Goal: Task Accomplishment & Management: Manage account settings

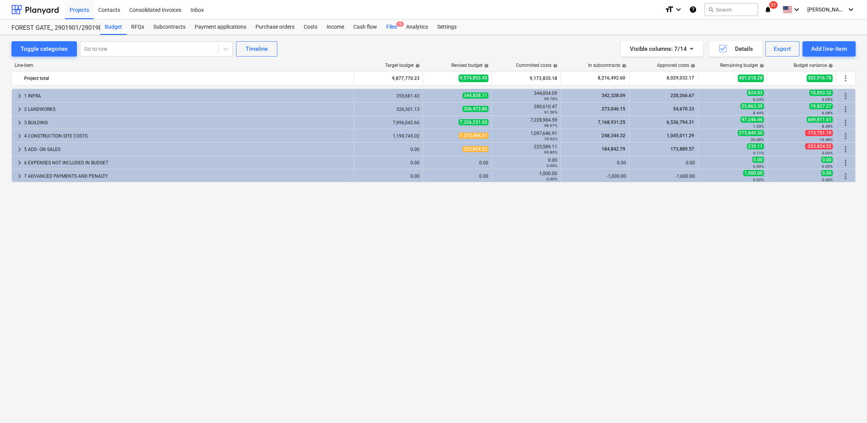
click at [397, 26] on span "5" at bounding box center [400, 23] width 8 height 5
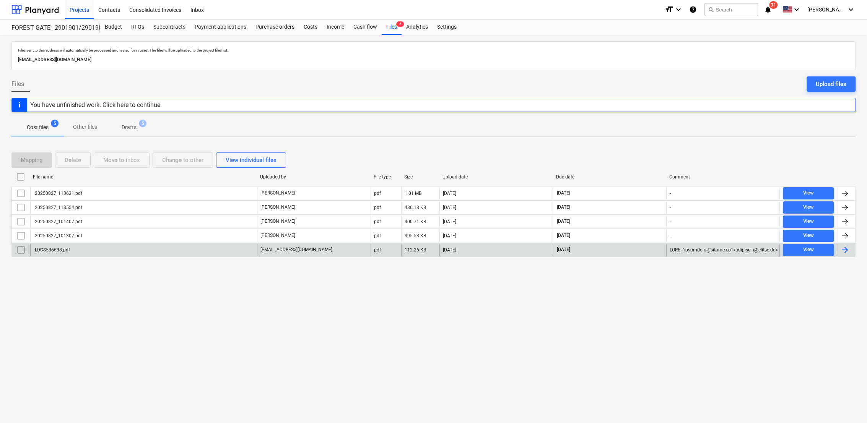
click at [847, 251] on div at bounding box center [844, 250] width 9 height 9
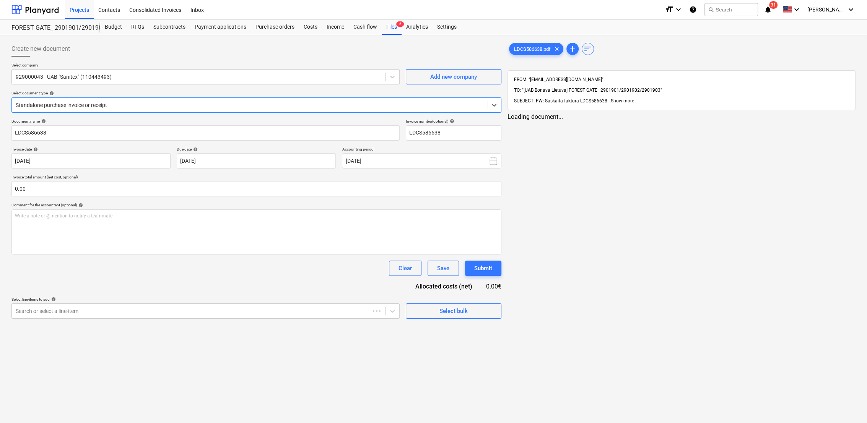
type input "LDCS586638"
type input "[DATE]"
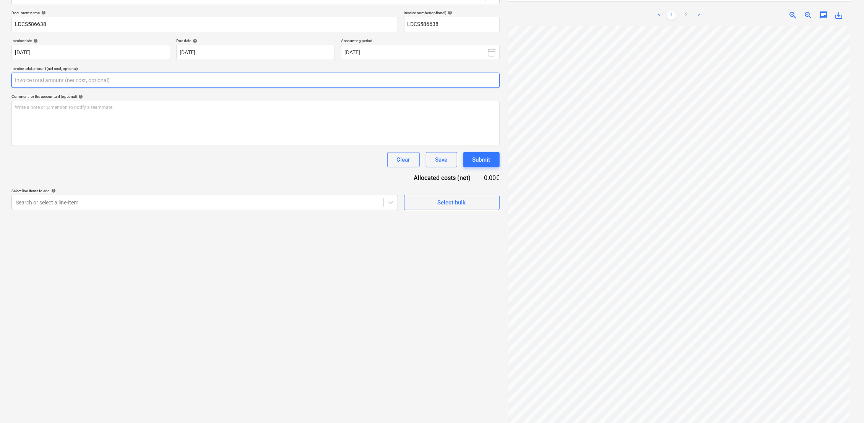
click at [54, 80] on input "text" at bounding box center [255, 80] width 488 height 15
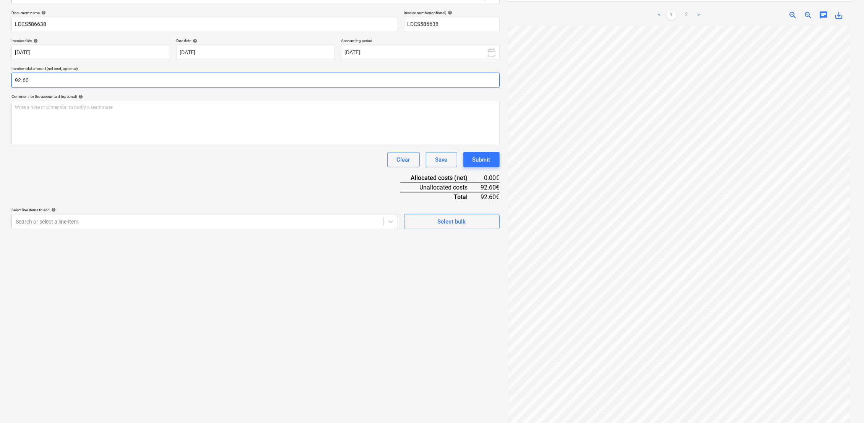
type input "92.60"
click at [155, 259] on div "Create new document Select company 929000043 - UAB "Sanitex" (110443493) Add ne…" at bounding box center [255, 180] width 495 height 501
click at [108, 222] on div at bounding box center [198, 222] width 364 height 8
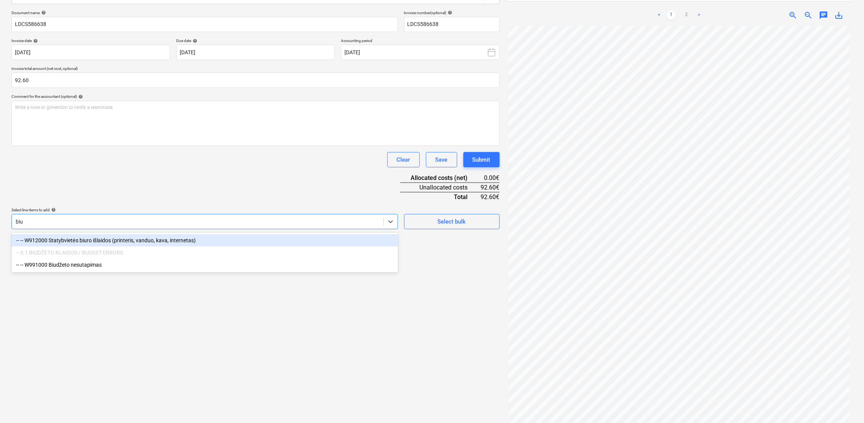
type input "biur"
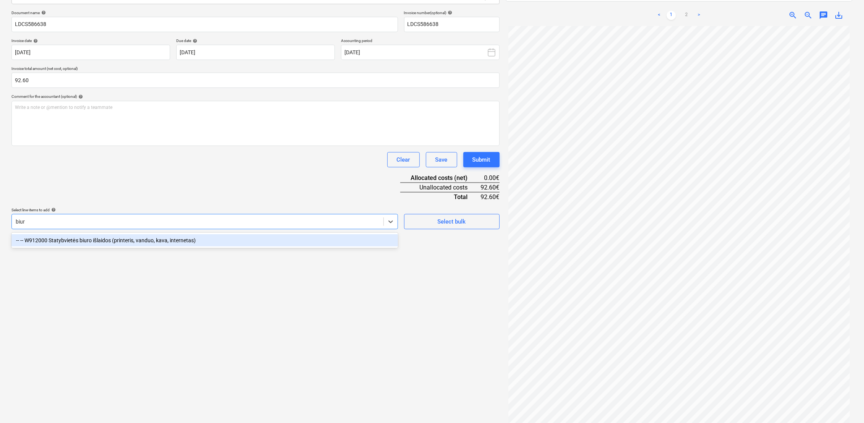
click at [86, 240] on div "-- -- W912000 Statybvietės biuro išlaidos (printeris, vanduo, kava, internetas)" at bounding box center [204, 240] width 387 height 12
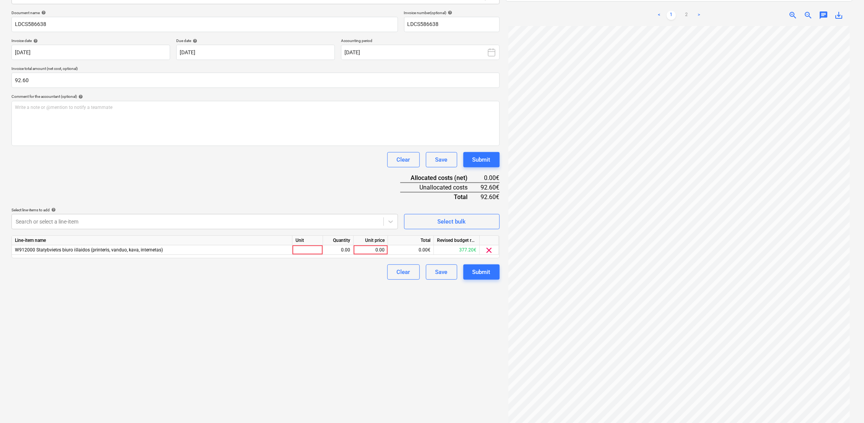
click at [174, 189] on div "Document name help LDCS586638 Invoice number (optional) help LDCS586638 Invoice…" at bounding box center [255, 145] width 488 height 270
click at [305, 249] on div at bounding box center [308, 251] width 31 height 10
type input "1"
click at [340, 251] on div "0.00" at bounding box center [338, 251] width 24 height 10
drag, startPoint x: 304, startPoint y: 248, endPoint x: 280, endPoint y: 249, distance: 23.3
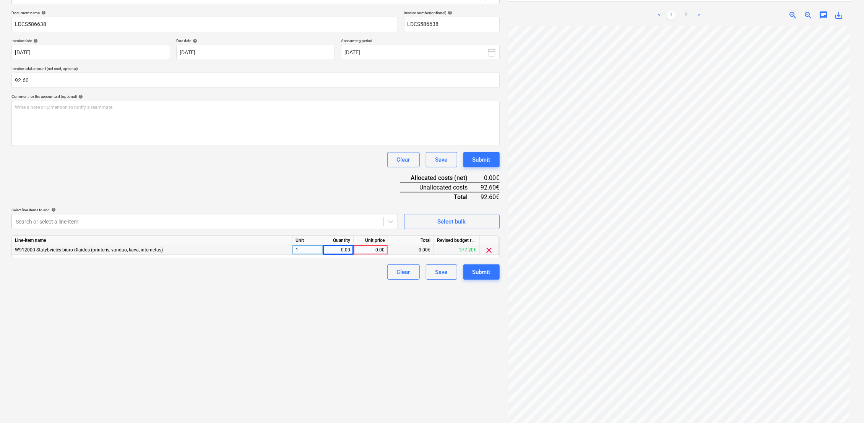
click at [0, 0] on div "W912000 Statybvietės biuro išlaidos (printeris, vanduo, kava, internetas) 1 0.0…" at bounding box center [0, 0] width 0 height 0
drag, startPoint x: 300, startPoint y: 251, endPoint x: 290, endPoint y: 252, distance: 10.4
click at [0, 0] on div "W912000 Statybvietės biuro išlaidos (printeris, vanduo, kava, internetas) 1 0.0…" at bounding box center [0, 0] width 0 height 0
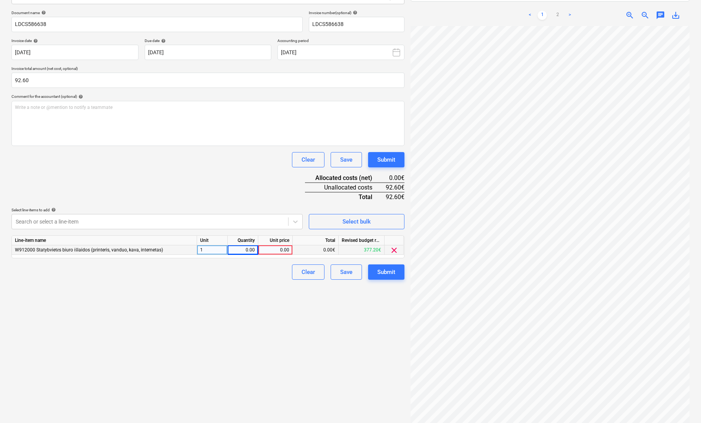
click at [208, 248] on div "1" at bounding box center [212, 251] width 31 height 10
type input "k-tas"
click at [247, 247] on div "0.00" at bounding box center [243, 251] width 24 height 10
type input "1"
click at [282, 250] on div "0.00" at bounding box center [275, 251] width 28 height 10
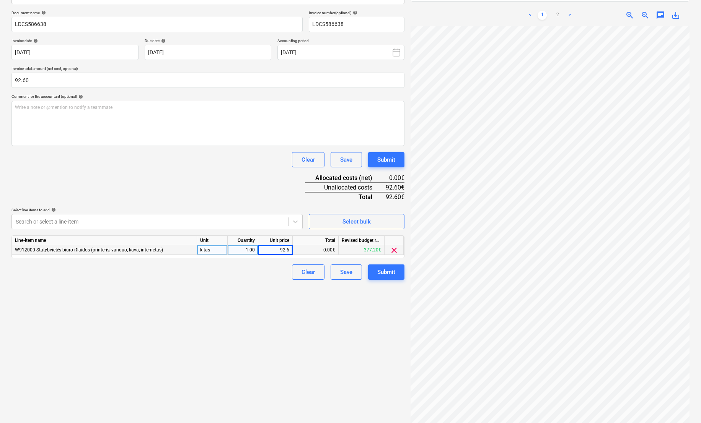
type input "92.60"
click at [293, 342] on div "Create new document Select company 929000043 - UAB "Sanitex" (110443493) Add ne…" at bounding box center [207, 175] width 399 height 491
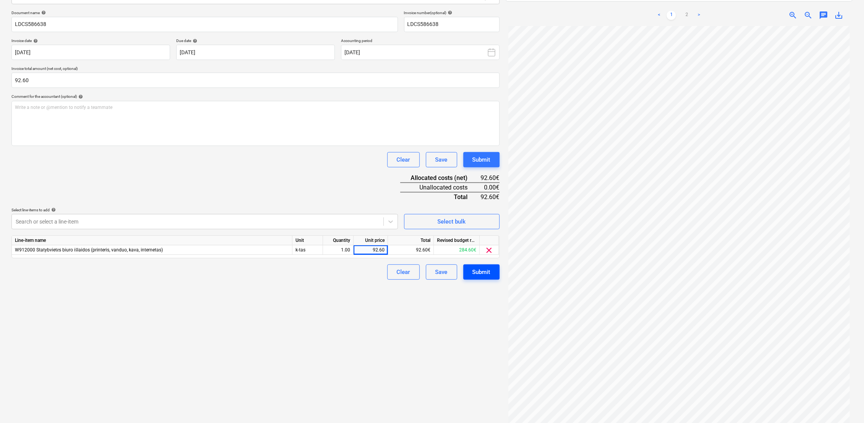
click at [487, 274] on div "Submit" at bounding box center [482, 272] width 18 height 10
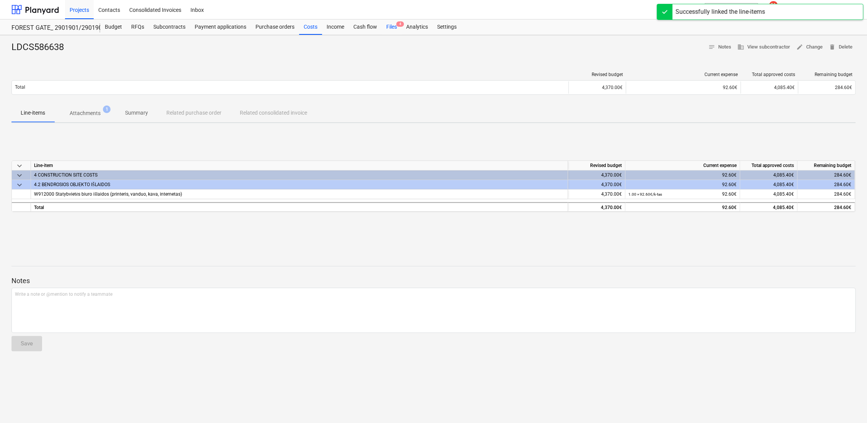
click at [389, 25] on div "Files 4" at bounding box center [392, 27] width 20 height 15
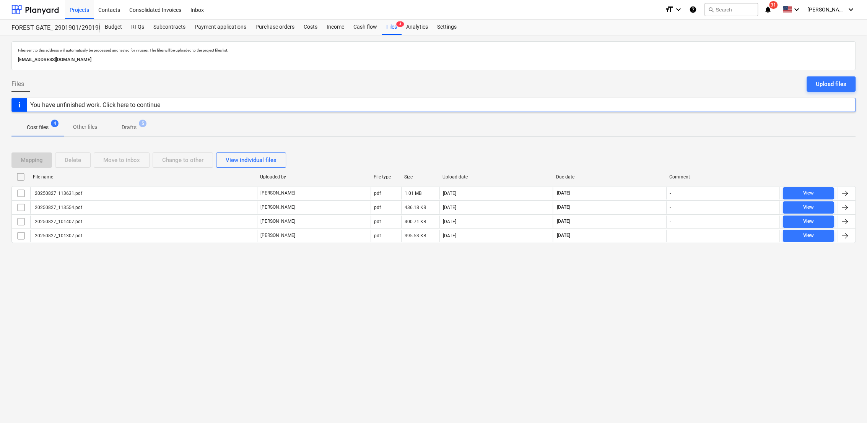
click at [130, 118] on div "Files sent to this address will automatically be processed and tested for virus…" at bounding box center [433, 229] width 867 height 388
drag, startPoint x: 130, startPoint y: 118, endPoint x: 124, endPoint y: 130, distance: 13.4
click at [124, 130] on p "Drafts" at bounding box center [129, 128] width 15 height 8
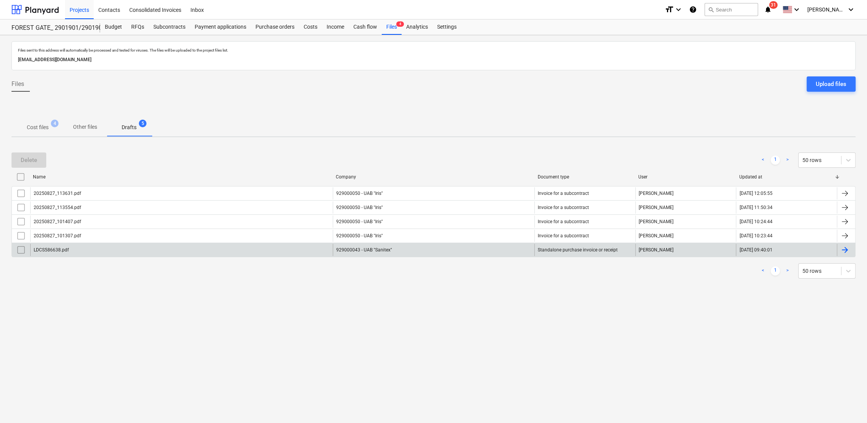
click at [845, 249] on div at bounding box center [844, 250] width 9 height 9
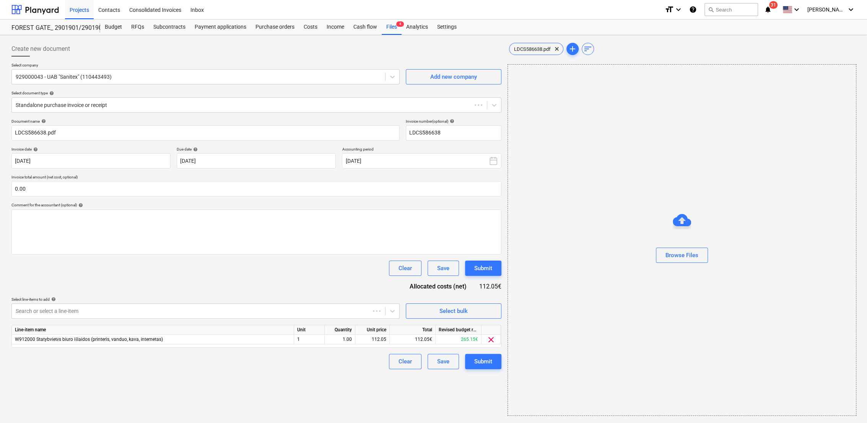
type input "LDCS586638"
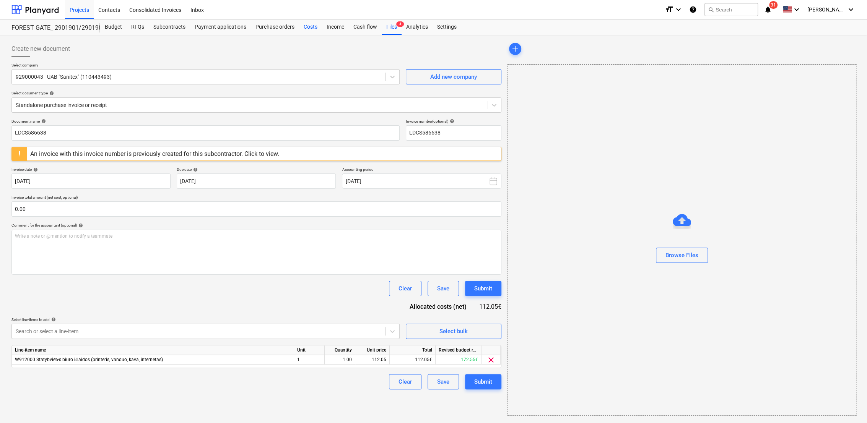
click at [312, 26] on div "Costs" at bounding box center [310, 27] width 23 height 15
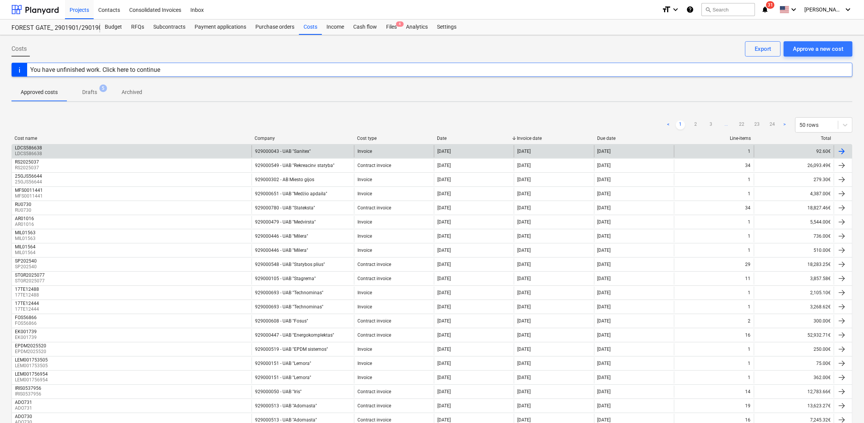
click at [846, 151] on div at bounding box center [842, 151] width 9 height 9
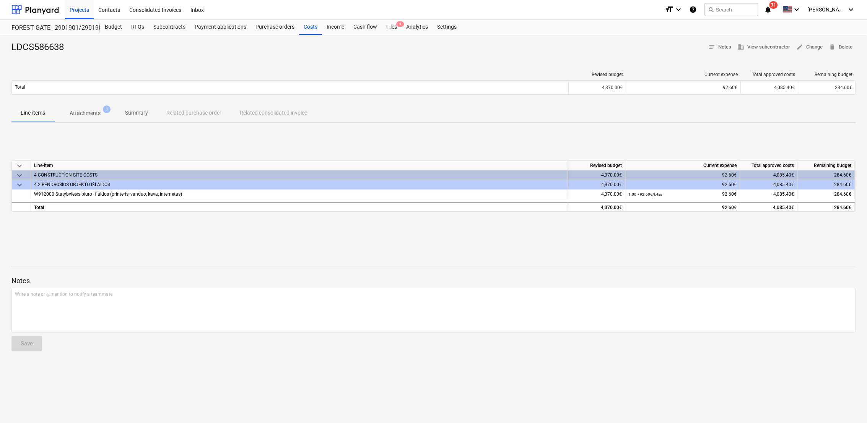
click at [95, 110] on p "Attachments" at bounding box center [85, 113] width 31 height 8
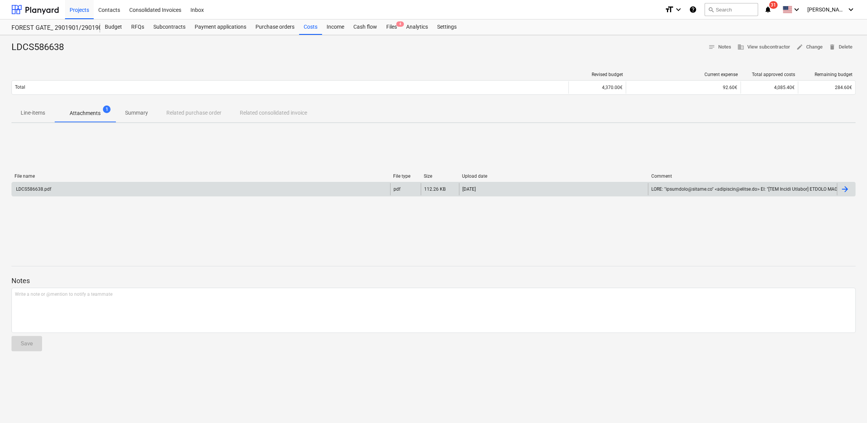
click at [228, 190] on div "LDCS586638.pdf" at bounding box center [201, 189] width 378 height 12
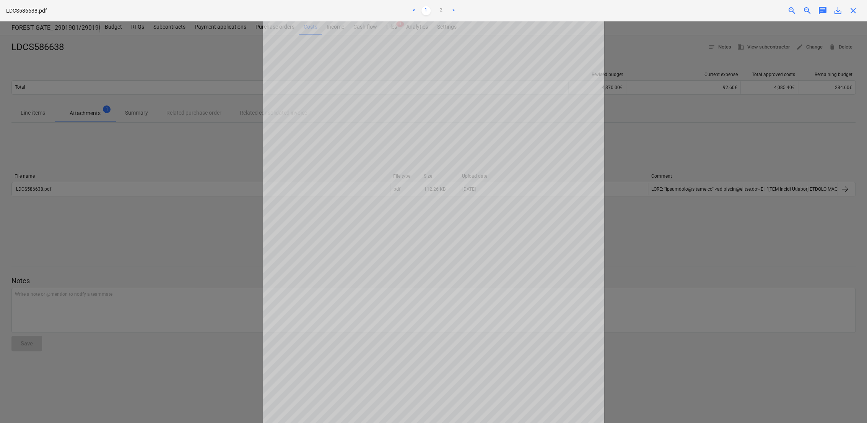
click at [225, 64] on div at bounding box center [433, 222] width 867 height 402
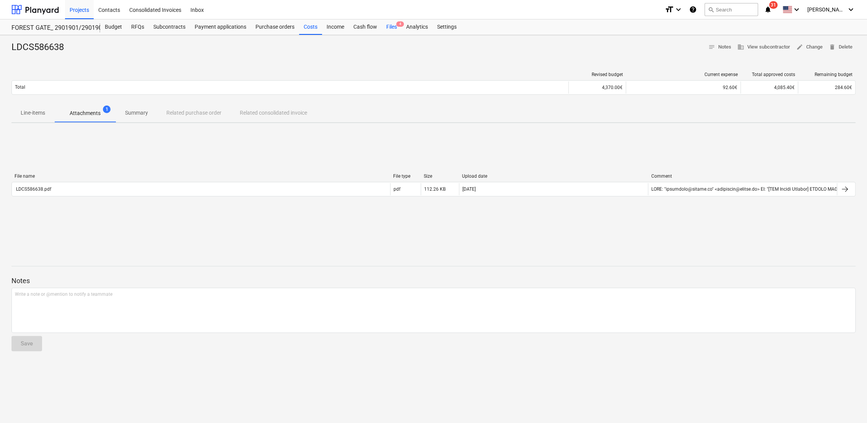
click at [396, 24] on span "4" at bounding box center [400, 23] width 8 height 5
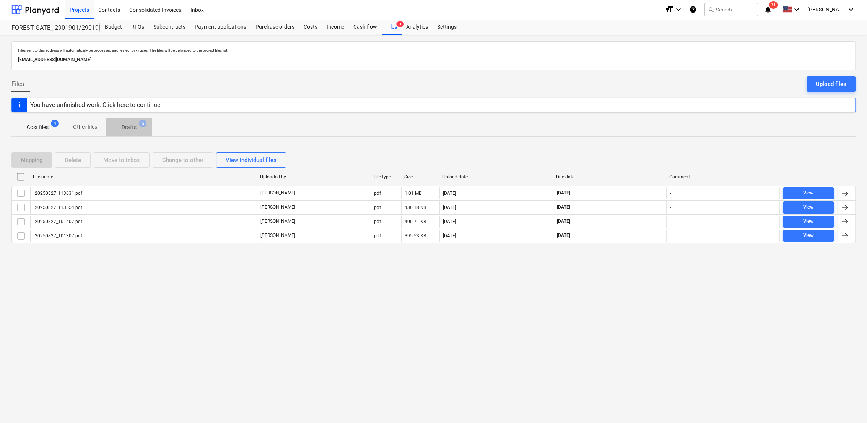
click at [126, 124] on p "Drafts" at bounding box center [129, 128] width 15 height 8
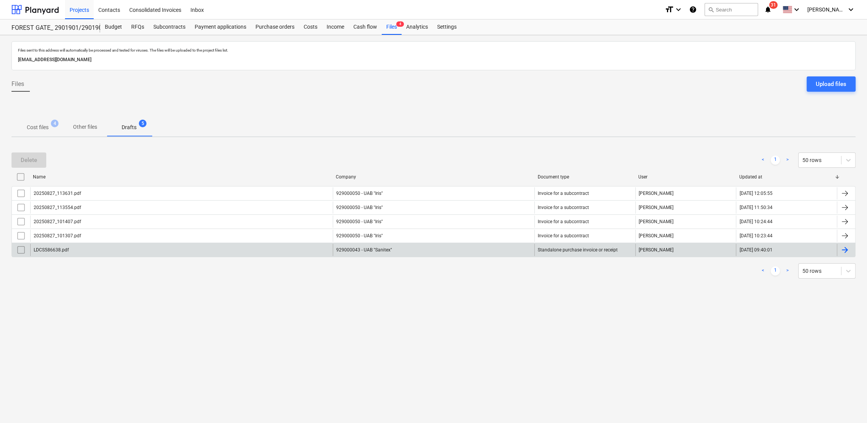
click at [21, 251] on input "checkbox" at bounding box center [21, 250] width 12 height 12
click at [39, 159] on button "Delete" at bounding box center [28, 160] width 35 height 15
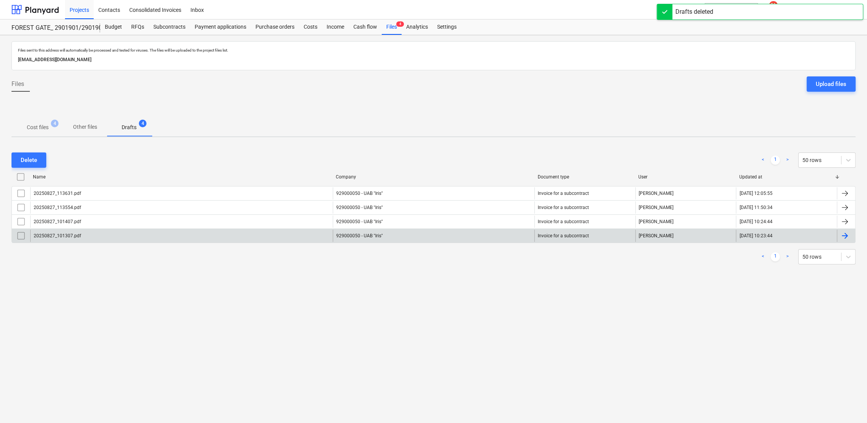
click at [845, 238] on div at bounding box center [844, 235] width 9 height 9
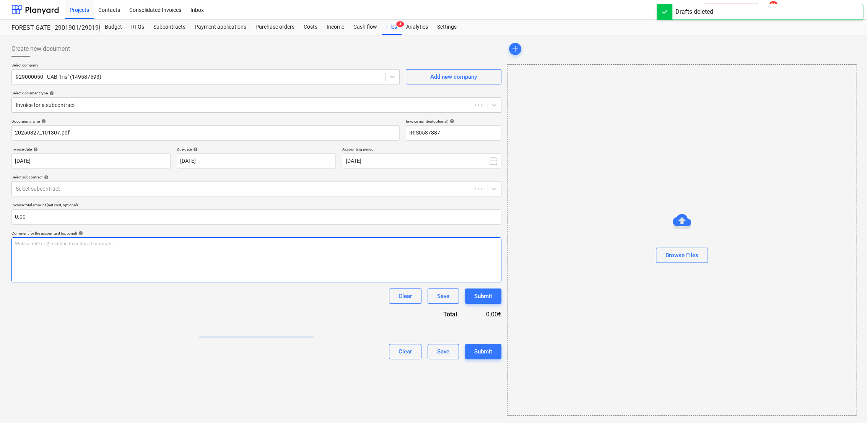
type input "IRIS0537887"
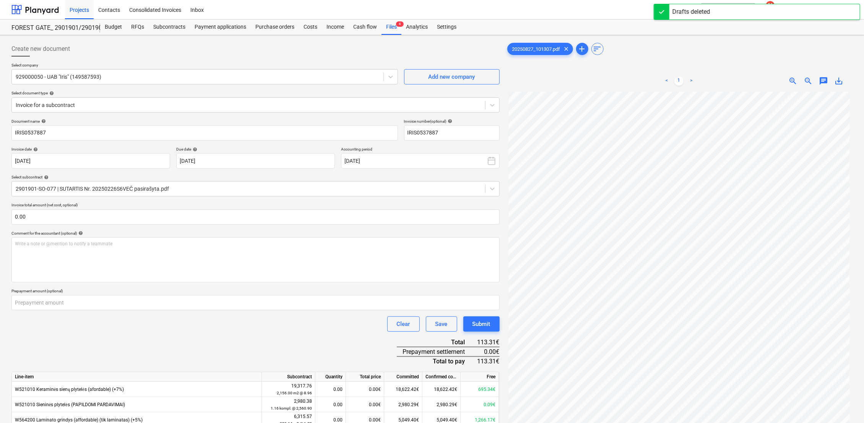
scroll to position [204, 0]
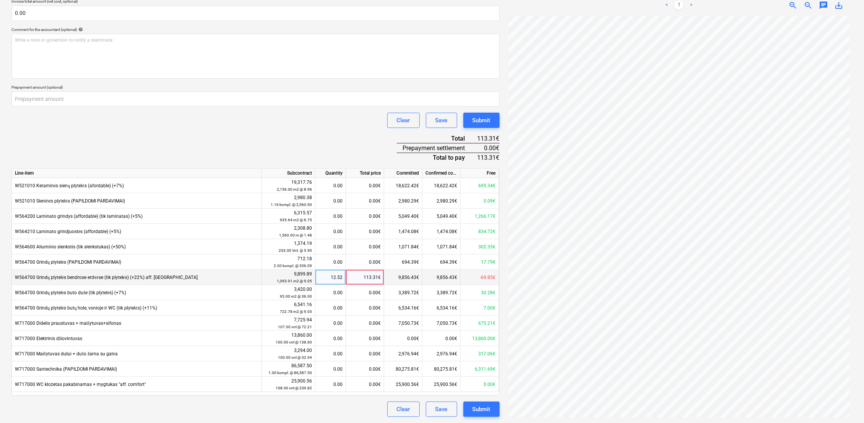
click at [340, 277] on div "12.52" at bounding box center [331, 277] width 24 height 15
click at [342, 279] on div "12.52" at bounding box center [331, 277] width 24 height 15
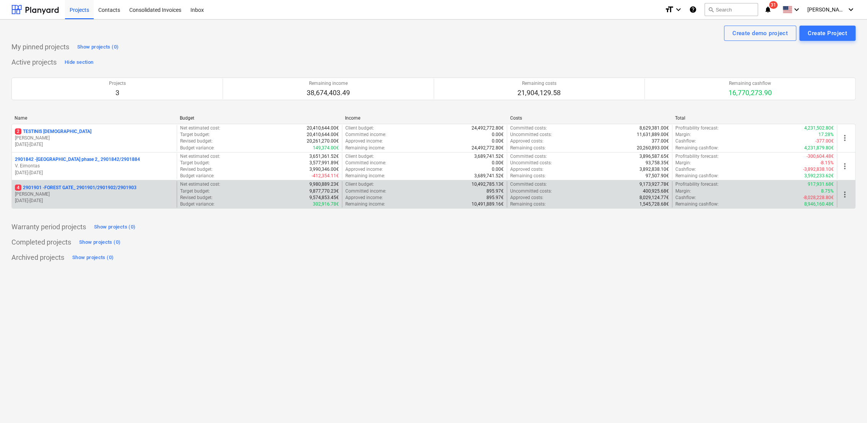
click at [47, 190] on p "4 2901901 - FOREST GATE_ 2901901/2901902/2901903" at bounding box center [76, 188] width 122 height 7
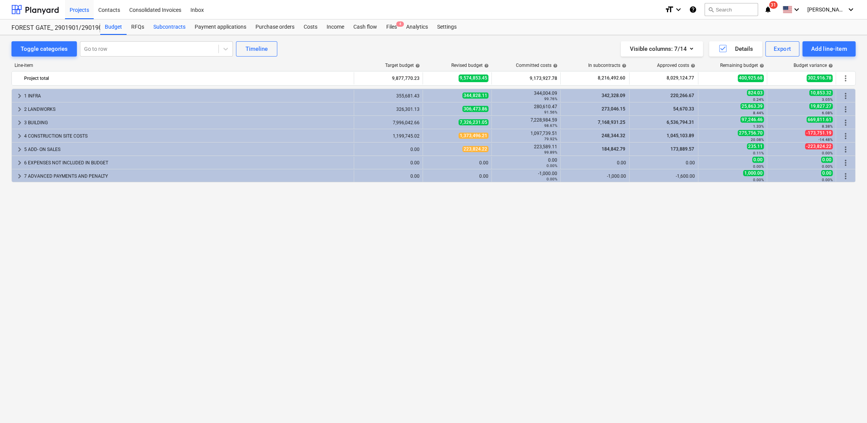
click at [178, 28] on div "Subcontracts" at bounding box center [169, 27] width 41 height 15
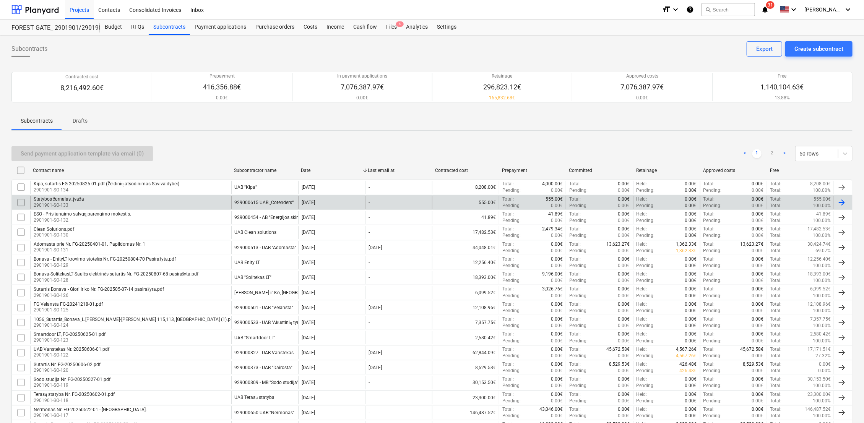
scroll to position [440, 0]
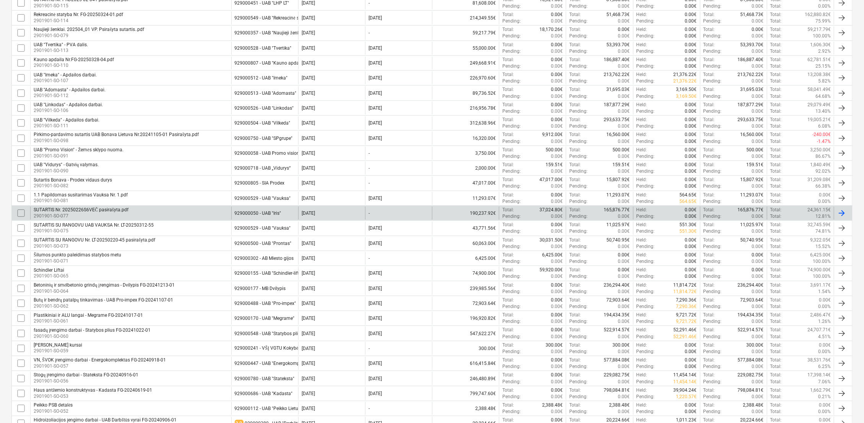
click at [110, 207] on div "SUTARTIS Nr. 20250226S6VEČ pasirašyta.pdf" at bounding box center [81, 210] width 95 height 6
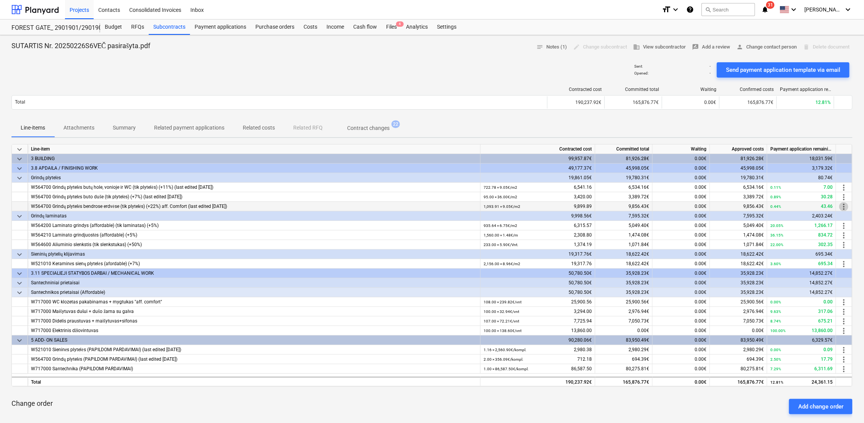
click at [845, 205] on span "more_vert" at bounding box center [844, 206] width 9 height 9
click at [853, 204] on li "Edit" at bounding box center [849, 207] width 23 height 18
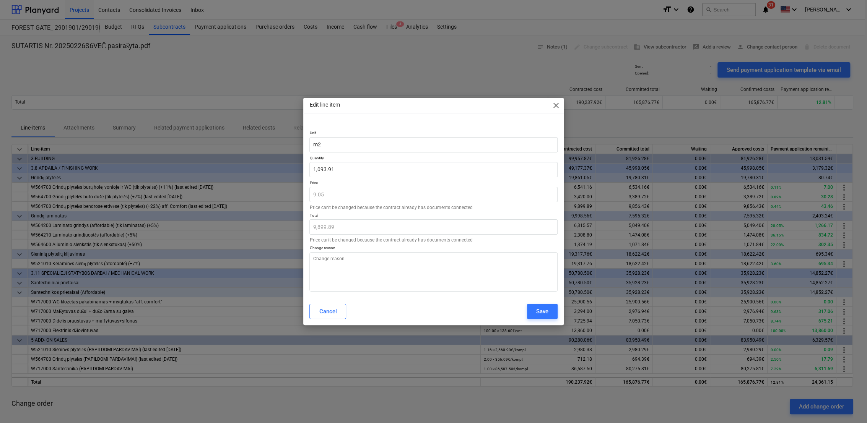
type textarea "x"
drag, startPoint x: 335, startPoint y: 172, endPoint x: 310, endPoint y: 171, distance: 24.5
click at [310, 171] on input "1093.9102" at bounding box center [433, 169] width 248 height 15
type input "1,093.91"
type textarea "x"
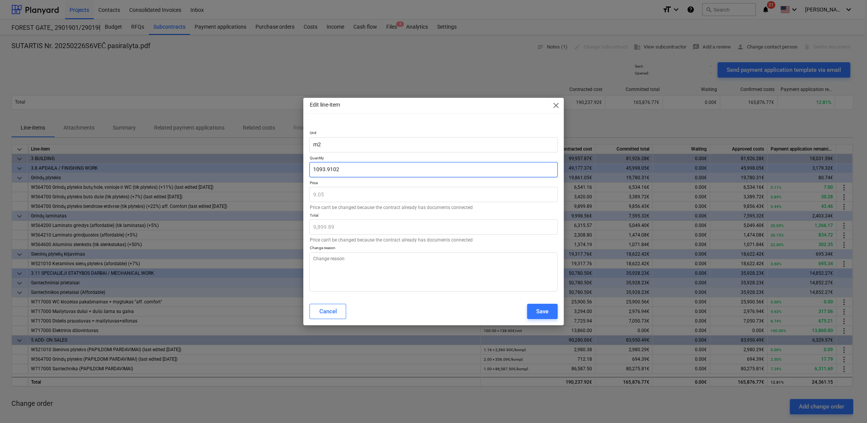
drag, startPoint x: 345, startPoint y: 169, endPoint x: 306, endPoint y: 169, distance: 39.4
click at [306, 169] on div "Unit m2 Quantity 1093.9102 Price 9.05 Price can't be changed because the contra…" at bounding box center [433, 209] width 260 height 176
paste input ",106.4306"
type input "1,106.4306"
type textarea "x"
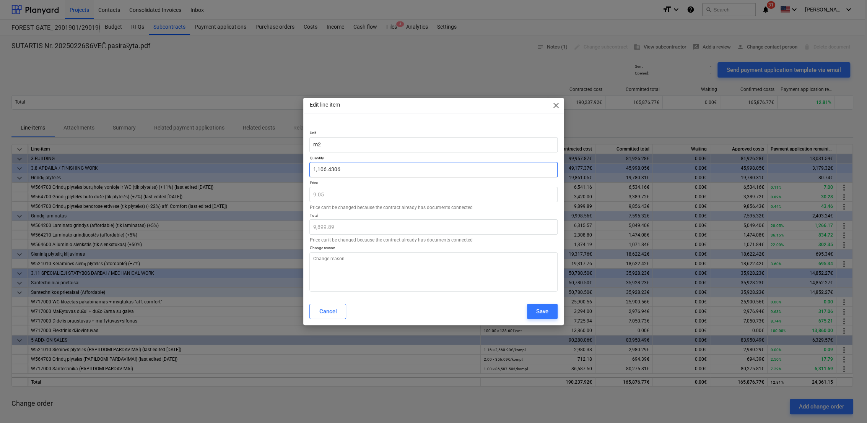
type input "10,013.20"
type input "1,106.43"
type textarea "x"
click at [481, 311] on div "Cancel Save" at bounding box center [433, 311] width 248 height 15
click at [358, 263] on textarea at bounding box center [433, 271] width 248 height 39
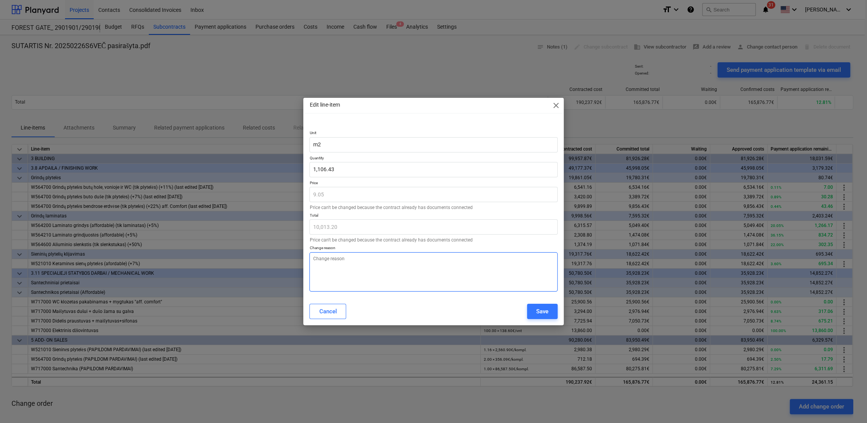
type textarea "p"
type textarea "x"
type textarea "pa"
type textarea "x"
type textarea "pas"
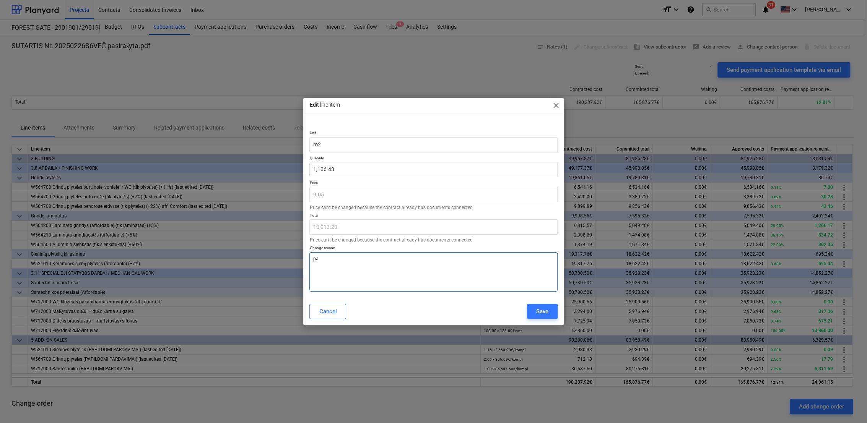
type textarea "x"
type textarea "pasi"
type textarea "x"
type textarea "pasik"
type textarea "x"
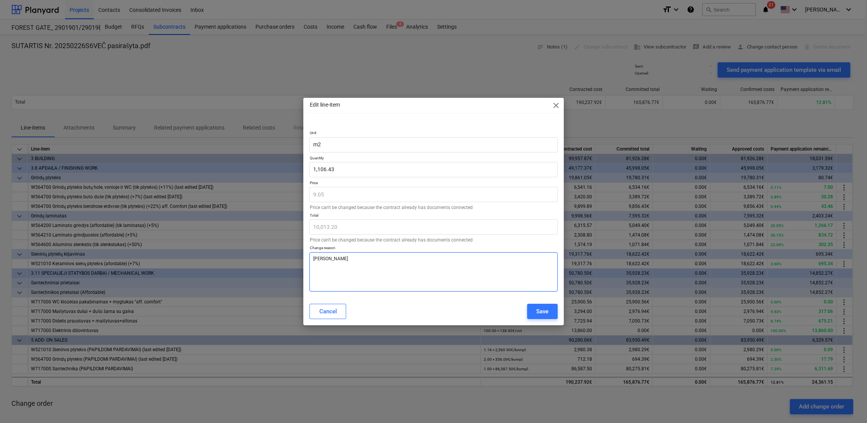
type textarea "pasike"
type textarea "x"
type textarea "pasikei"
type textarea "x"
type textarea "pasikeit"
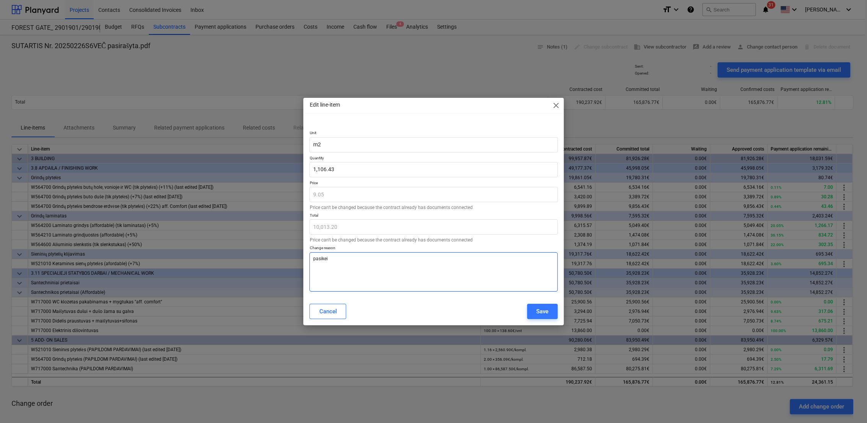
type textarea "x"
type textarea "pasikeit3"
type textarea "x"
type textarea "pasikeit"
type textarea "x"
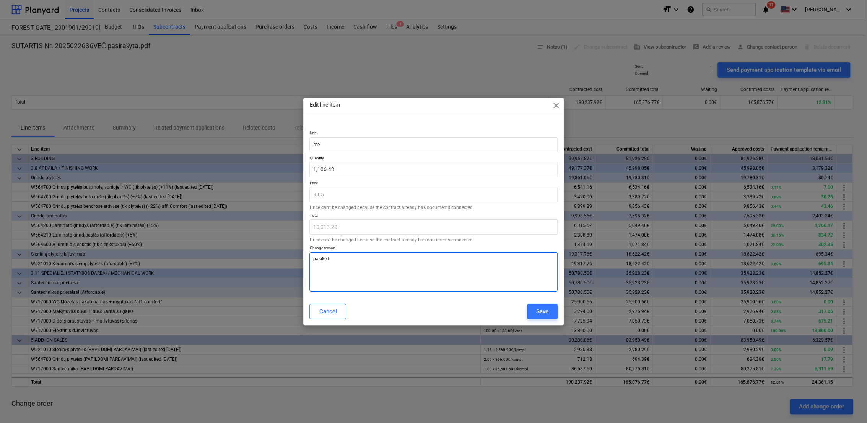
type textarea "pasikeitę"
type textarea "x"
type textarea "pasikeitę"
type textarea "x"
type textarea "pasikeitę k"
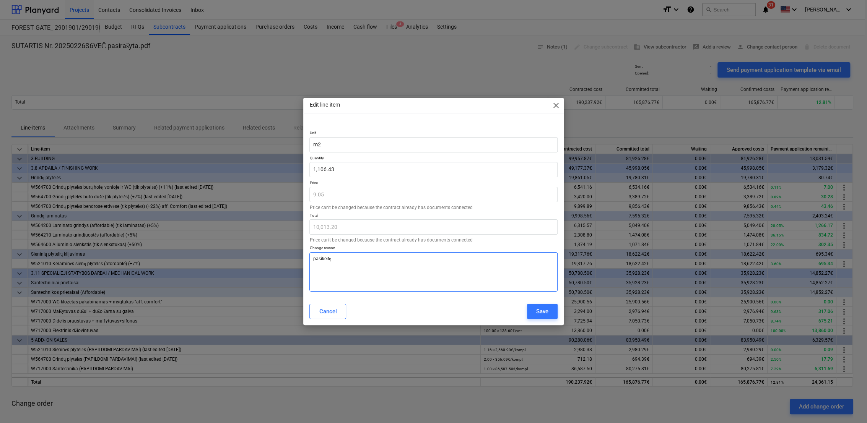
type textarea "x"
type textarea "pasikeitę ki"
type textarea "x"
type textarea "pasikeitę kie"
type textarea "x"
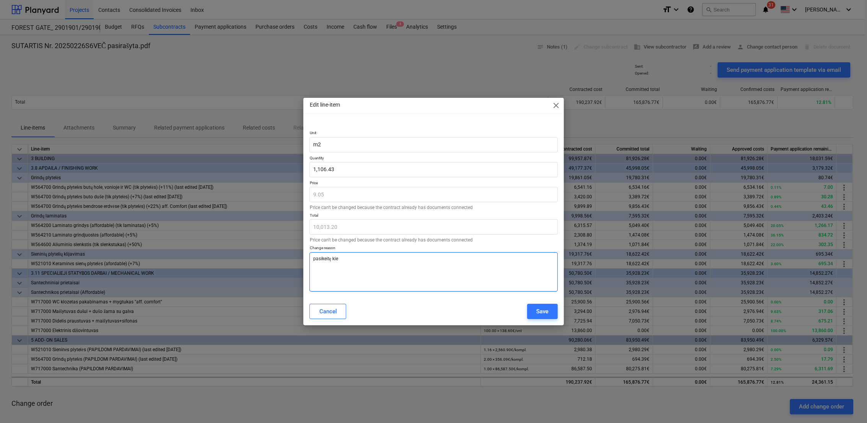
type textarea "pasikeitę kiek"
type textarea "x"
type textarea "pasikeitę kieki"
type textarea "x"
type textarea "pasikeitę kiekia"
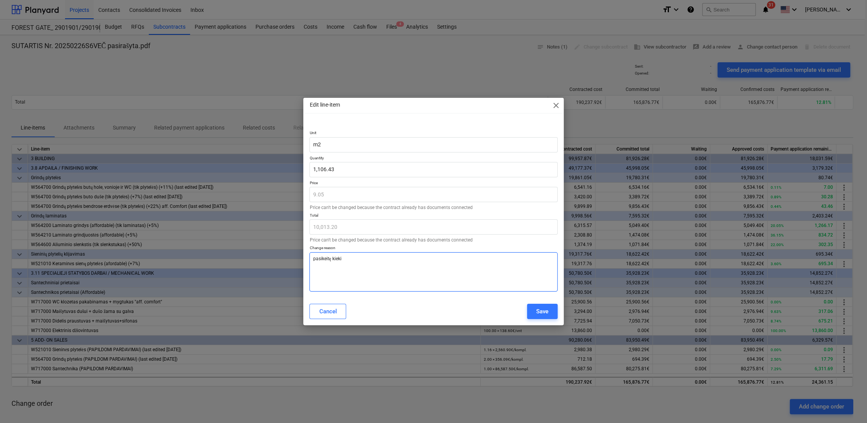
type textarea "x"
type textarea "pasikeitę kiekiai"
type textarea "x"
type textarea "pasikeitę kiekiai"
click at [542, 309] on div "Save" at bounding box center [542, 312] width 12 height 10
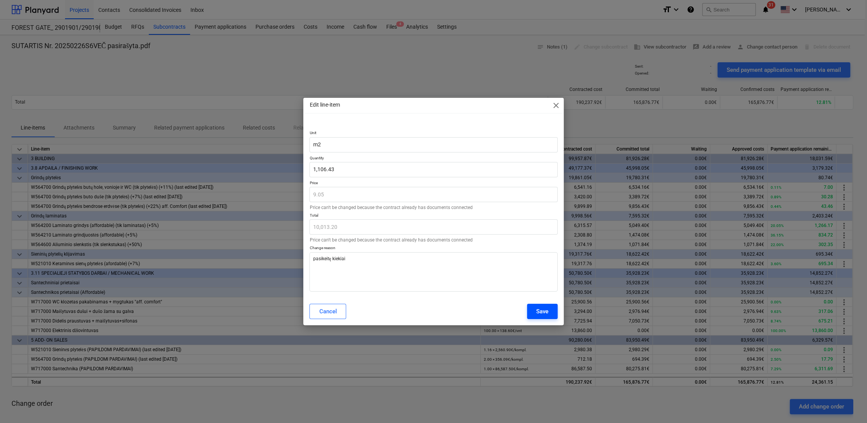
type textarea "x"
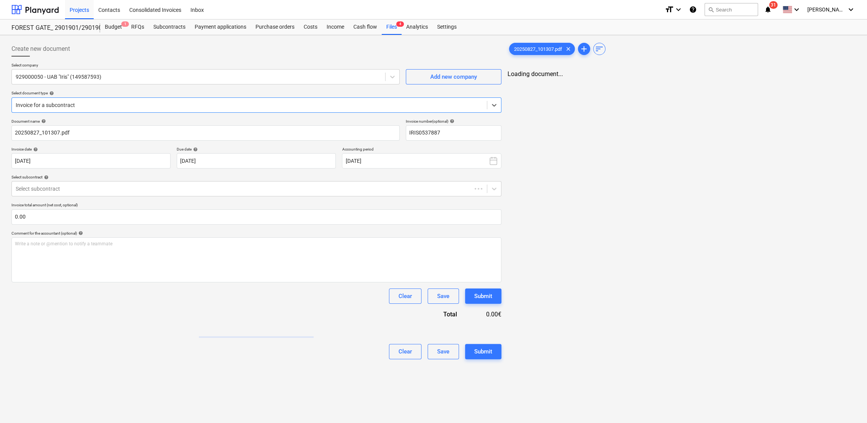
type input "IRIS0537887"
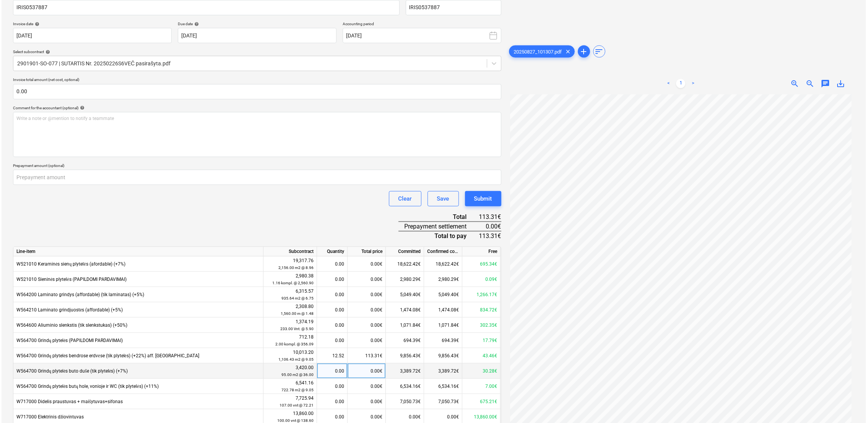
scroll to position [204, 0]
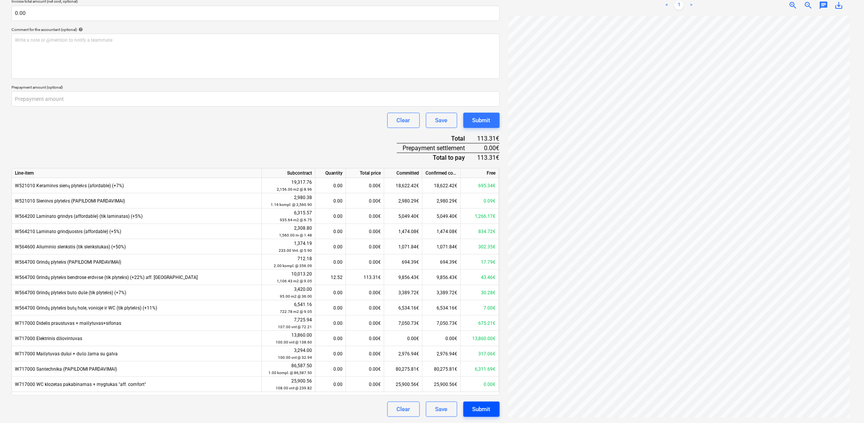
click at [483, 410] on div "Submit" at bounding box center [482, 410] width 18 height 10
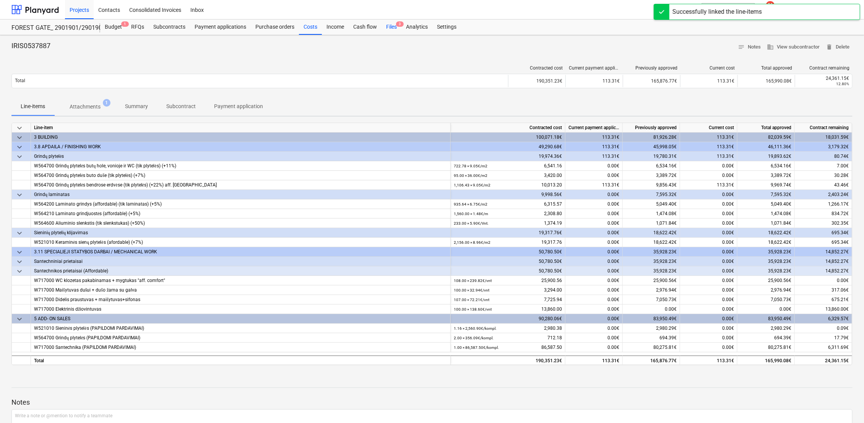
click at [391, 24] on div "Files 3" at bounding box center [392, 27] width 20 height 15
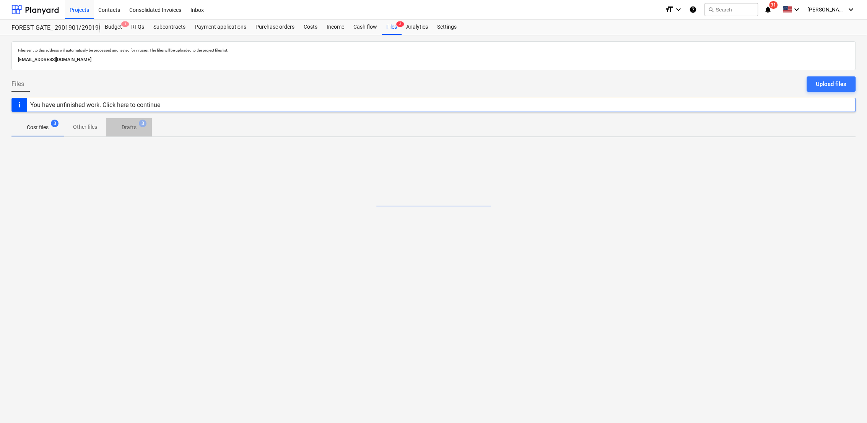
click at [132, 130] on p "Drafts" at bounding box center [129, 128] width 15 height 8
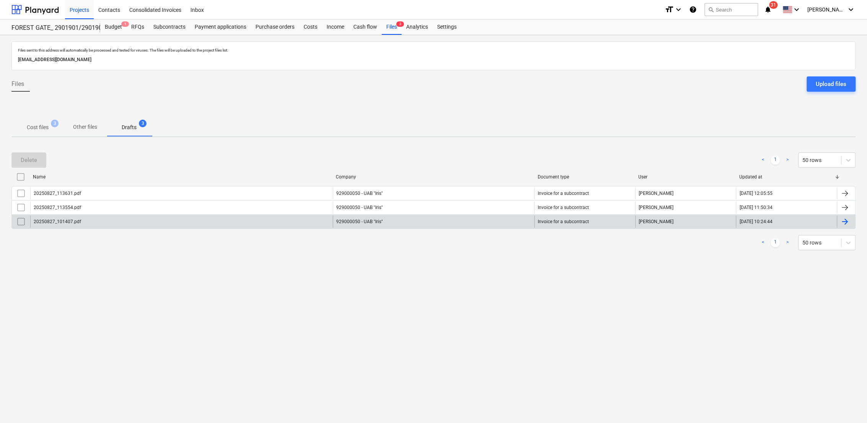
click at [425, 226] on div "929000050 - UAB "Iris"" at bounding box center [434, 222] width 202 height 12
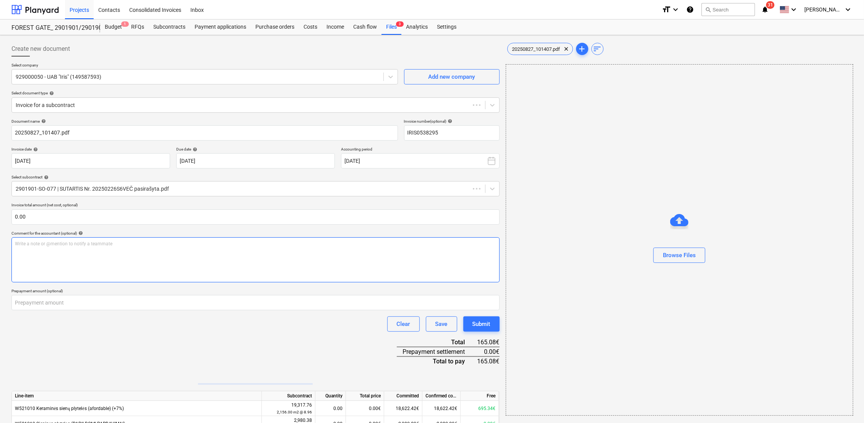
type input "IRIS0538295"
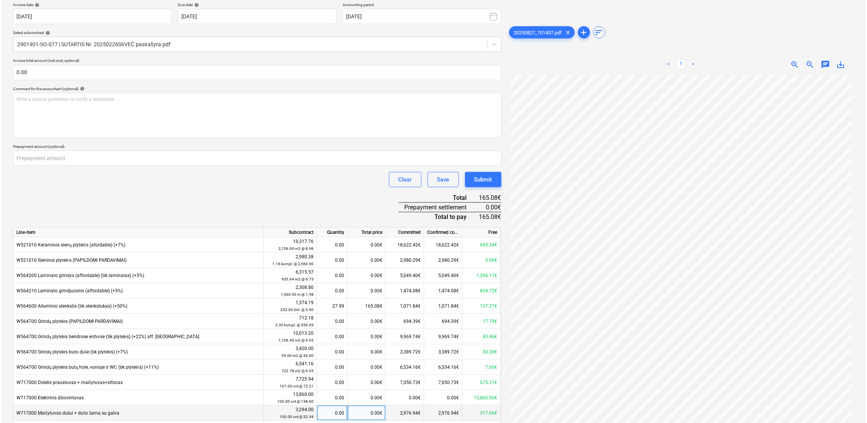
scroll to position [204, 0]
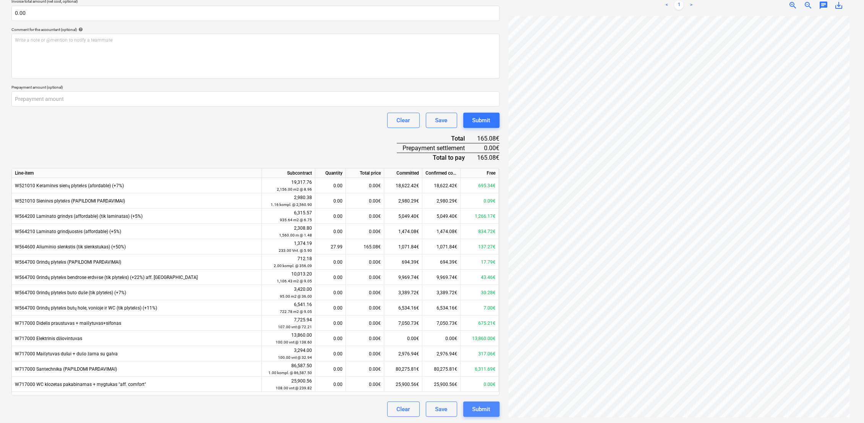
click at [470, 410] on button "Submit" at bounding box center [482, 409] width 36 height 15
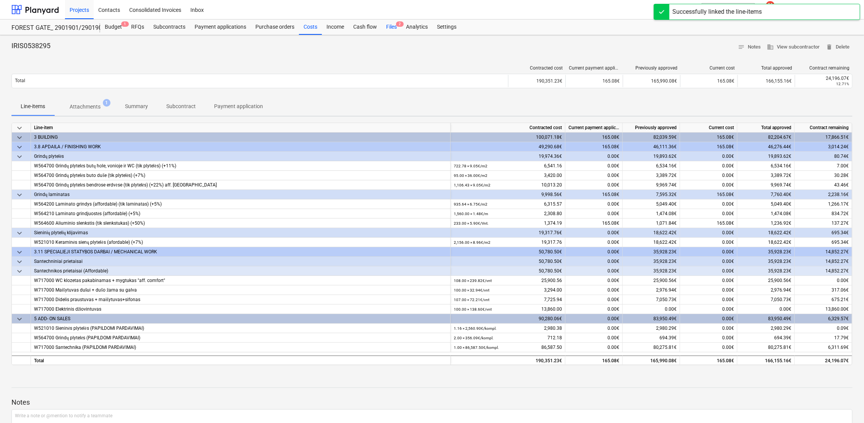
click at [389, 26] on div "Files 2" at bounding box center [392, 27] width 20 height 15
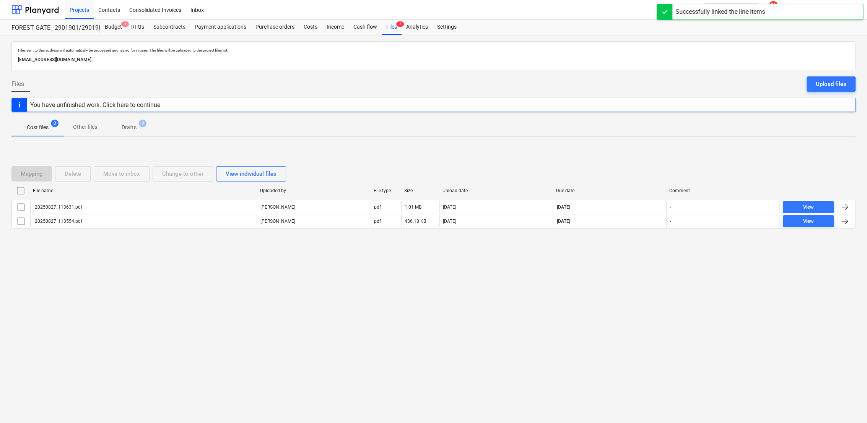
click at [134, 127] on p "Drafts" at bounding box center [129, 128] width 15 height 8
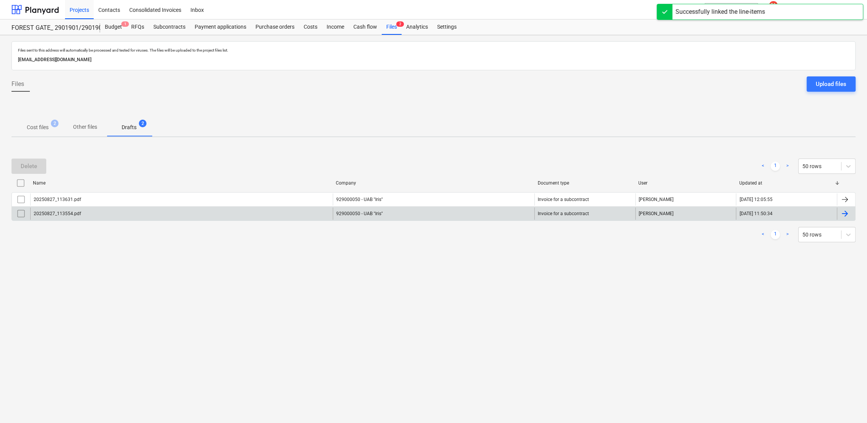
click at [381, 218] on div "929000050 - UAB "Iris"" at bounding box center [434, 214] width 202 height 12
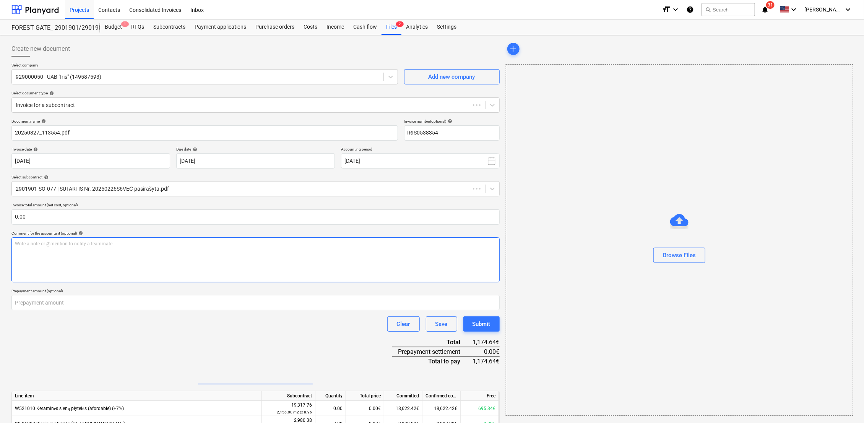
type input "IRIS0538354"
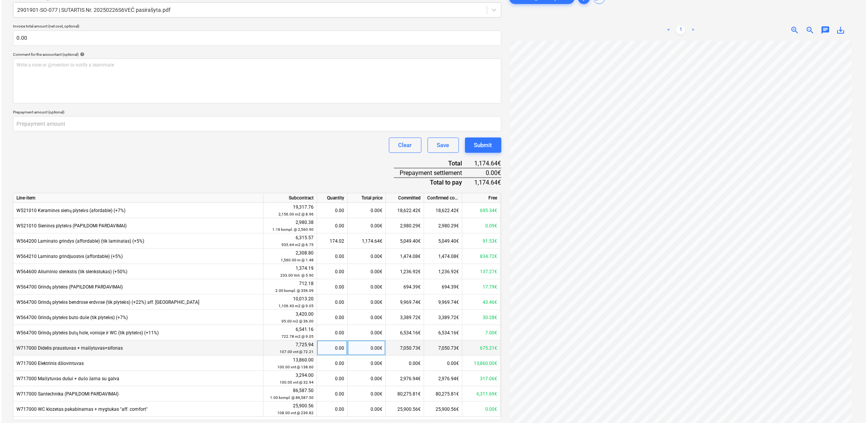
scroll to position [204, 0]
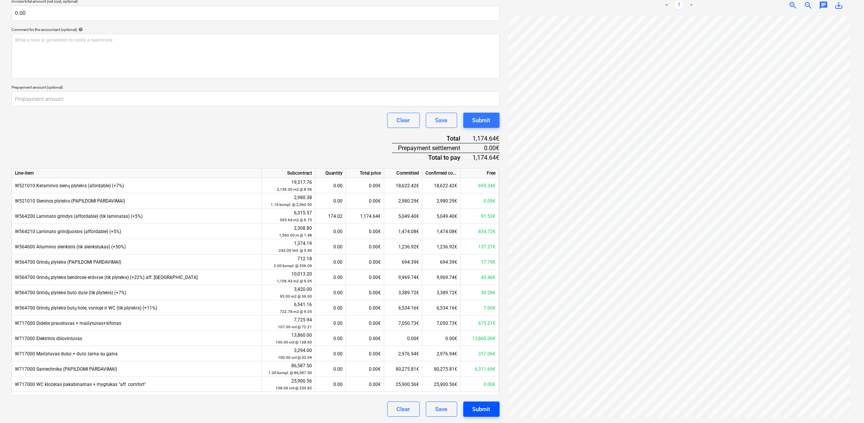
click at [495, 410] on button "Submit" at bounding box center [482, 409] width 36 height 15
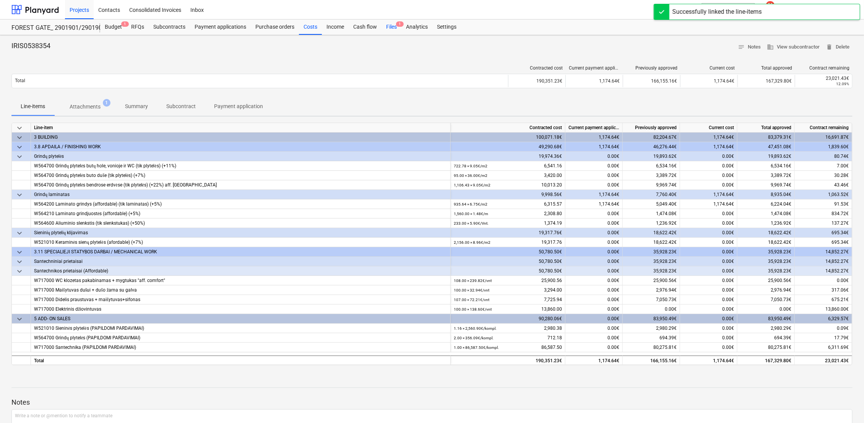
click at [389, 27] on div "Files 1" at bounding box center [392, 27] width 20 height 15
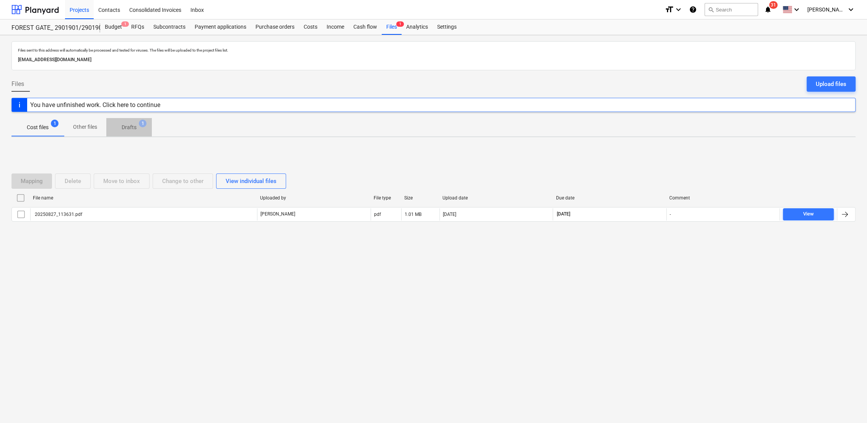
click at [132, 123] on span "Drafts 1" at bounding box center [129, 127] width 46 height 14
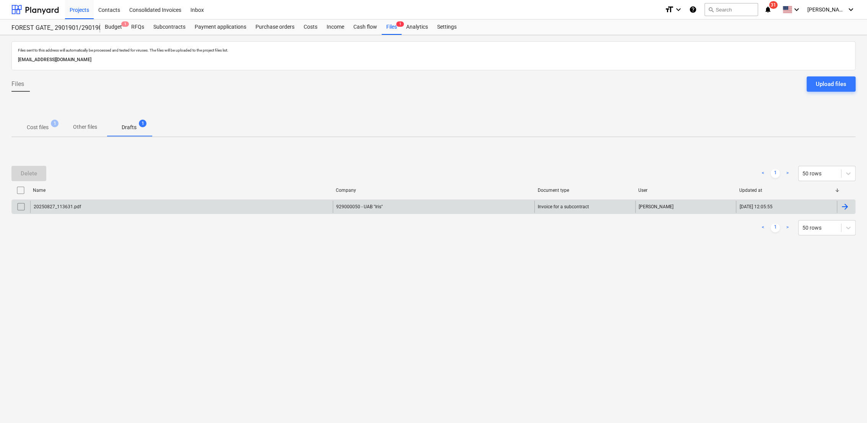
click at [848, 209] on div at bounding box center [844, 206] width 9 height 9
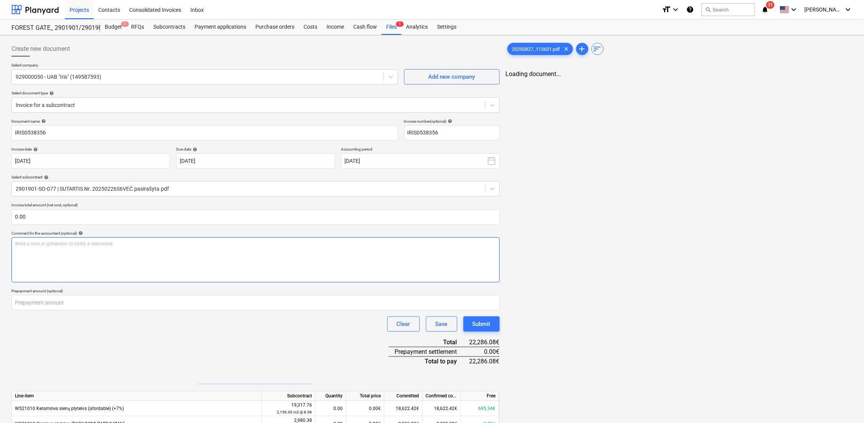
type input "IRIS0538356"
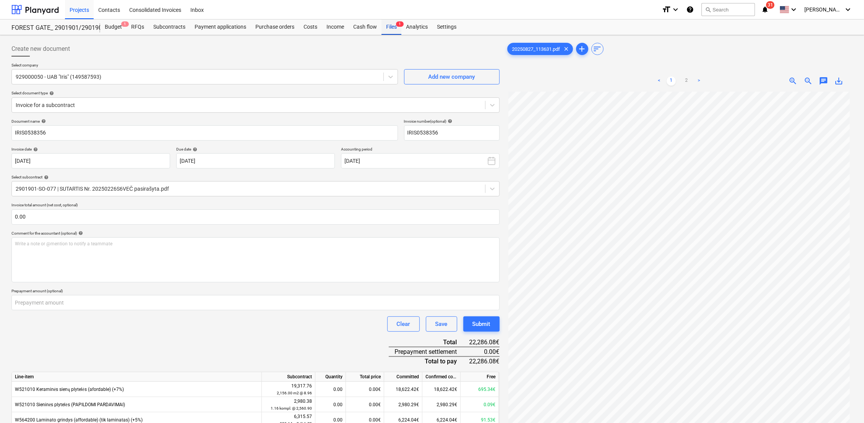
click at [396, 27] on div "Files 1" at bounding box center [392, 27] width 20 height 15
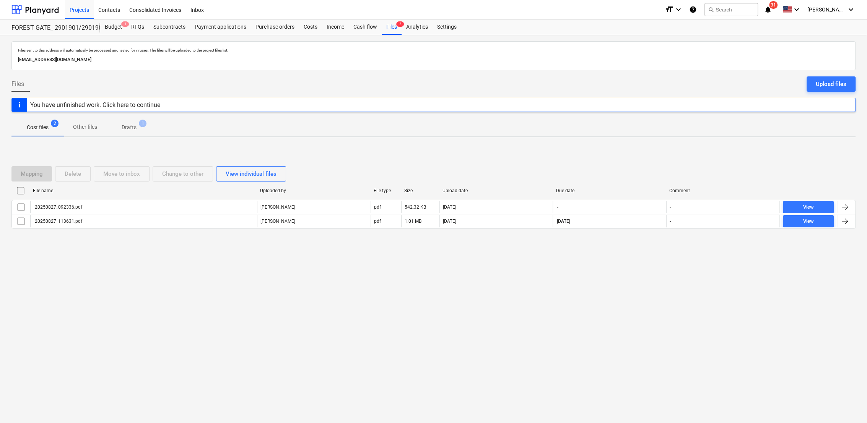
click at [134, 126] on p "Drafts" at bounding box center [129, 128] width 15 height 8
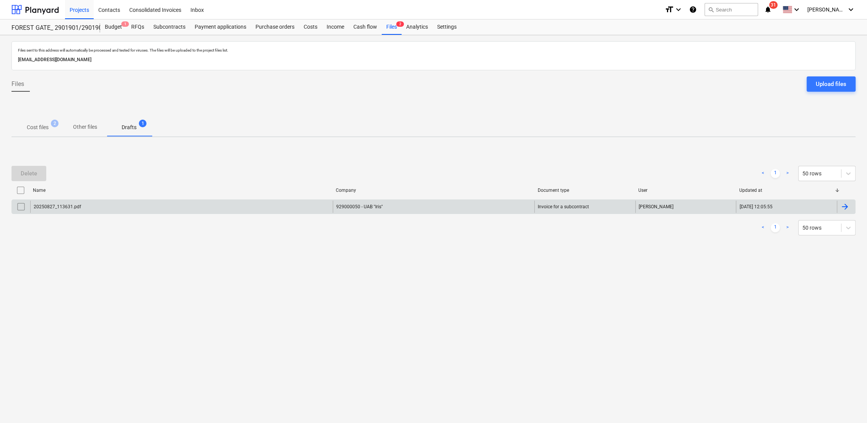
click at [846, 202] on div at bounding box center [844, 206] width 9 height 9
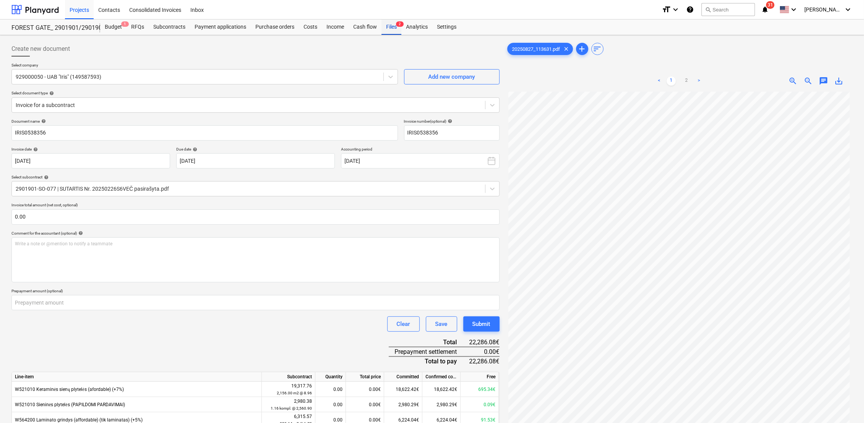
click at [392, 24] on div "Files 2" at bounding box center [392, 27] width 20 height 15
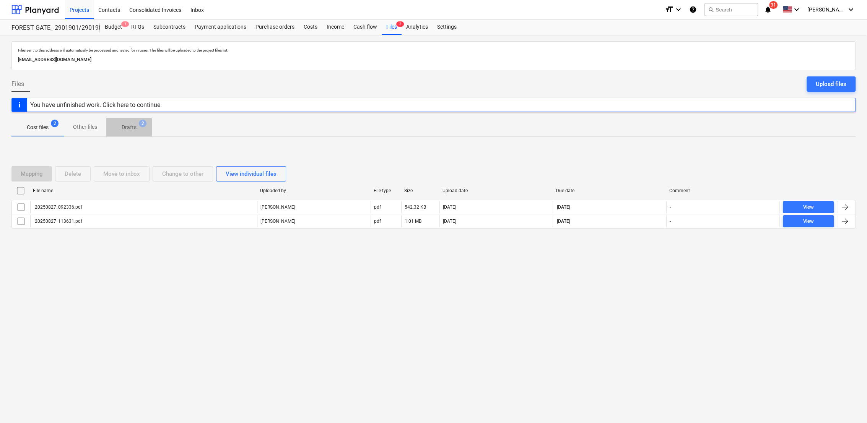
click at [127, 128] on p "Drafts" at bounding box center [129, 128] width 15 height 8
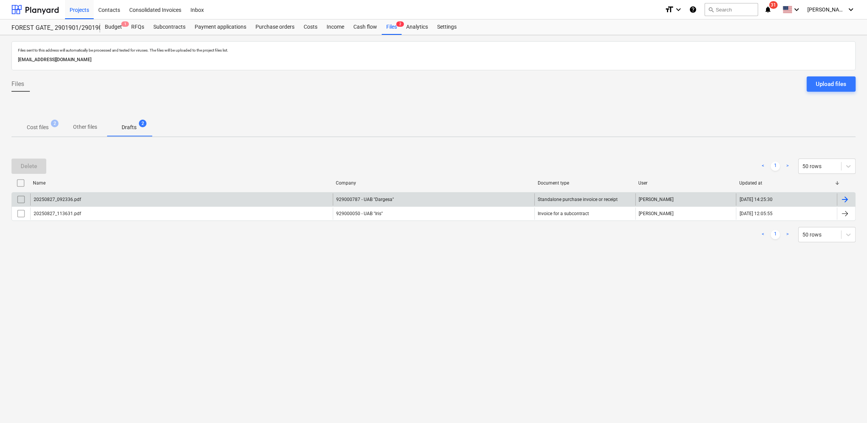
click at [847, 204] on div at bounding box center [844, 199] width 9 height 9
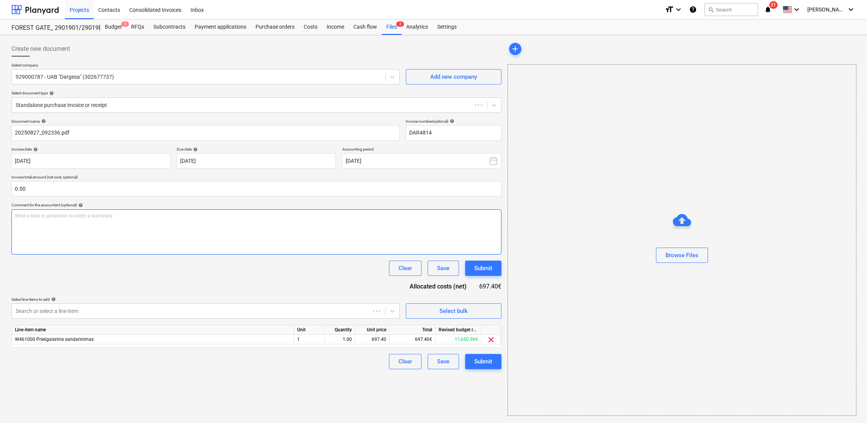
type input "DAR4814"
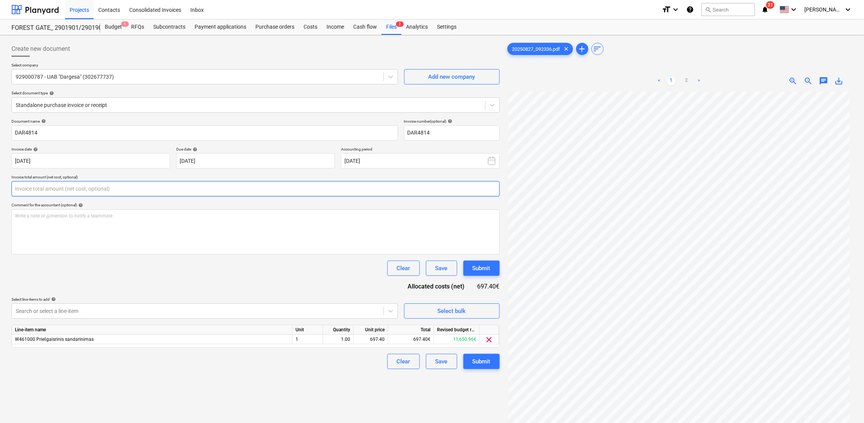
click at [91, 192] on input "text" at bounding box center [255, 188] width 488 height 15
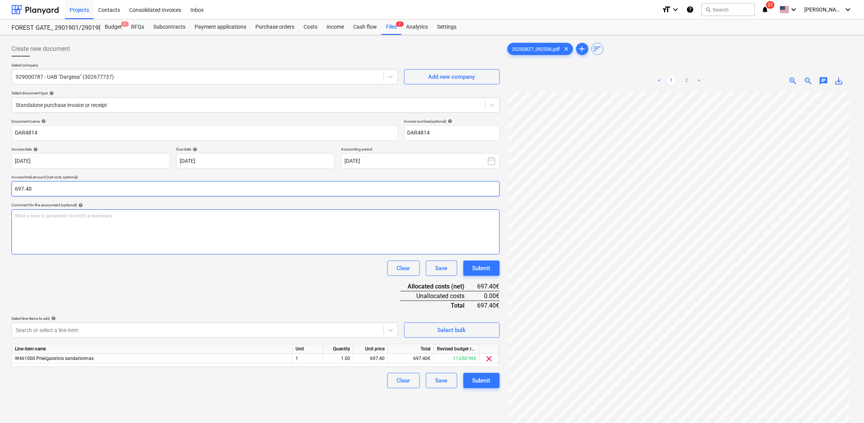
type input "697.40"
click at [94, 234] on div "Write a note or @mention to notify a teammate ﻿" at bounding box center [255, 232] width 488 height 45
click at [490, 268] on div "Submit" at bounding box center [482, 269] width 18 height 10
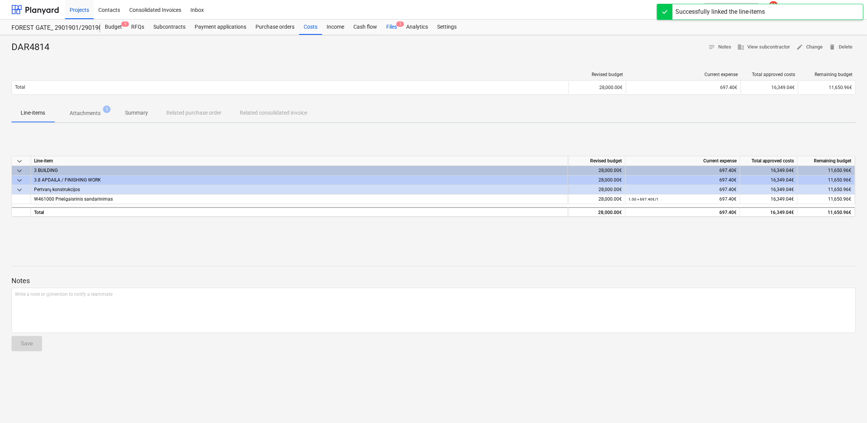
click at [386, 27] on div "Files 1" at bounding box center [392, 27] width 20 height 15
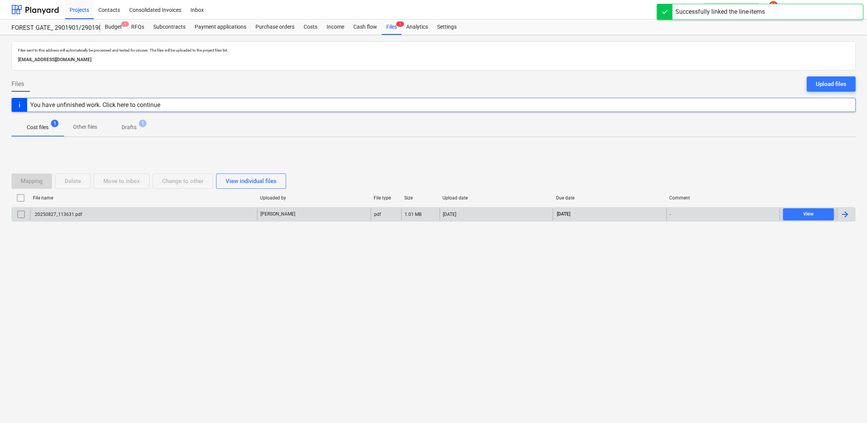
click at [190, 211] on div "20250827_113631.pdf" at bounding box center [143, 214] width 227 height 12
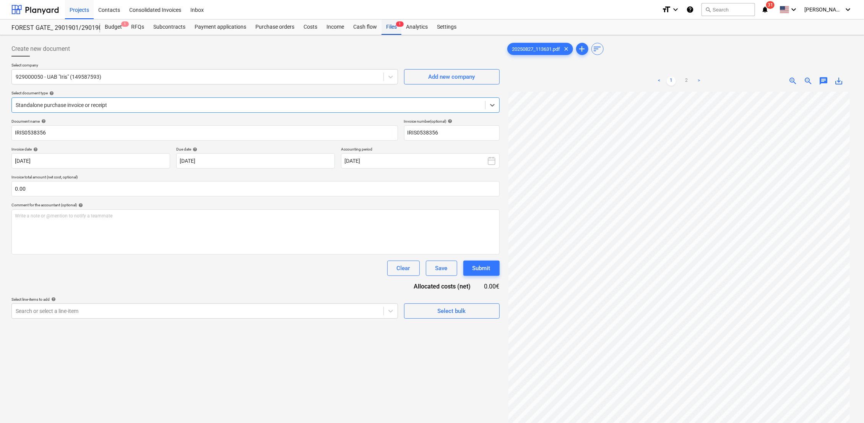
click at [396, 28] on div "Files 1" at bounding box center [392, 27] width 20 height 15
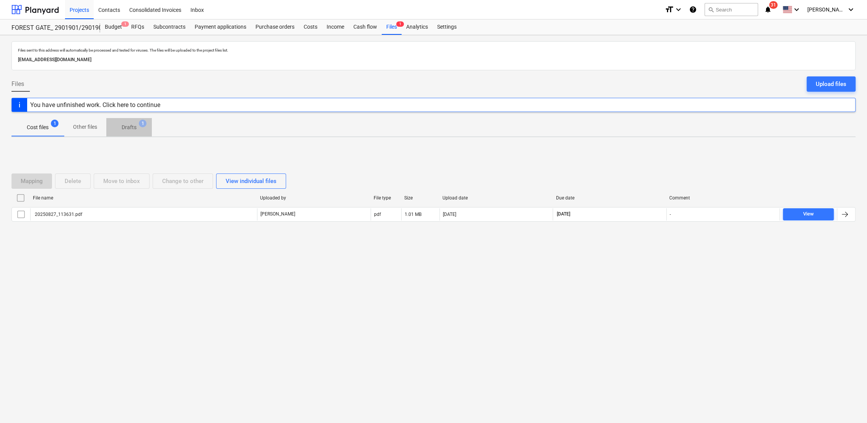
click at [125, 125] on p "Drafts" at bounding box center [129, 128] width 15 height 8
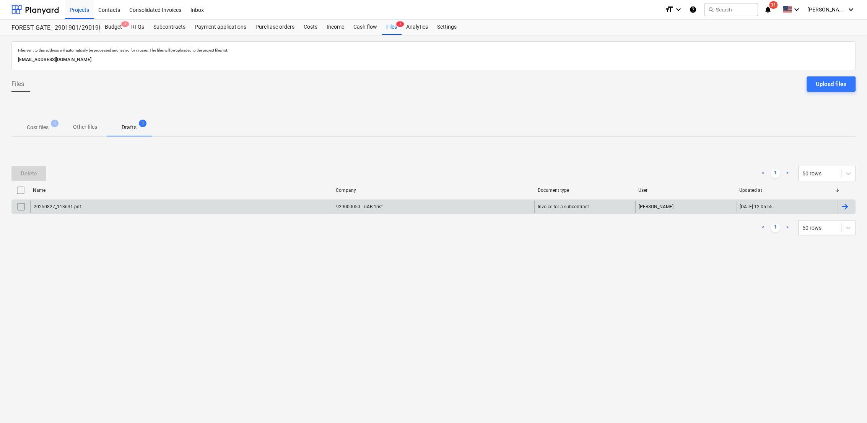
click at [848, 207] on div at bounding box center [844, 206] width 9 height 9
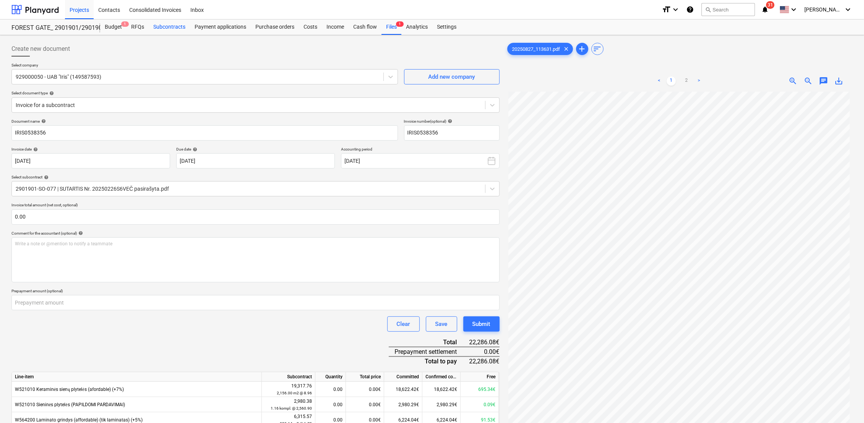
click at [171, 29] on div "Subcontracts" at bounding box center [169, 27] width 41 height 15
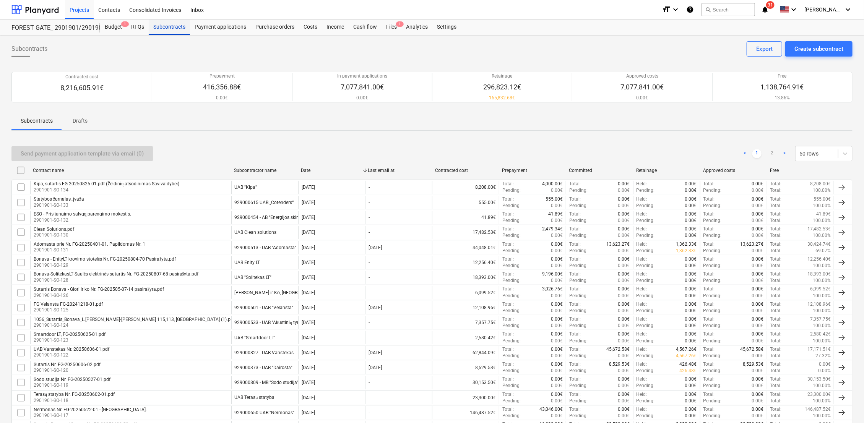
click at [173, 31] on div "Subcontracts" at bounding box center [169, 27] width 41 height 15
click at [174, 26] on div "Subcontracts" at bounding box center [169, 27] width 41 height 15
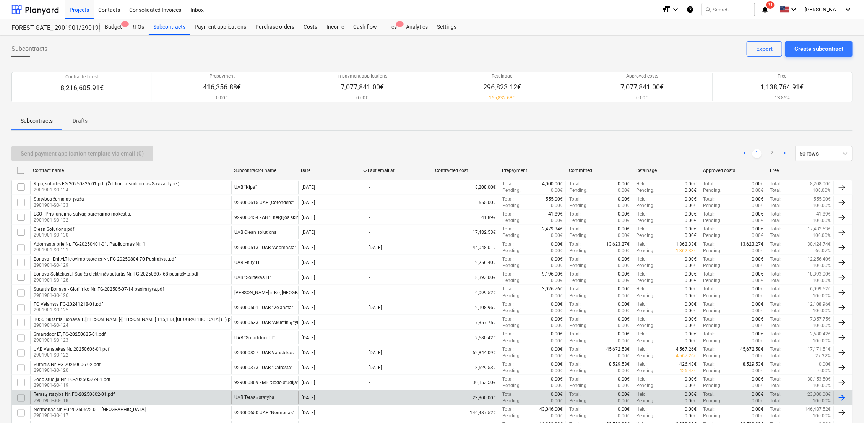
click at [115, 395] on div "Terasų statyba Nr. FG-20250602-01.pdf 2901901-SO-118" at bounding box center [130, 398] width 201 height 13
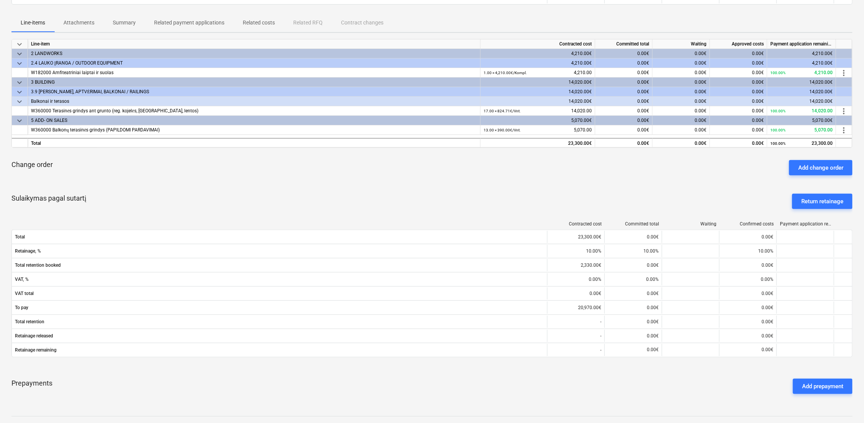
scroll to position [195, 0]
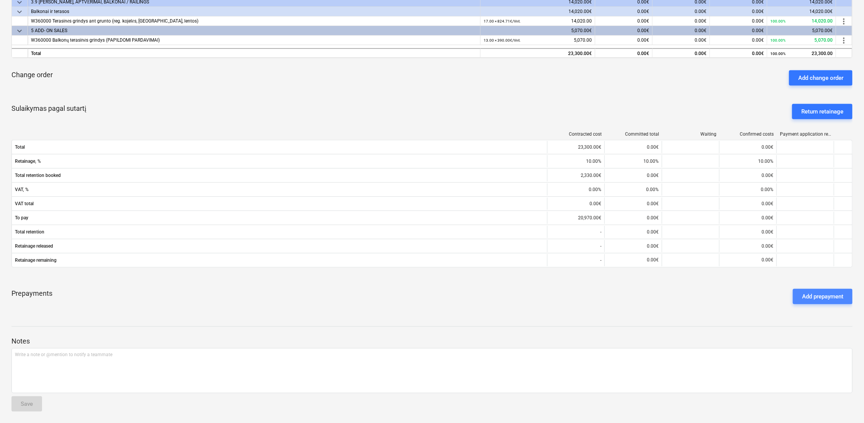
click at [827, 295] on div "Add prepayment" at bounding box center [822, 297] width 41 height 10
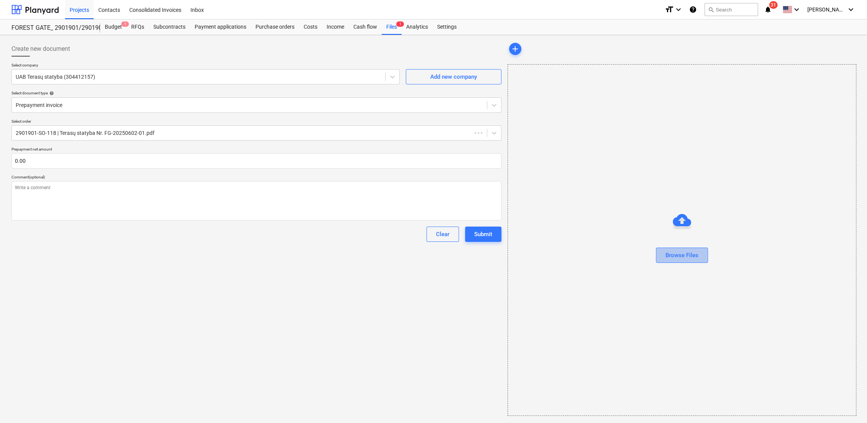
click at [680, 252] on div "Browse Files" at bounding box center [682, 256] width 33 height 10
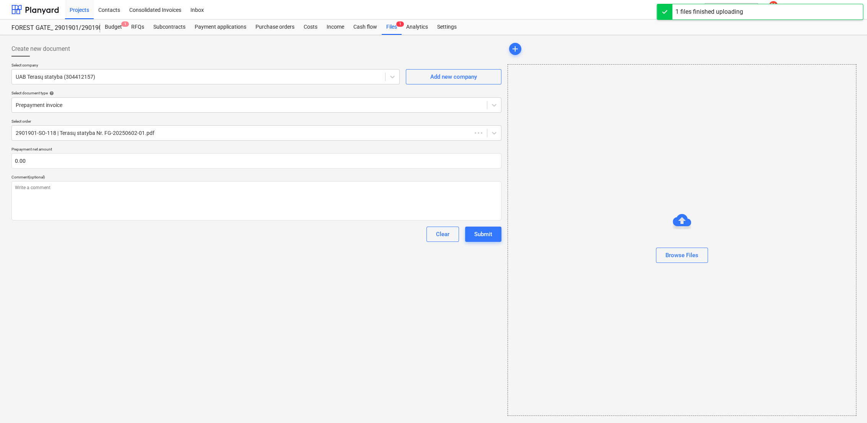
type textarea "x"
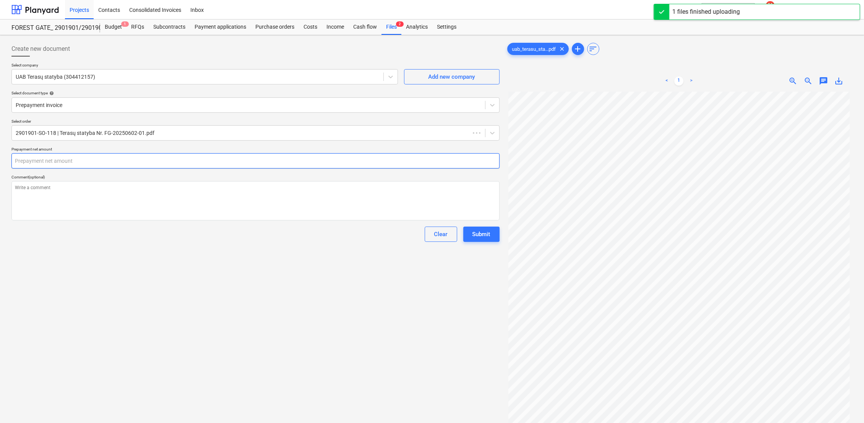
click at [54, 161] on input "text" at bounding box center [255, 160] width 488 height 15
type textarea "x"
type input "6"
type textarea "x"
type input "69"
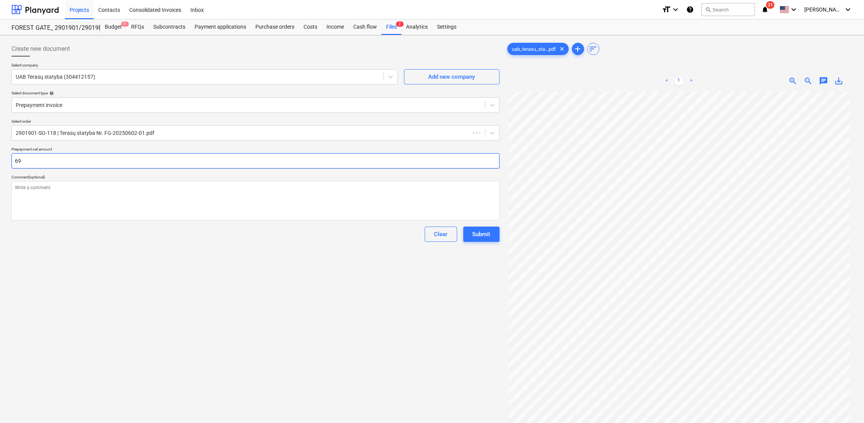
type textarea "x"
type input "699"
type textarea "x"
type input "6990"
type textarea "x"
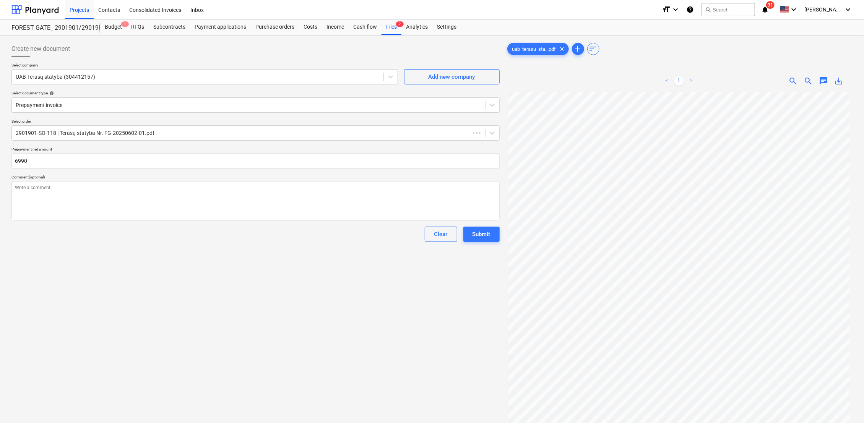
type input "6,990.00"
click at [128, 246] on div "Create new document Select company UAB Terasų statyba (304412157) Add new compa…" at bounding box center [255, 267] width 495 height 459
click at [489, 238] on div "Submit" at bounding box center [482, 234] width 18 height 10
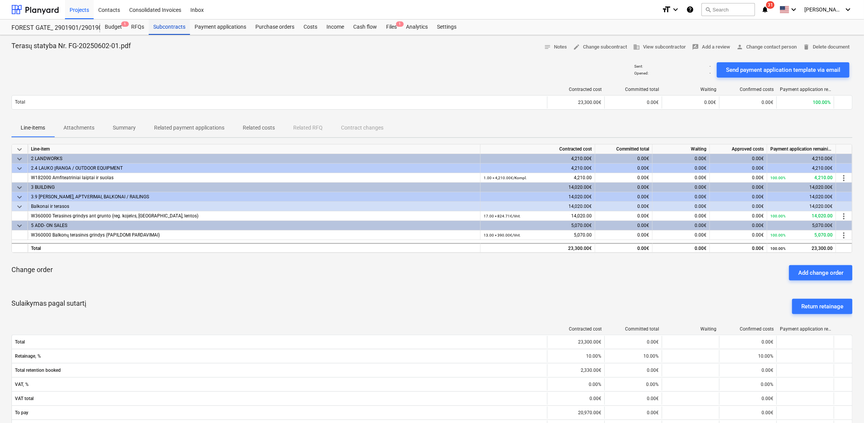
click at [169, 23] on div "Subcontracts" at bounding box center [169, 27] width 41 height 15
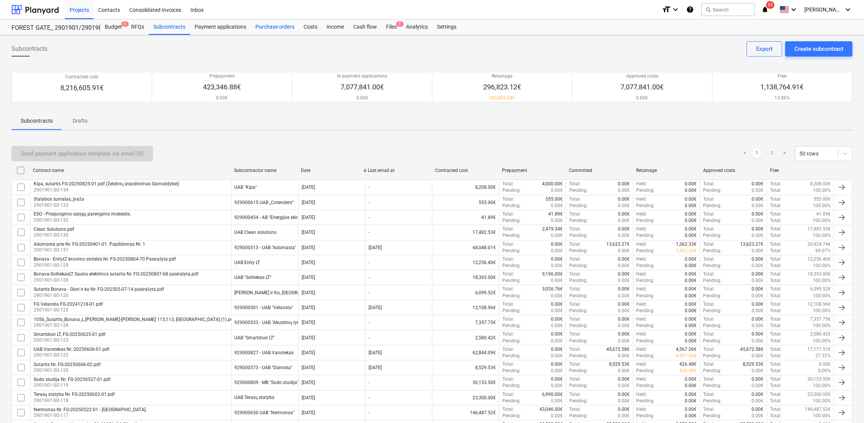
click at [279, 29] on div "Purchase orders" at bounding box center [275, 27] width 48 height 15
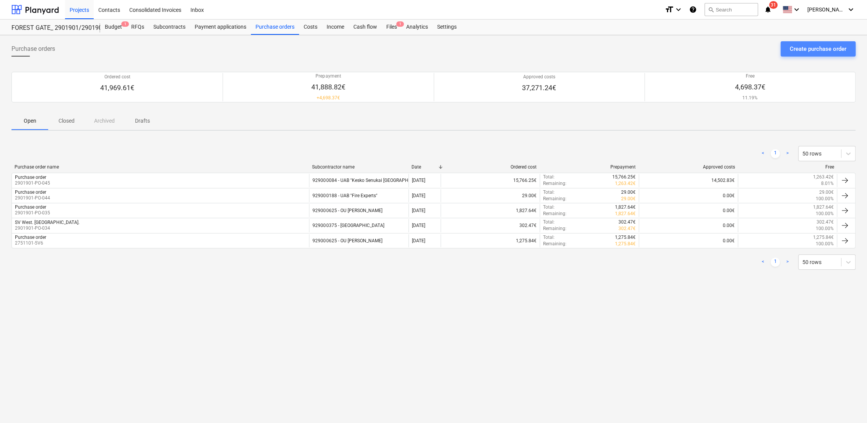
click at [831, 50] on div "Create purchase order" at bounding box center [818, 49] width 57 height 10
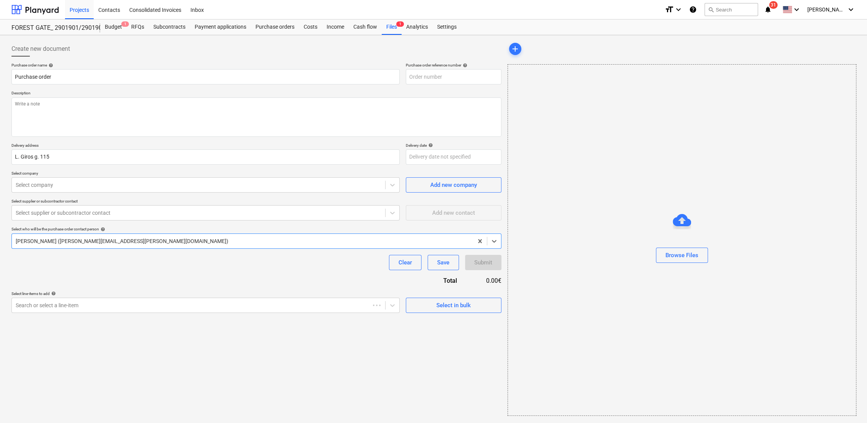
type textarea "x"
type input "2901901-PO-051"
click at [672, 259] on div "Browse Files" at bounding box center [682, 256] width 33 height 10
type textarea "x"
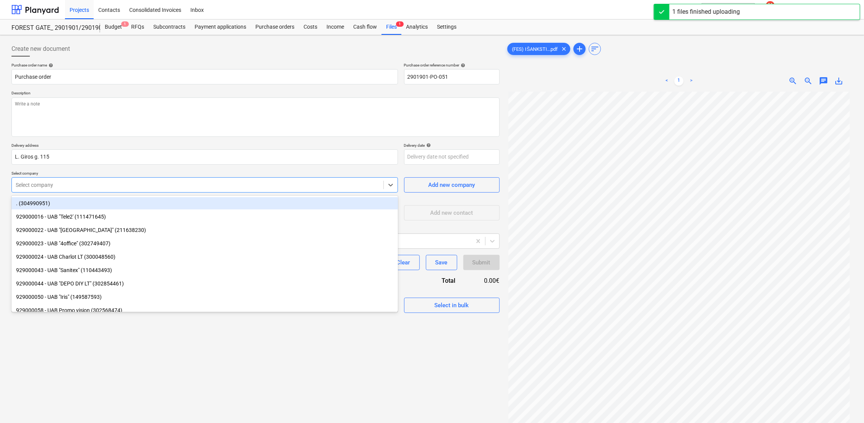
click at [128, 181] on div at bounding box center [198, 185] width 364 height 8
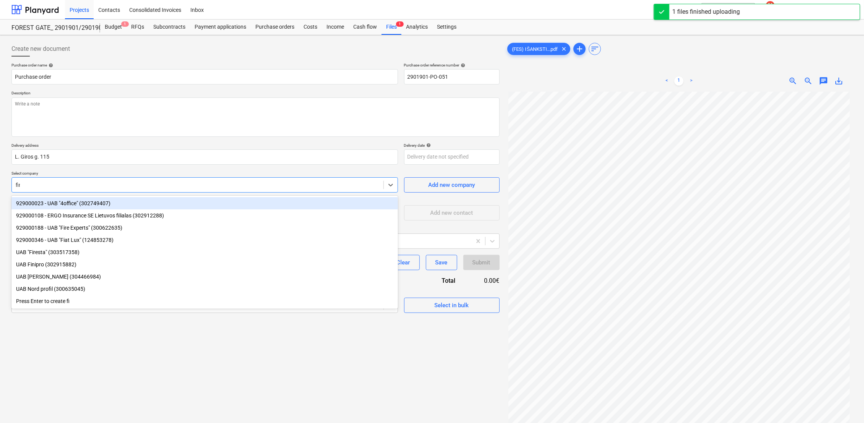
type input "fire"
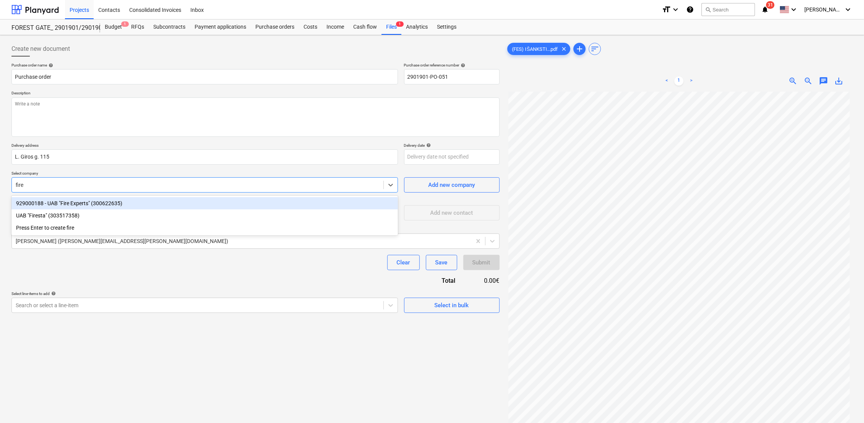
click at [129, 203] on div "929000188 - UAB "Fire Experts" (300622635)" at bounding box center [204, 203] width 387 height 12
type textarea "x"
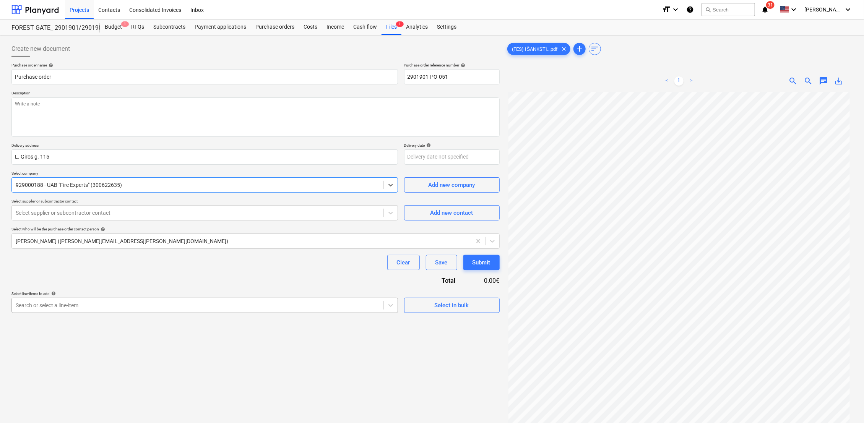
click at [70, 308] on body "Projects Contacts Consolidated Invoices Inbox format_size keyboard_arrow_down h…" at bounding box center [432, 211] width 864 height 423
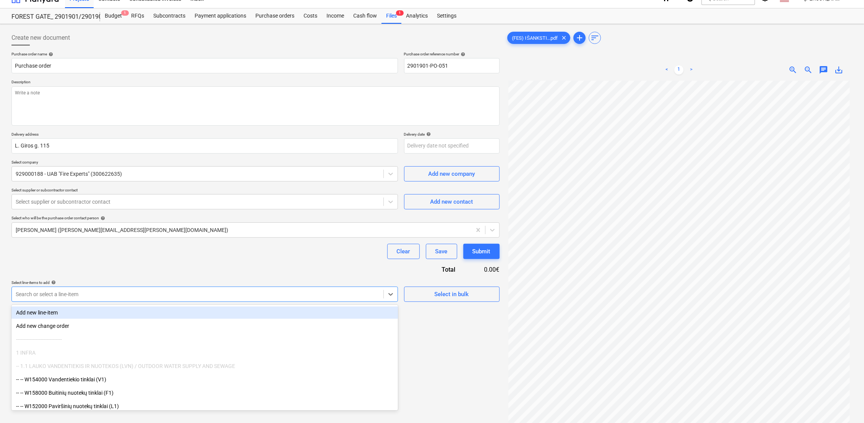
scroll to position [12, 0]
click at [61, 197] on div at bounding box center [198, 201] width 364 height 8
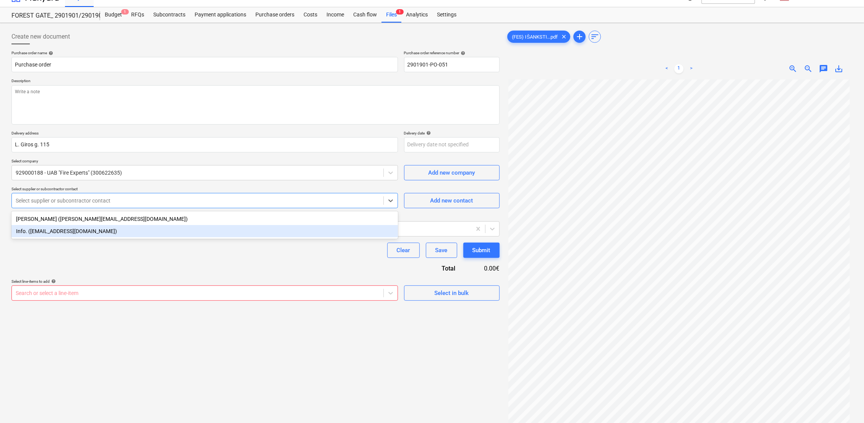
click at [70, 230] on div "Info. (info@fire-experts.lt)" at bounding box center [204, 231] width 387 height 12
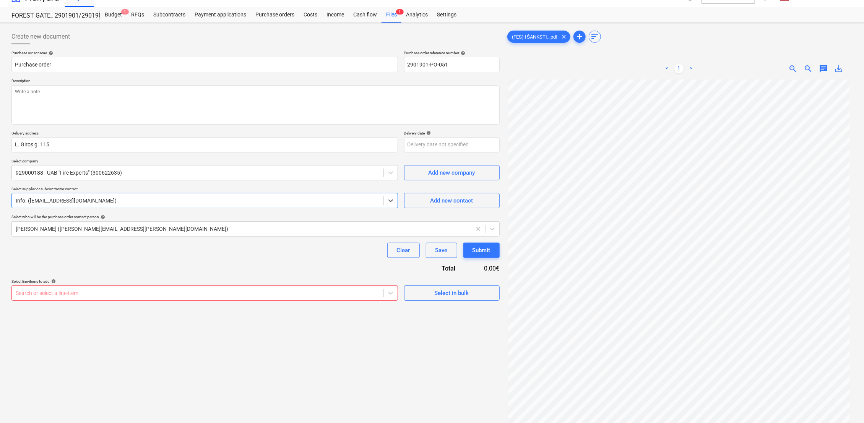
type textarea "x"
click at [56, 291] on div at bounding box center [198, 294] width 364 height 8
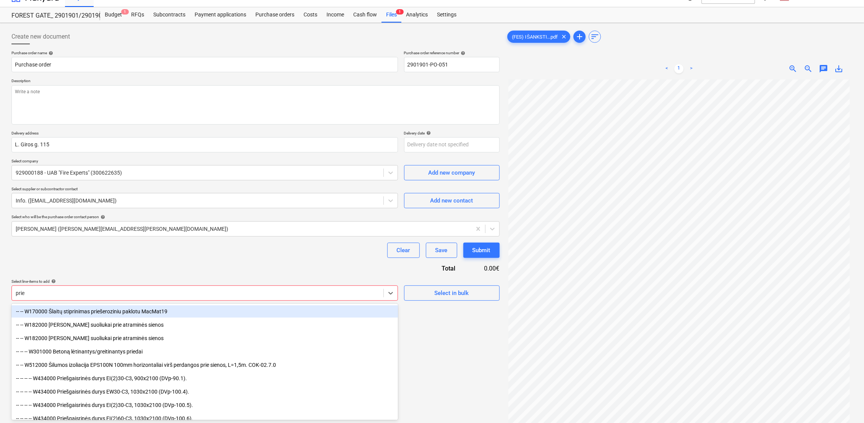
type input "prieš"
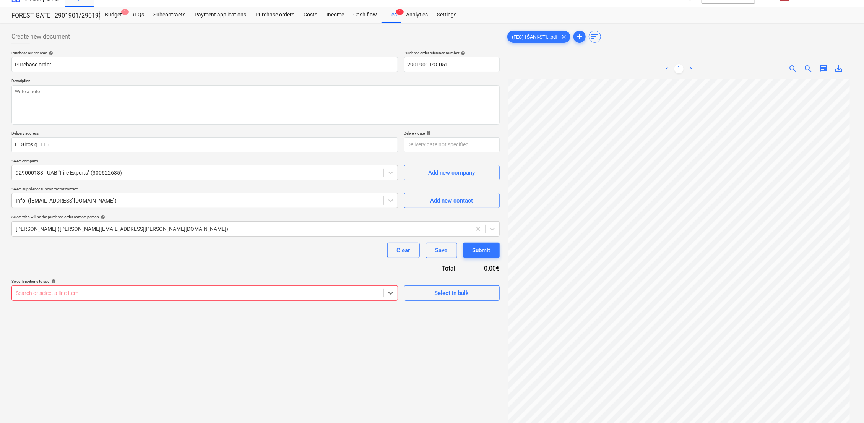
drag, startPoint x: 12, startPoint y: 291, endPoint x: 30, endPoint y: 291, distance: 18.0
click at [0, 290] on html "Projects Contacts Consolidated Invoices Inbox format_size keyboard_arrow_down h…" at bounding box center [432, 199] width 864 height 423
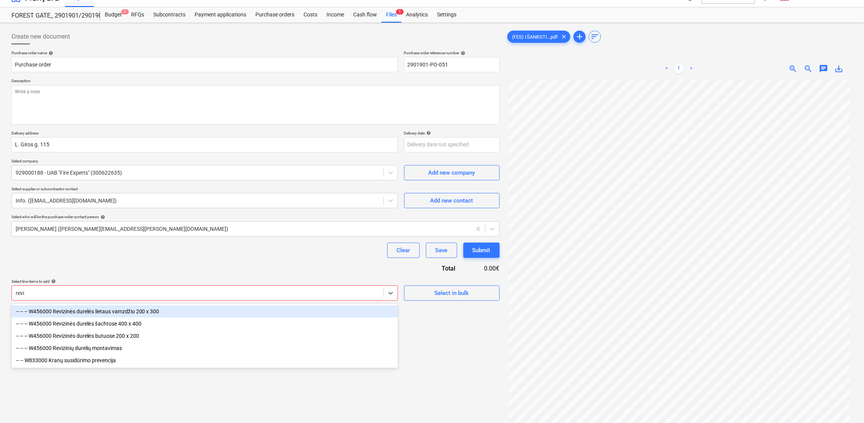
type input "reviz"
click at [61, 313] on div "-- -- -- W456000 Revizinės durelės lietaus vamzdžio 200 x 300" at bounding box center [204, 312] width 387 height 12
type textarea "x"
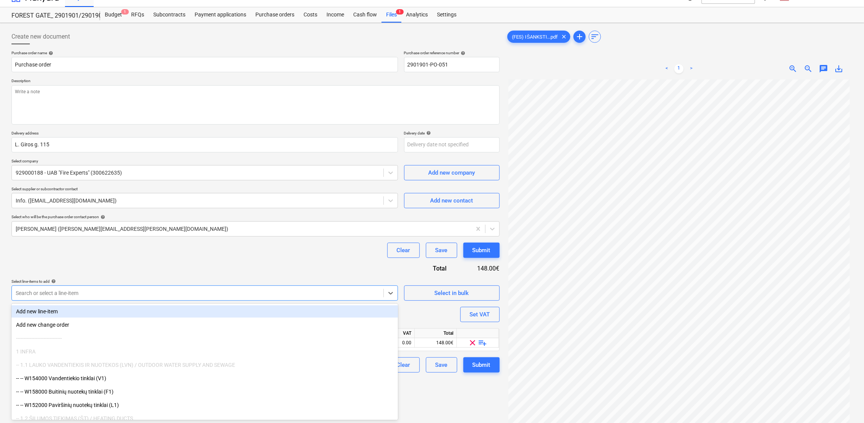
click at [67, 296] on div at bounding box center [198, 294] width 364 height 8
type input "rev"
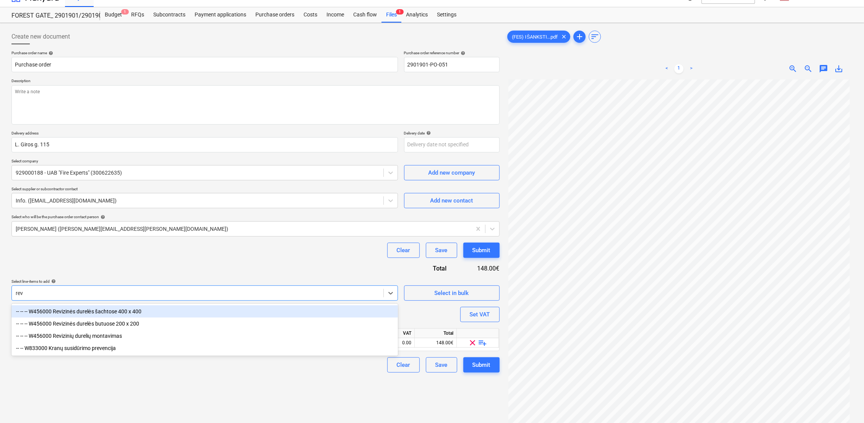
click at [97, 311] on div "-- -- -- W456000 Revizinės durelės šachtose 400 x 400" at bounding box center [204, 312] width 387 height 12
type textarea "x"
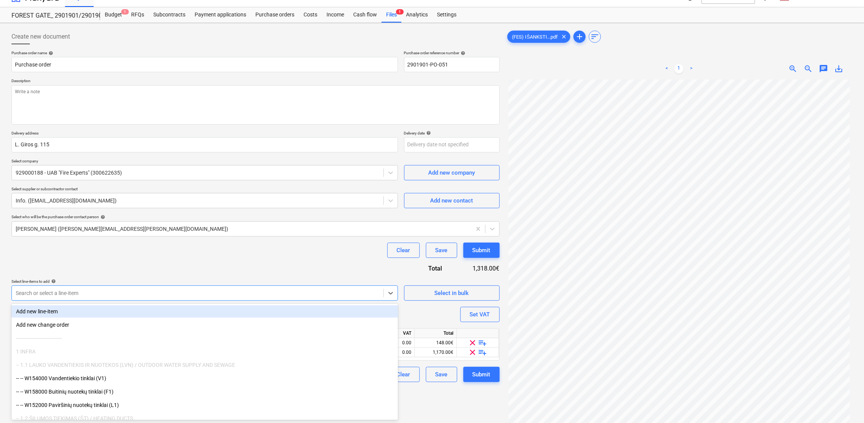
click at [72, 294] on div at bounding box center [198, 294] width 364 height 8
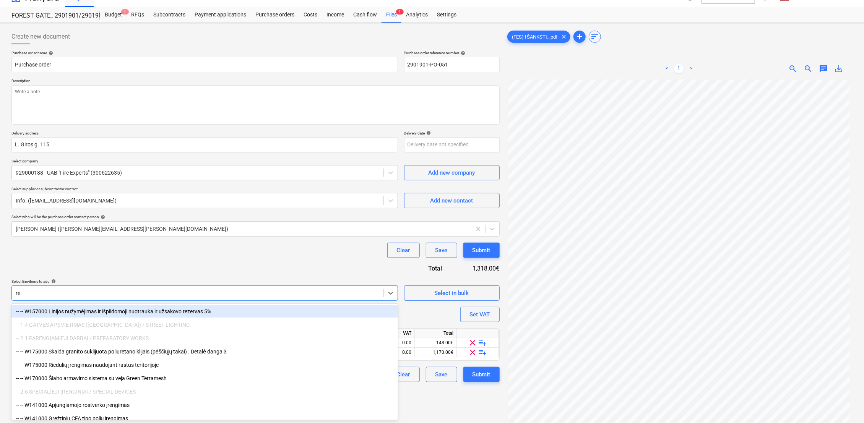
type input "rev"
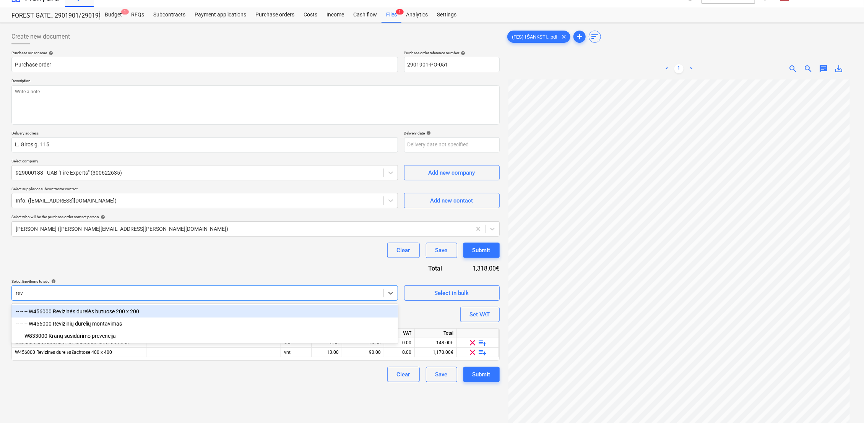
click at [90, 312] on div "-- -- -- W456000 Revizinės durelės butuose 200 x 200" at bounding box center [204, 312] width 387 height 12
type textarea "x"
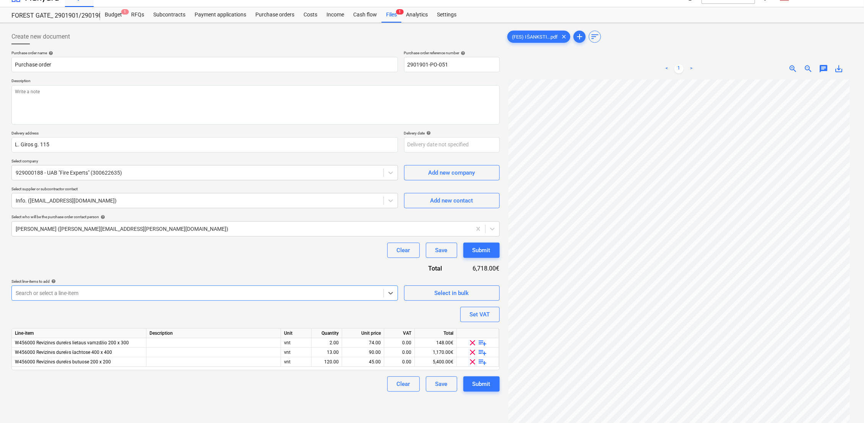
type textarea "x"
click at [197, 252] on div "Clear Save Submit" at bounding box center [255, 250] width 488 height 15
drag, startPoint x: 380, startPoint y: 343, endPoint x: 361, endPoint y: 343, distance: 18.7
click at [361, 343] on div "74.00" at bounding box center [363, 343] width 36 height 10
type input "2"
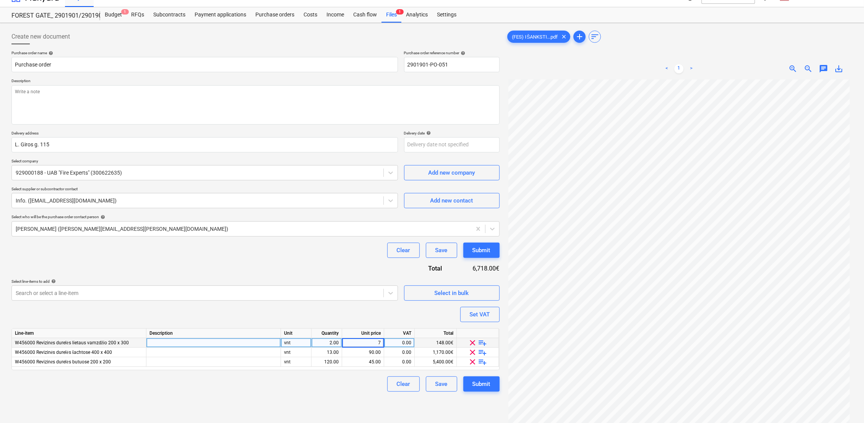
type input "79"
type textarea "x"
click at [345, 403] on div "Create new document Purchase order name help Purchase order Purchase order refe…" at bounding box center [255, 255] width 495 height 459
drag, startPoint x: 382, startPoint y: 354, endPoint x: 366, endPoint y: 352, distance: 15.4
click at [366, 352] on div "90.00" at bounding box center [363, 353] width 42 height 10
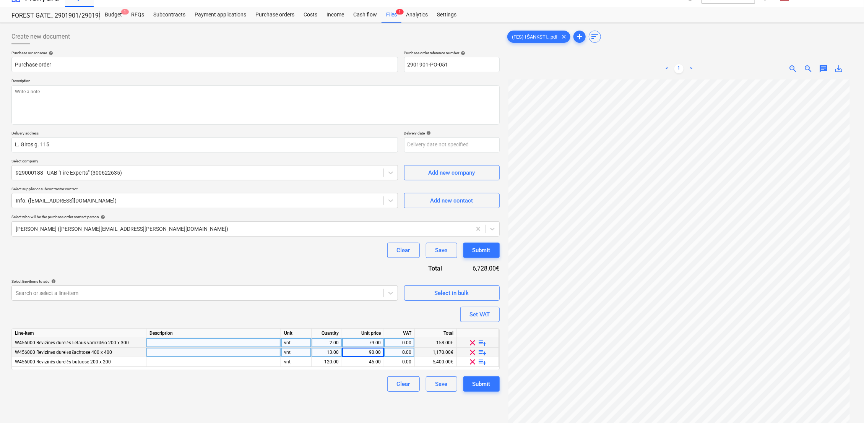
drag, startPoint x: 339, startPoint y: 354, endPoint x: 321, endPoint y: 355, distance: 18.0
click at [321, 355] on div "13.00" at bounding box center [327, 353] width 31 height 10
type input "5"
type textarea "x"
click at [382, 356] on div "90.00" at bounding box center [363, 353] width 42 height 10
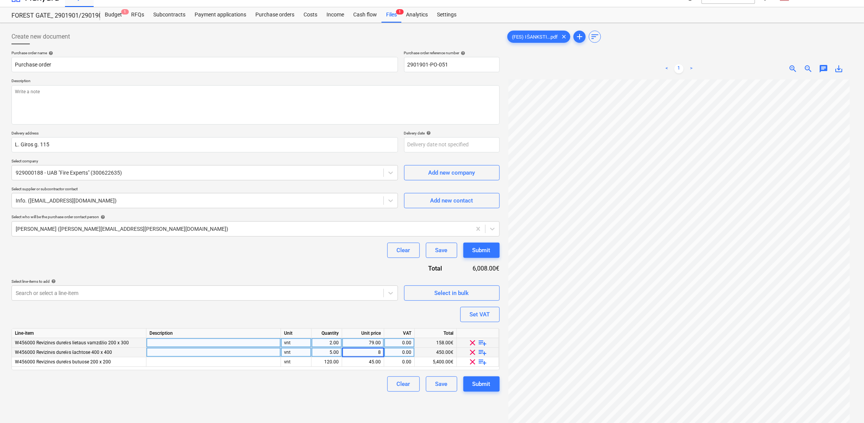
type input "89"
type textarea "x"
click at [372, 389] on div "Clear Save Submit" at bounding box center [255, 384] width 488 height 15
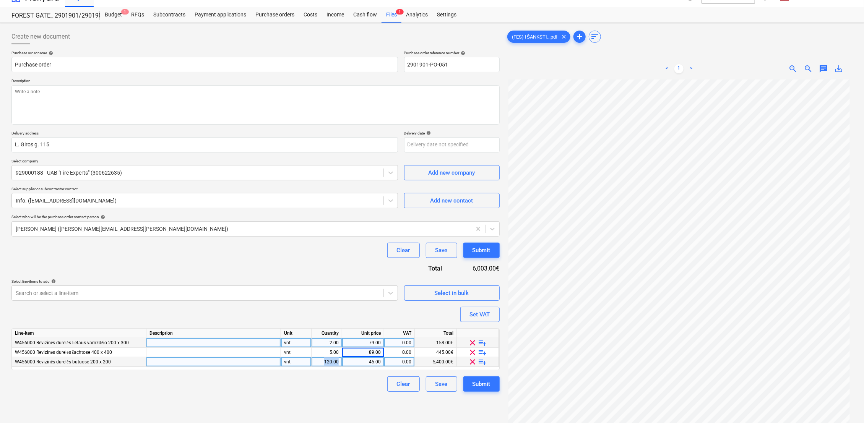
drag, startPoint x: 341, startPoint y: 362, endPoint x: 315, endPoint y: 362, distance: 26.0
click at [315, 362] on div "120.00" at bounding box center [327, 363] width 31 height 10
type input "118"
type textarea "x"
drag, startPoint x: 381, startPoint y: 361, endPoint x: 362, endPoint y: 358, distance: 18.9
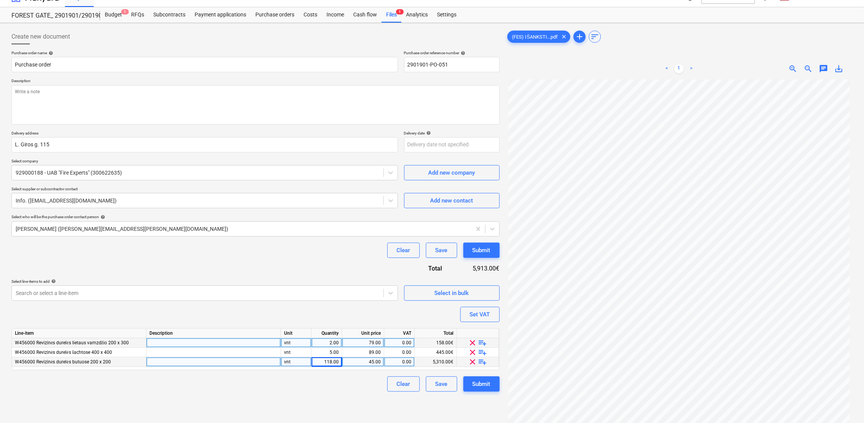
click at [362, 358] on div "45.00" at bounding box center [363, 363] width 42 height 10
type input "49"
click at [373, 388] on div "Clear Save Submit" at bounding box center [255, 384] width 488 height 15
click at [450, 362] on div "5,782.00€" at bounding box center [436, 363] width 42 height 10
click at [366, 372] on div "Purchase order name help Purchase order Purchase order reference number help 29…" at bounding box center [255, 221] width 488 height 342
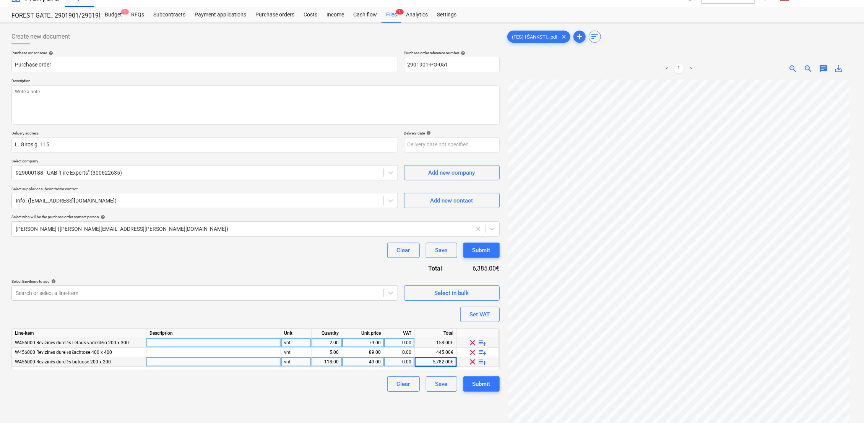
click at [447, 361] on div "5,782.00€" at bounding box center [436, 363] width 42 height 10
type textarea "x"
type input "5852"
type textarea "x"
click at [326, 395] on div "Create new document Purchase order name help Purchase order Purchase order refe…" at bounding box center [255, 255] width 495 height 459
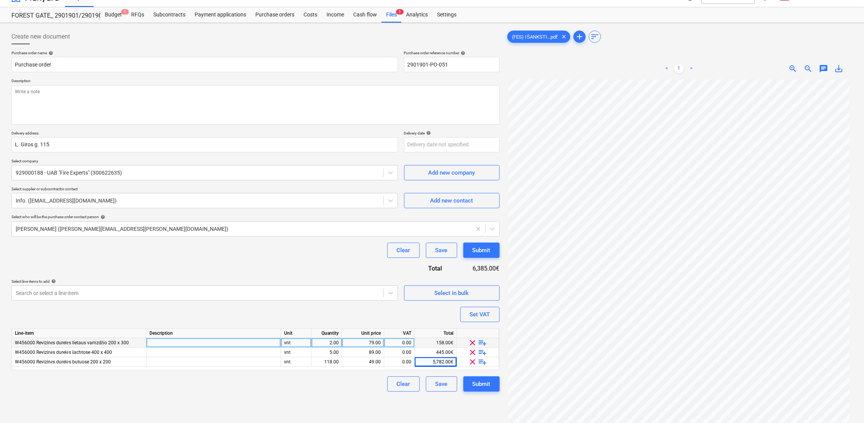
click at [377, 383] on div "Clear Save Submit" at bounding box center [255, 384] width 488 height 15
click at [381, 363] on div "49.00" at bounding box center [363, 363] width 42 height 10
click at [382, 363] on input "49" at bounding box center [363, 362] width 42 height 9
type input "49,2"
type textarea "x"
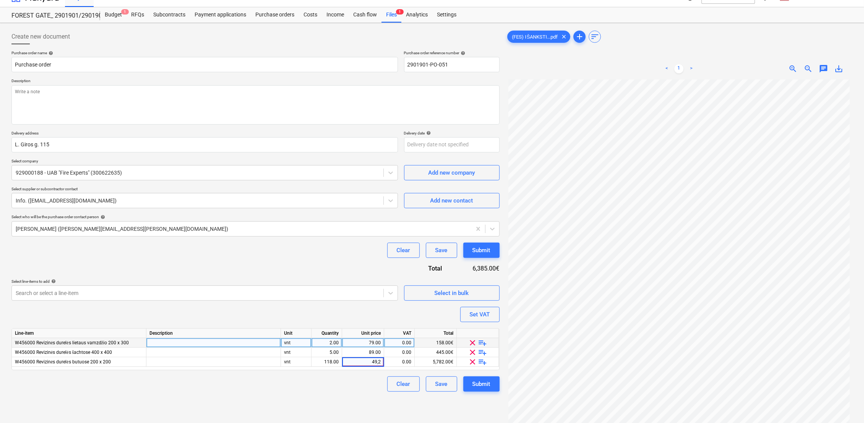
click at [364, 384] on div "Clear Save Submit" at bounding box center [255, 384] width 488 height 15
click at [378, 363] on div "49.00" at bounding box center [363, 363] width 36 height 10
type input "51"
type textarea "x"
click at [364, 389] on div "Clear Save Submit" at bounding box center [255, 384] width 488 height 15
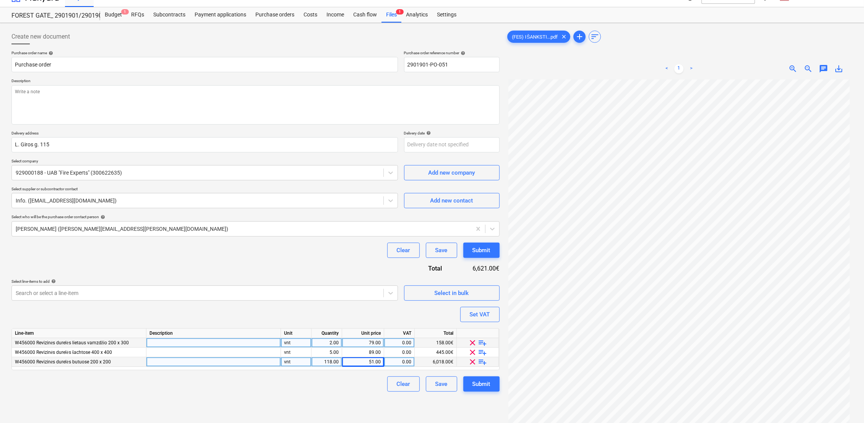
click at [381, 363] on div "51.00" at bounding box center [363, 363] width 42 height 10
type input "50,5"
type textarea "x"
click at [358, 380] on div "Clear Save Submit" at bounding box center [255, 384] width 488 height 15
click at [378, 361] on div "51.00" at bounding box center [363, 363] width 36 height 10
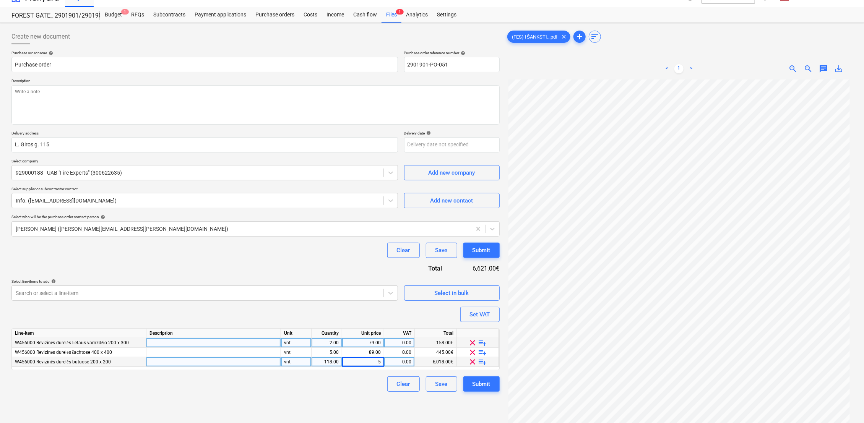
type input "50"
type textarea "x"
click at [343, 406] on div "Create new document Purchase order name help Purchase order Purchase order refe…" at bounding box center [255, 255] width 495 height 459
click at [375, 361] on div "50.00" at bounding box center [363, 363] width 36 height 10
type input "49.8"
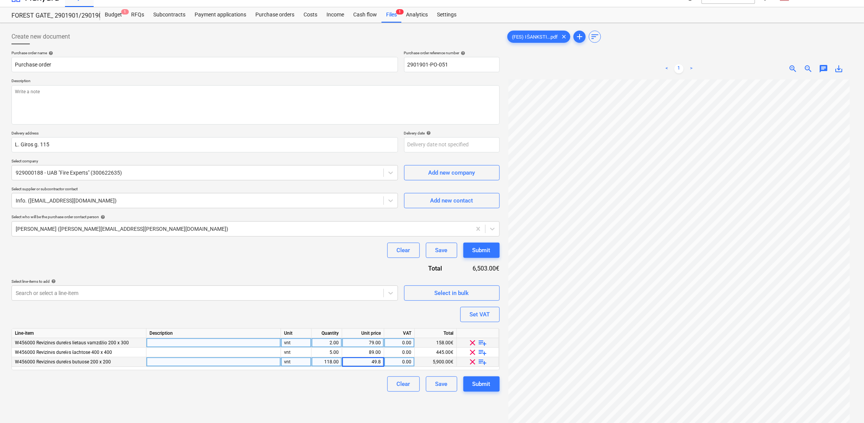
type textarea "x"
click at [371, 401] on div "Create new document Purchase order name help Purchase order Purchase order refe…" at bounding box center [255, 255] width 495 height 459
click at [381, 362] on div "49.80" at bounding box center [363, 363] width 42 height 10
click at [380, 363] on input "49.8" at bounding box center [363, 362] width 42 height 9
type input "49.7"
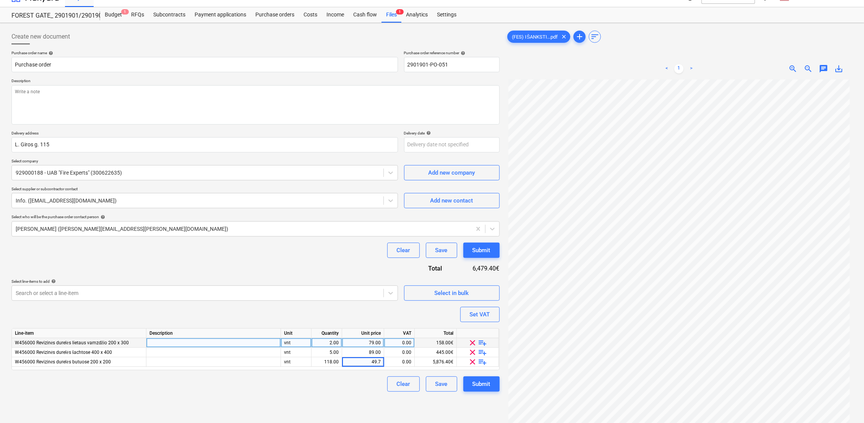
type textarea "x"
click at [363, 386] on div "Clear Save Submit" at bounding box center [255, 384] width 488 height 15
click at [381, 363] on div "49.70" at bounding box center [363, 363] width 42 height 10
click at [380, 363] on input "49.7" at bounding box center [363, 362] width 42 height 9
type input "49.62"
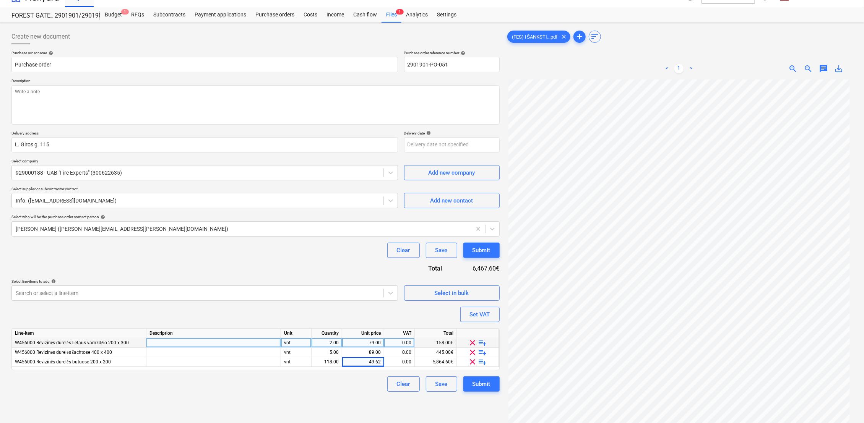
type textarea "x"
click at [361, 392] on div "Create new document Purchase order name help Purchase order Purchase order refe…" at bounding box center [255, 255] width 495 height 459
click at [382, 362] on div "49.62" at bounding box center [363, 363] width 42 height 10
click at [382, 364] on input "49.62" at bounding box center [363, 362] width 42 height 9
type input "49.61"
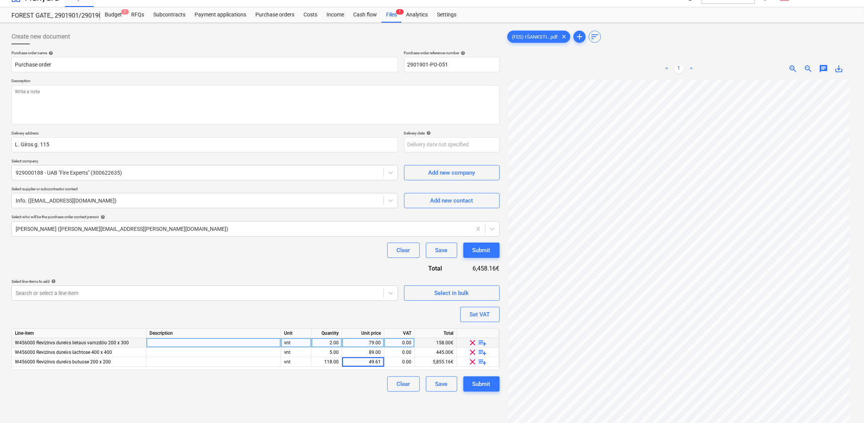
type textarea "x"
click at [374, 398] on div "Create new document Purchase order name help Purchase order Purchase order refe…" at bounding box center [255, 255] width 495 height 459
click at [382, 363] on div "49.61" at bounding box center [363, 363] width 42 height 10
type input "49.59"
type textarea "x"
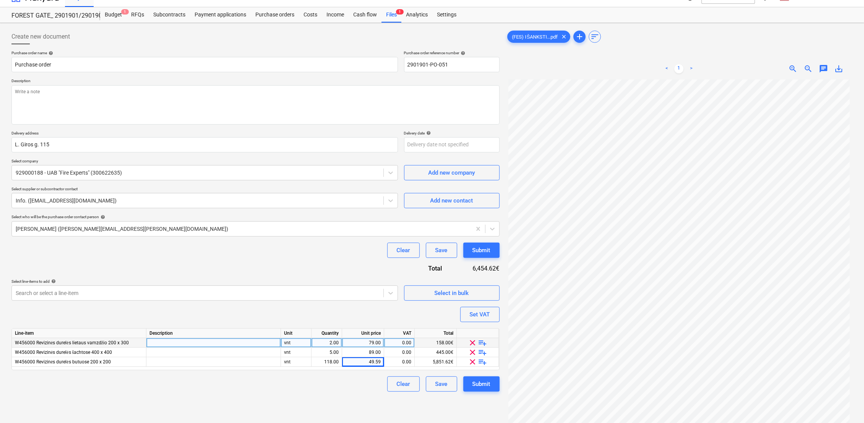
click at [379, 397] on div "Create new document Purchase order name help Purchase order Purchase order refe…" at bounding box center [255, 255] width 495 height 459
click at [382, 363] on div "49.59" at bounding box center [363, 363] width 42 height 10
click at [382, 363] on input "49.59" at bounding box center [363, 362] width 42 height 9
type input "49.595"
type textarea "x"
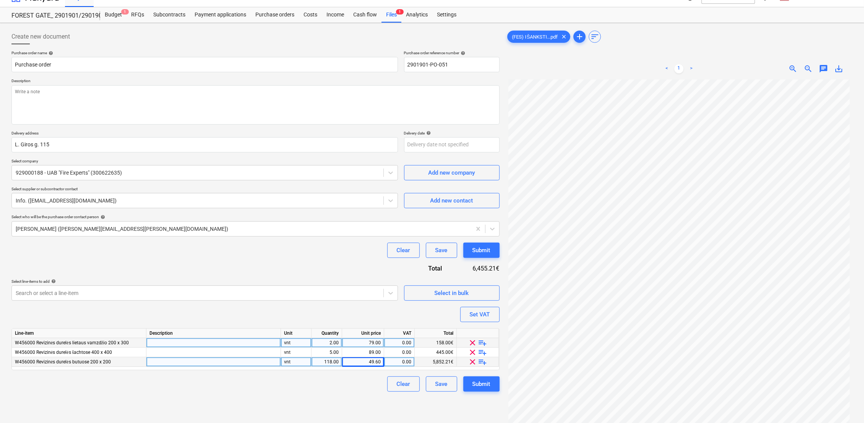
click at [364, 402] on div "Create new document Purchase order name help Purchase order Purchase order refe…" at bounding box center [255, 255] width 495 height 459
click at [382, 362] on div "49.60" at bounding box center [363, 363] width 42 height 10
click at [382, 362] on input "49.595" at bounding box center [363, 362] width 42 height 9
type input "49.594"
type textarea "x"
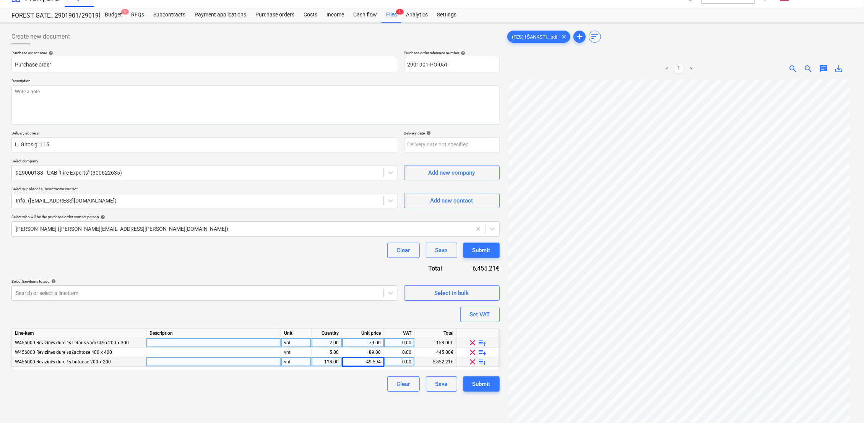
click at [371, 392] on div "Create new document Purchase order name help Purchase order Purchase order refe…" at bounding box center [255, 255] width 495 height 459
click at [382, 362] on div "49.59" at bounding box center [363, 363] width 42 height 10
click at [382, 363] on input "49.594" at bounding box center [363, 362] width 42 height 9
type input "49.593"
type textarea "x"
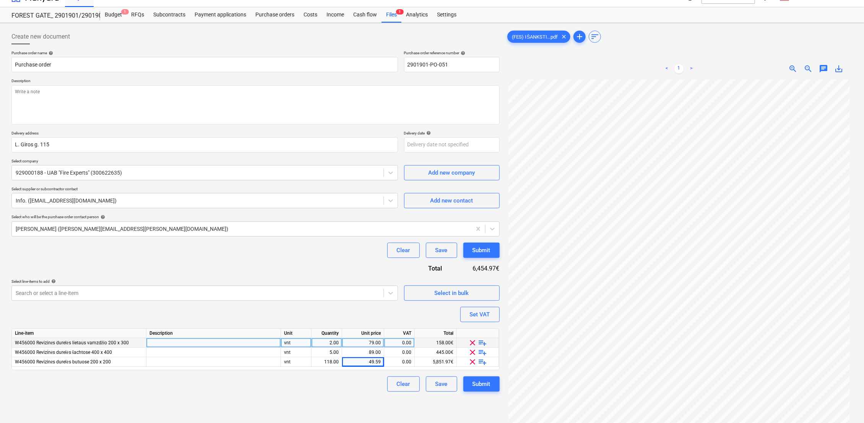
click at [371, 379] on div "Clear Save Submit" at bounding box center [255, 384] width 488 height 15
click at [382, 361] on div "49.59" at bounding box center [363, 363] width 42 height 10
click at [382, 362] on input "49.593" at bounding box center [363, 362] width 42 height 9
type input "49.5935"
type textarea "x"
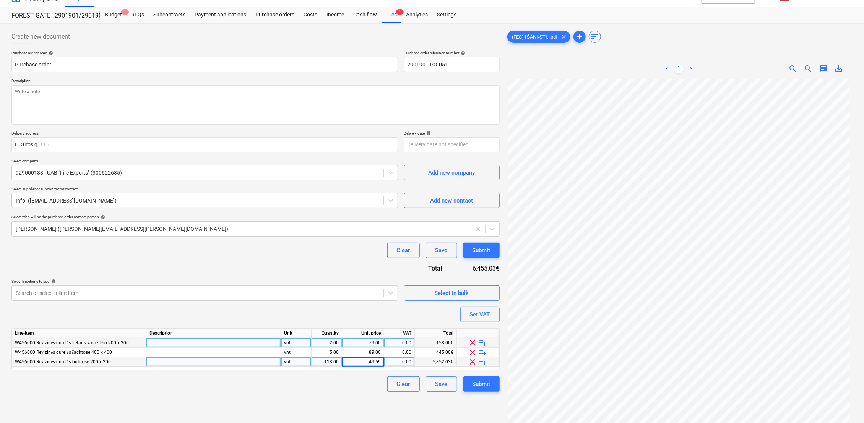
click at [364, 391] on div "Clear Save Submit" at bounding box center [255, 384] width 488 height 15
click at [379, 365] on div "49.59" at bounding box center [363, 363] width 36 height 10
click at [381, 364] on input "49.5935" at bounding box center [363, 362] width 42 height 9
type input "49.5934"
type textarea "x"
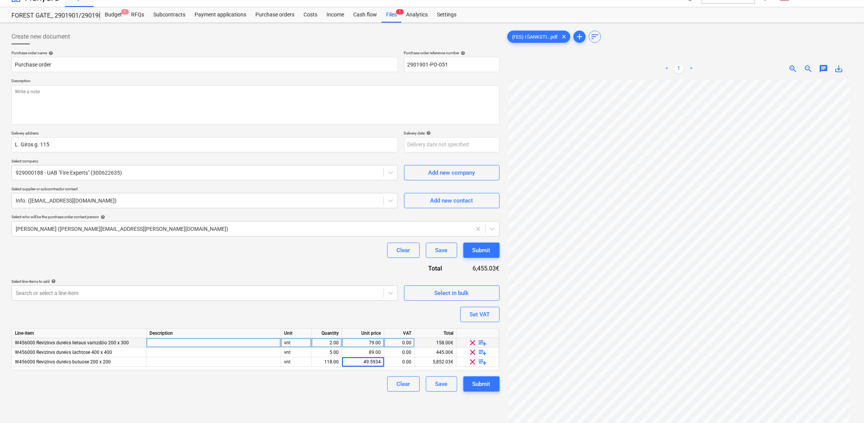
click at [350, 386] on div "Clear Save Submit" at bounding box center [255, 384] width 488 height 15
click at [379, 364] on div "49.59" at bounding box center [363, 363] width 36 height 10
click at [381, 361] on input "49.5934" at bounding box center [363, 362] width 42 height 9
type input "49.5933"
type textarea "x"
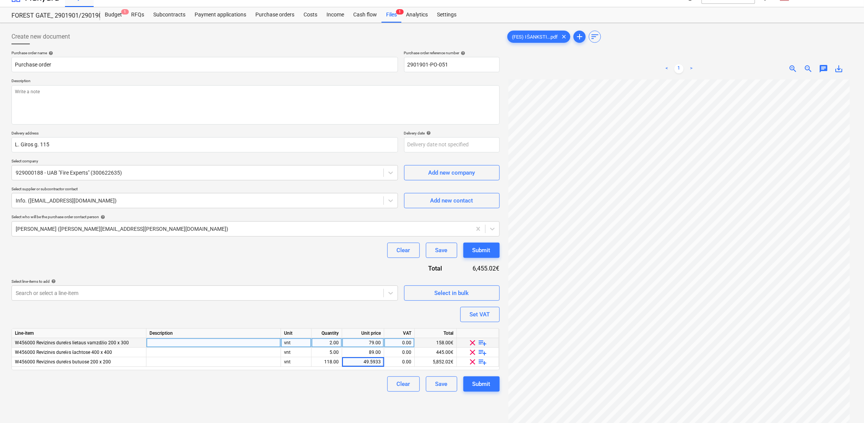
click at [377, 388] on div "Clear Save Submit" at bounding box center [255, 384] width 488 height 15
click at [381, 361] on div "49.59" at bounding box center [363, 363] width 36 height 10
click at [382, 363] on input "49.5933" at bounding box center [363, 362] width 42 height 9
type input "49.5932"
click at [356, 384] on div "Clear Save Submit" at bounding box center [255, 384] width 488 height 15
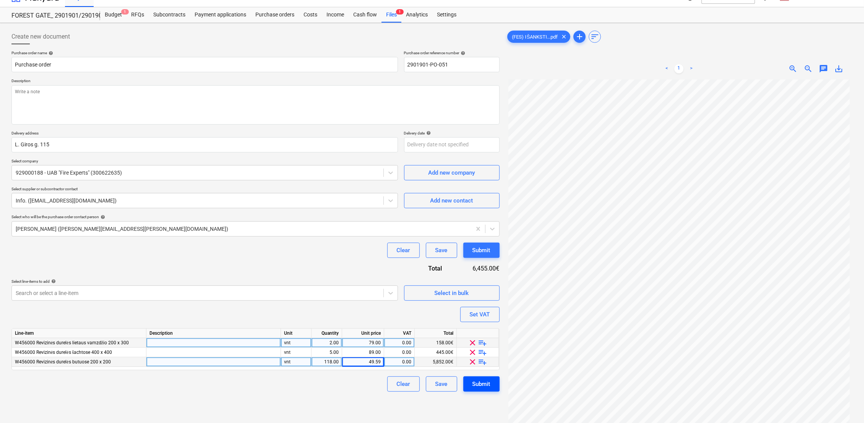
click at [486, 384] on div "Submit" at bounding box center [482, 384] width 18 height 10
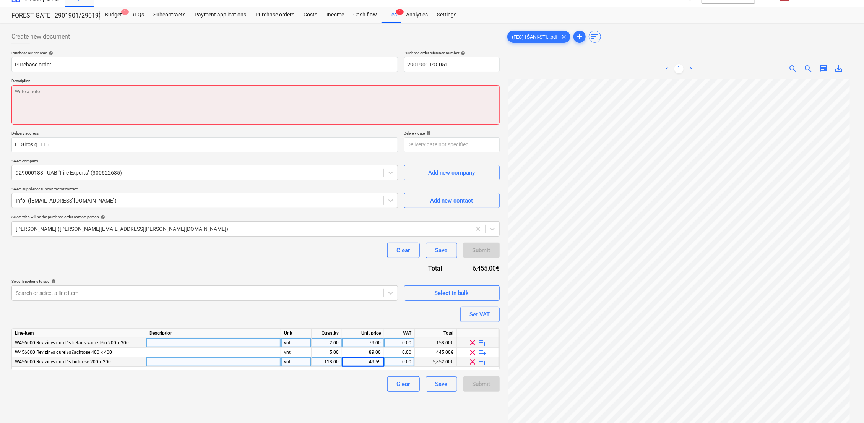
click at [64, 93] on textarea at bounding box center [255, 104] width 488 height 39
type textarea "x"
type textarea "S"
type textarea "x"
type textarea "Są"
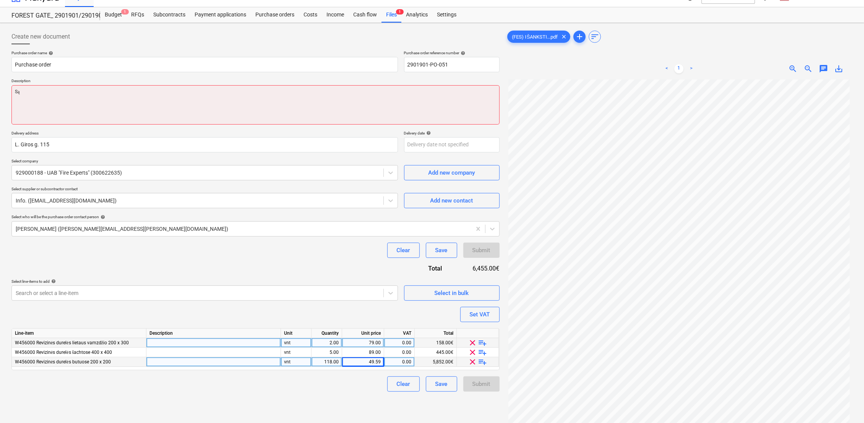
type textarea "x"
type textarea "Sąs"
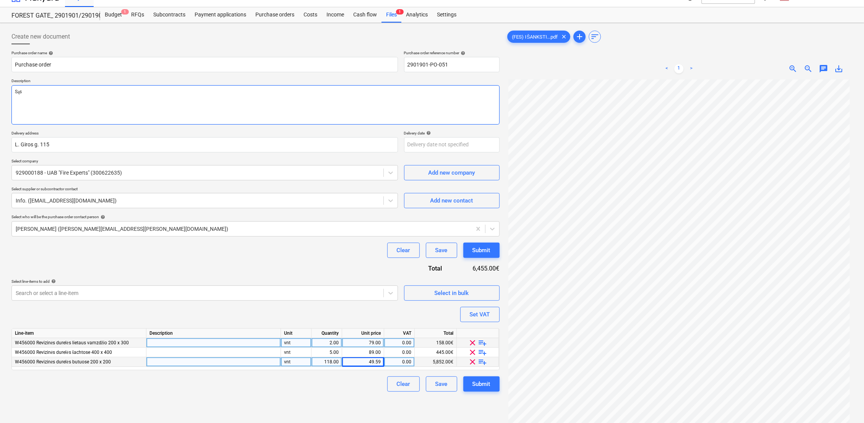
type textarea "x"
type textarea "Sąsk"
type textarea "x"
type textarea "Sąska"
type textarea "x"
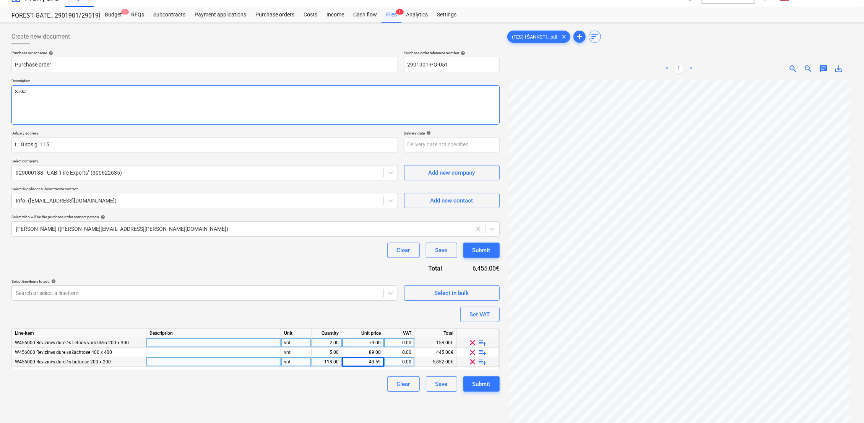
type textarea "Sąskai"
type textarea "x"
type textarea "Sąskait"
type textarea "x"
type textarea "Sąskaita"
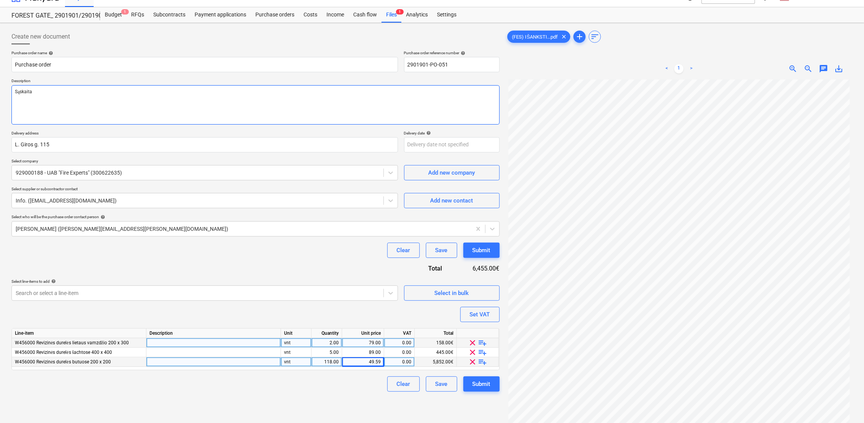
type textarea "x"
type textarea "Sąskaita"
type textarea "x"
type textarea "Sąskaita i"
type textarea "x"
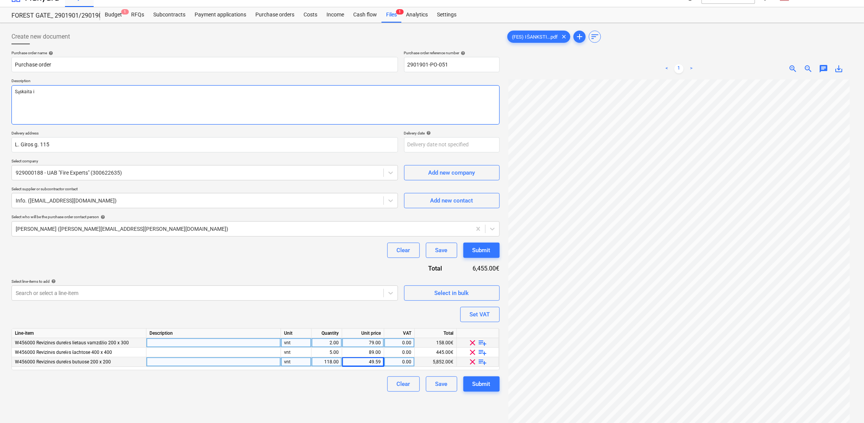
type textarea "Sąskaita iš"
type textarea "x"
type textarea "Sąskaita iša"
type textarea "x"
type textarea "Sąskaita išan"
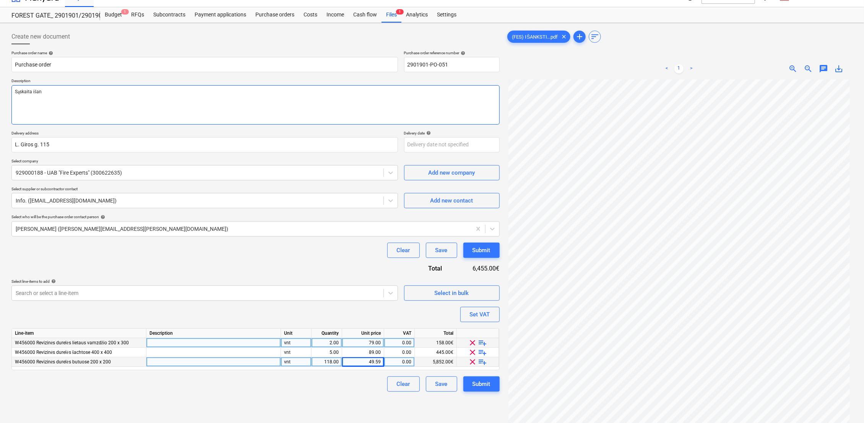
type textarea "x"
type textarea "Sąskaita išank"
type textarea "x"
type textarea "Sąskaita išanks"
type textarea "x"
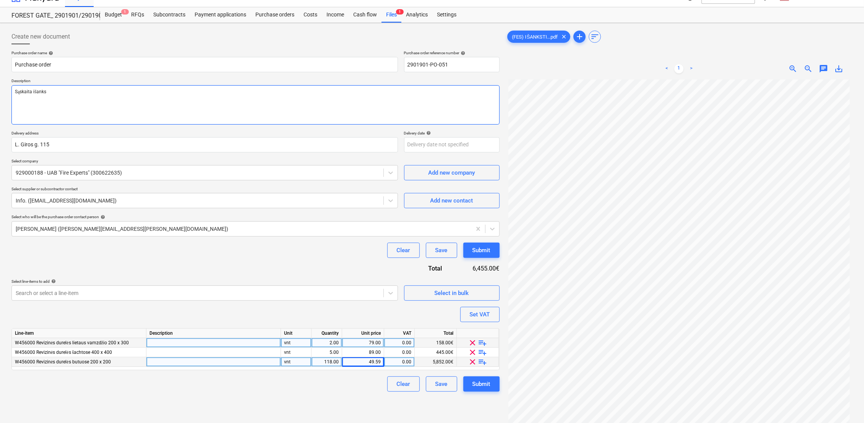
type textarea "Sąskaita išankst"
type textarea "x"
type textarea "Sąskaita išanksti"
type textarea "x"
type textarea "Sąskaita išankstin"
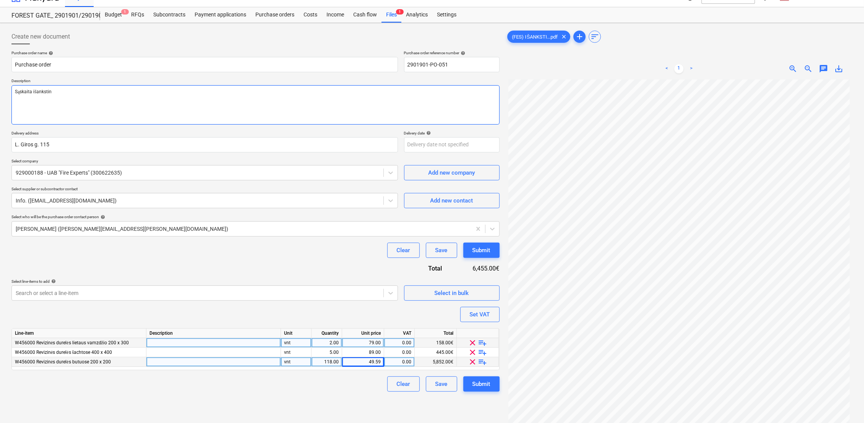
type textarea "x"
type textarea "Sąskaita išankstini"
type textarea "x"
type textarea "Sąskaita išankstinia"
type textarea "x"
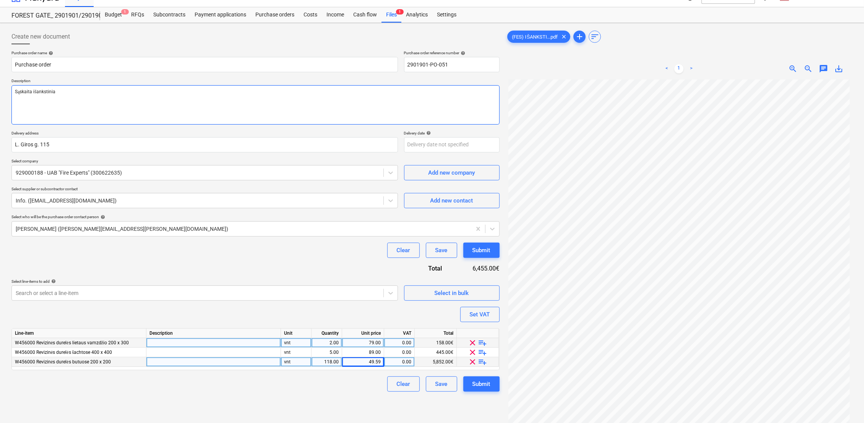
type textarea "Sąskaita išankstiniam"
type textarea "x"
type textarea "Sąskaita išankstiniam"
type textarea "x"
type textarea "Sąskaita išankstiniam a"
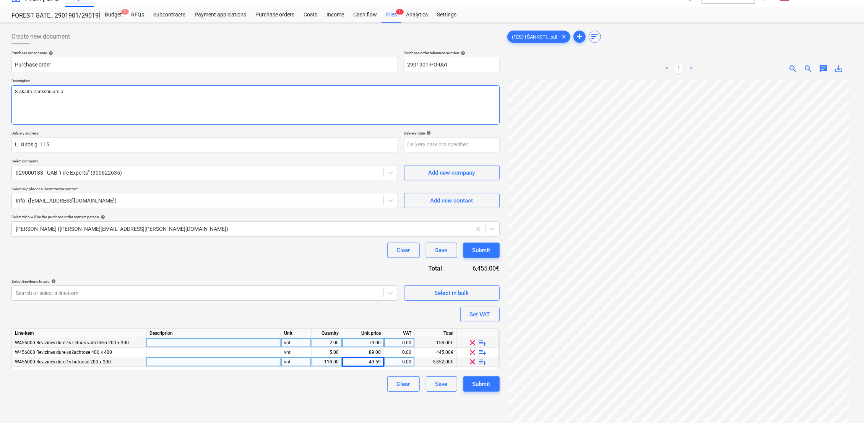
type textarea "x"
type textarea "Sąskaita išankstiniam ap"
type textarea "x"
type textarea "Sąskaita išankstiniam apm"
type textarea "x"
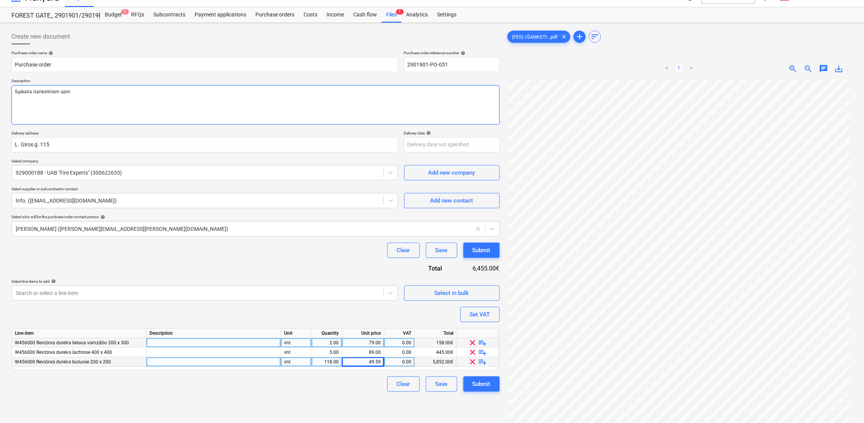
type textarea "Sąskaita išankstiniam apmo"
type textarea "x"
type textarea "Sąskaita išankstiniam apmok"
type textarea "x"
type textarea "Sąskaita išankstiniam apmokė"
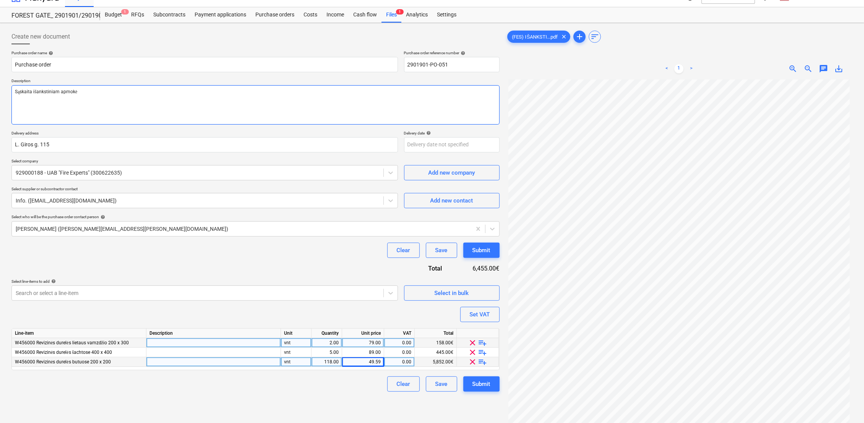
type textarea "x"
type textarea "Sąskaita išankstiniam apmokėj"
type textarea "x"
type textarea "Sąskaita išankstiniam apmokėji"
type textarea "x"
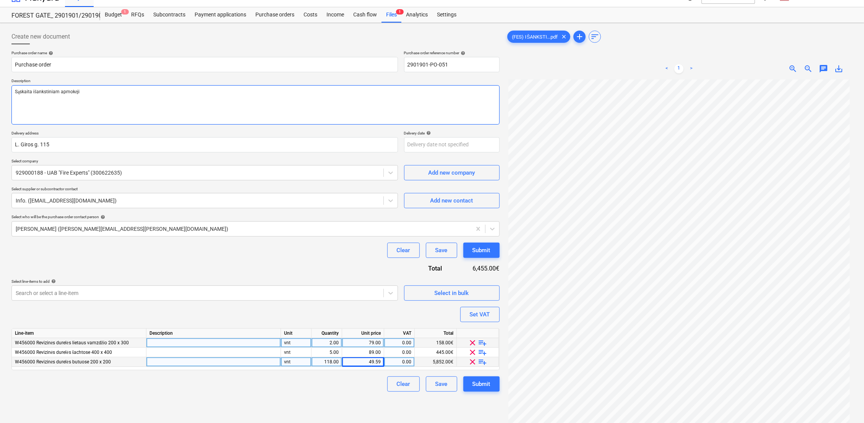
type textarea "Sąskaita išankstiniam apmokėjim"
type textarea "x"
type textarea "Sąskaita išankstiniam apmokėjimu"
type textarea "x"
type textarea "Sąskaita išankstiniam apmokėjimui"
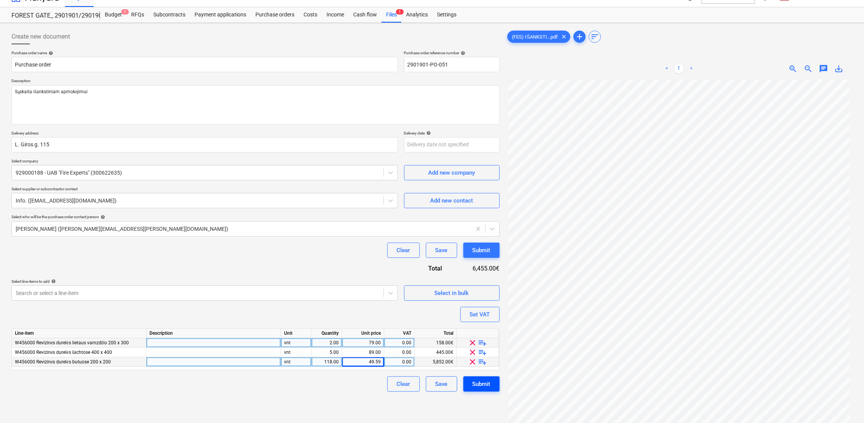
click at [483, 391] on button "Submit" at bounding box center [482, 384] width 36 height 15
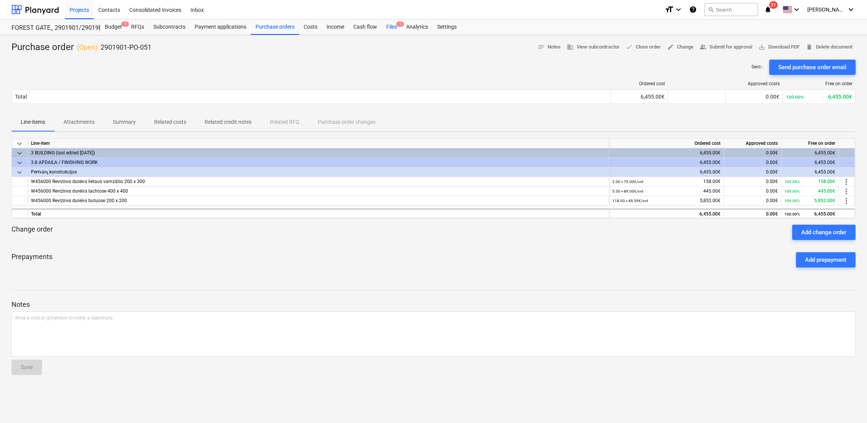
click at [393, 29] on div "Files 1" at bounding box center [392, 27] width 20 height 15
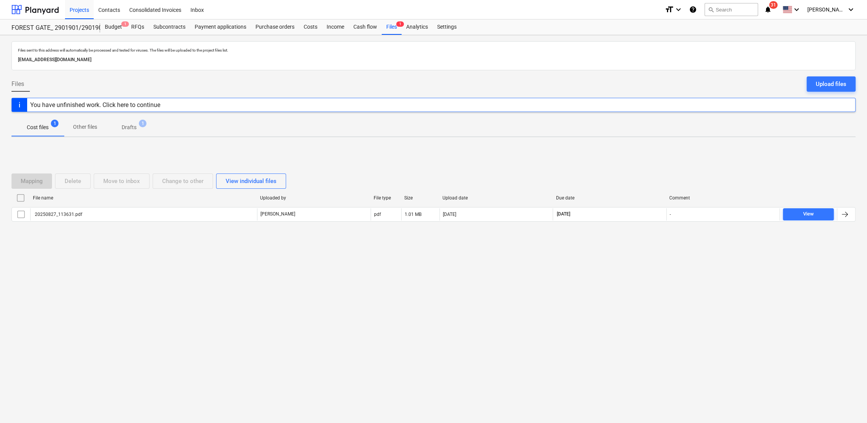
click at [129, 127] on p "Drafts" at bounding box center [129, 128] width 15 height 8
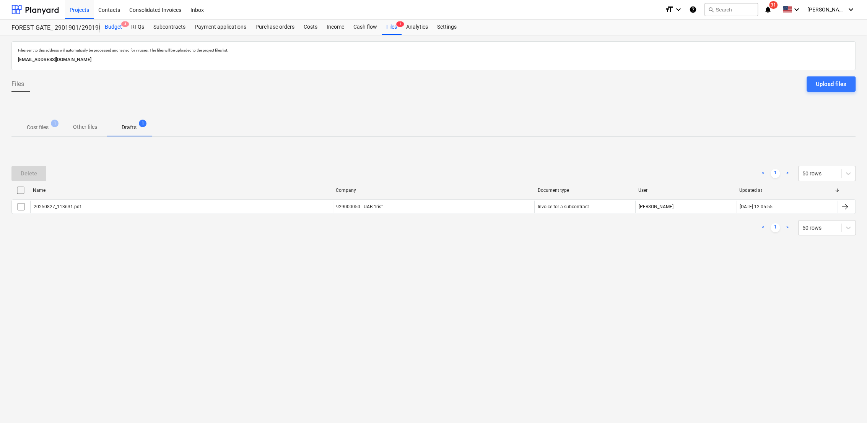
click at [107, 27] on div "Budget 4" at bounding box center [113, 27] width 26 height 15
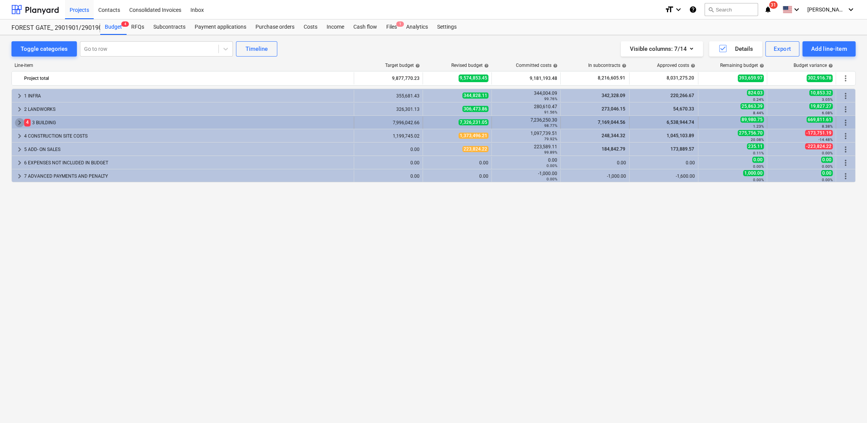
click at [20, 121] on span "keyboard_arrow_right" at bounding box center [19, 122] width 9 height 9
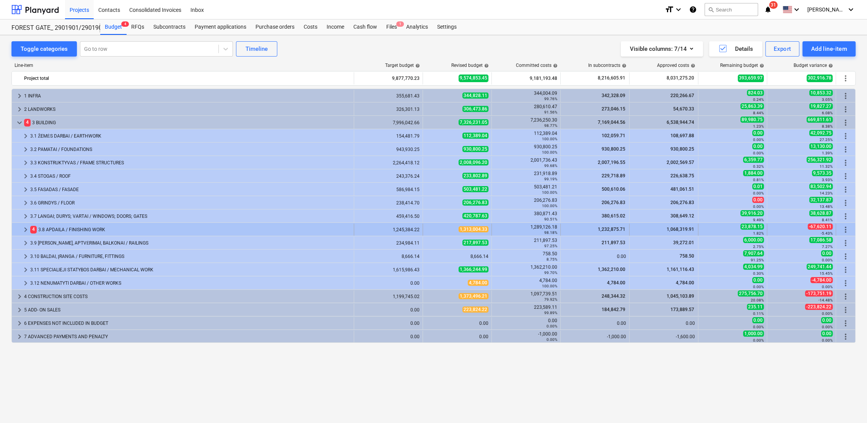
click at [26, 230] on span "keyboard_arrow_right" at bounding box center [25, 229] width 9 height 9
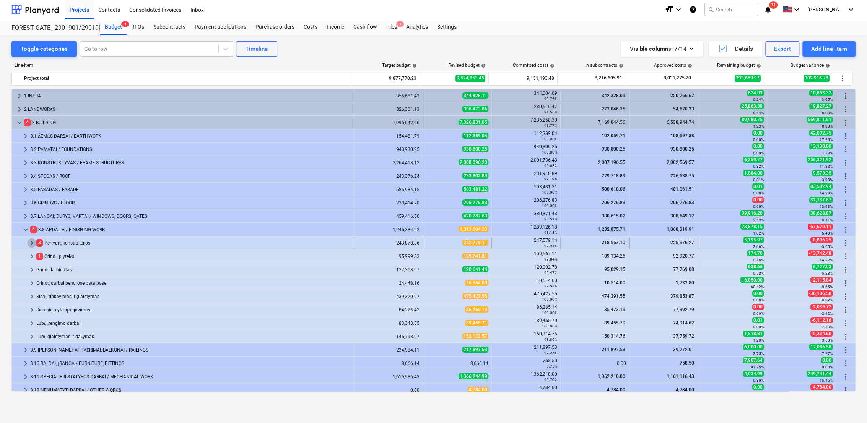
click at [31, 243] on span "keyboard_arrow_right" at bounding box center [31, 243] width 9 height 9
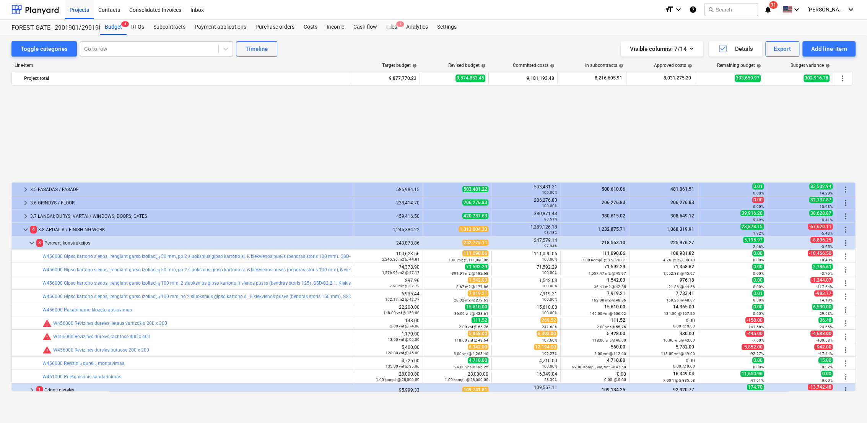
scroll to position [127, 0]
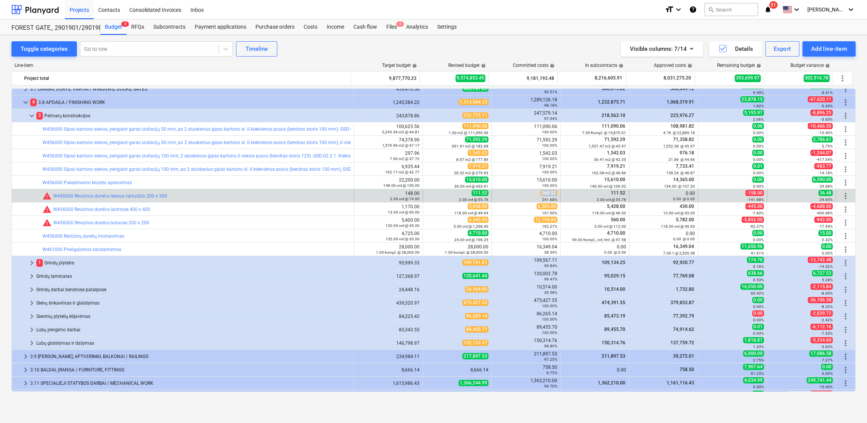
drag, startPoint x: 539, startPoint y: 193, endPoint x: 554, endPoint y: 193, distance: 14.9
click at [554, 193] on span "269.52" at bounding box center [548, 193] width 17 height 6
copy span "269.52"
click at [428, 195] on span "edit" at bounding box center [431, 196] width 6 height 6
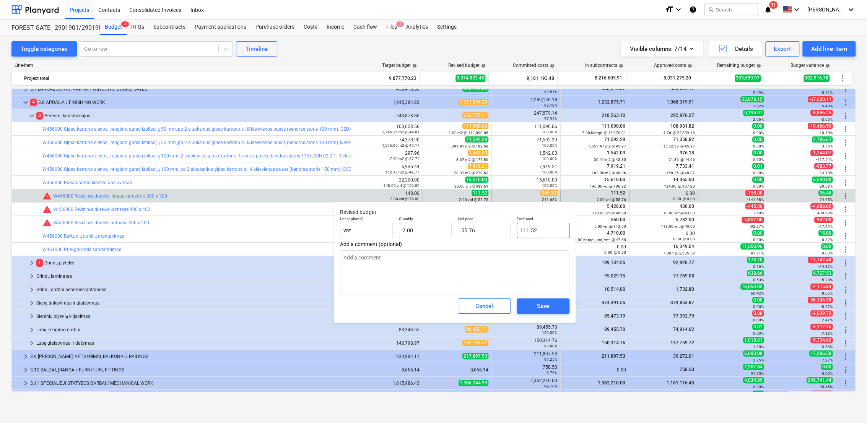
drag, startPoint x: 526, startPoint y: 230, endPoint x: 517, endPoint y: 229, distance: 8.4
click at [517, 229] on input "111.52" at bounding box center [543, 230] width 53 height 15
paste input "269"
type textarea "x"
type input "269.52"
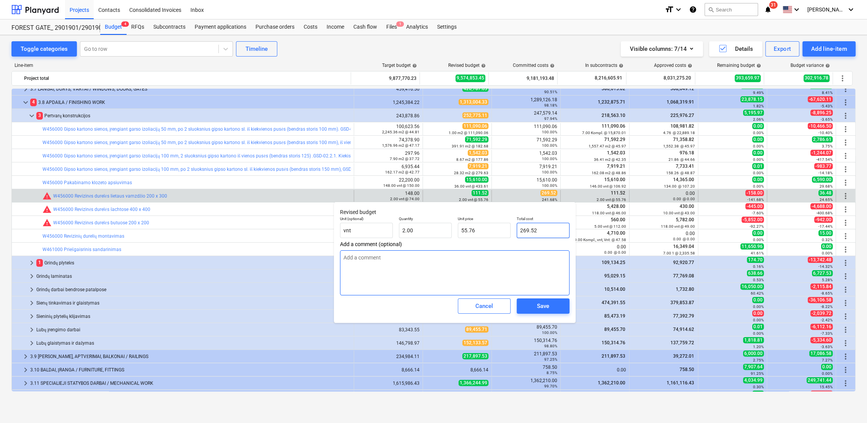
type input "134.76"
type input "269.52"
click at [548, 306] on div "Save" at bounding box center [543, 306] width 12 height 10
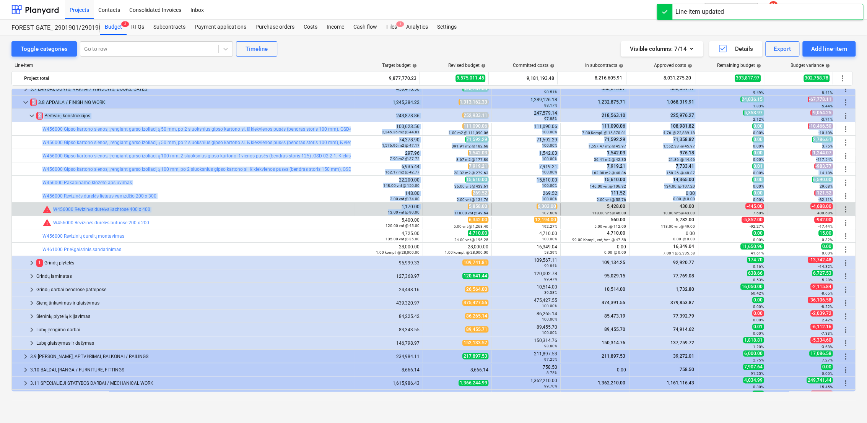
drag, startPoint x: 535, startPoint y: 208, endPoint x: 553, endPoint y: 208, distance: 18.0
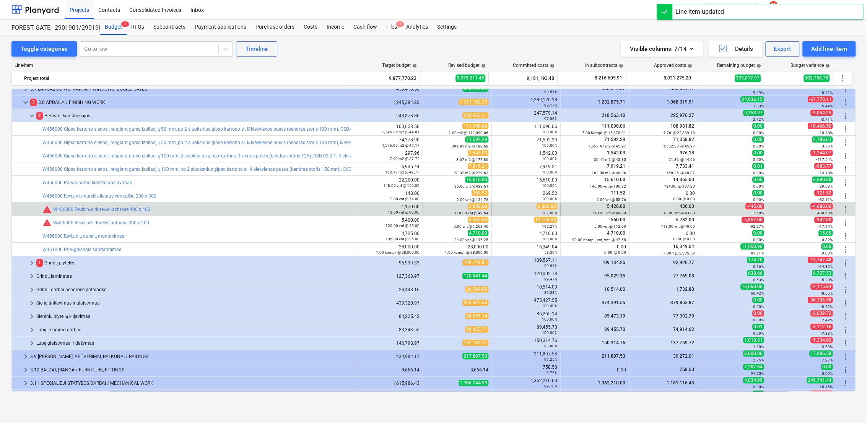
drag, startPoint x: 553, startPoint y: 208, endPoint x: 550, endPoint y: 214, distance: 6.5
click at [550, 214] on small "107.60%" at bounding box center [549, 213] width 15 height 4
drag, startPoint x: 554, startPoint y: 208, endPoint x: 536, endPoint y: 205, distance: 18.2
click at [537, 205] on span "6,303.00" at bounding box center [547, 206] width 21 height 6
copy span "6,303.00"
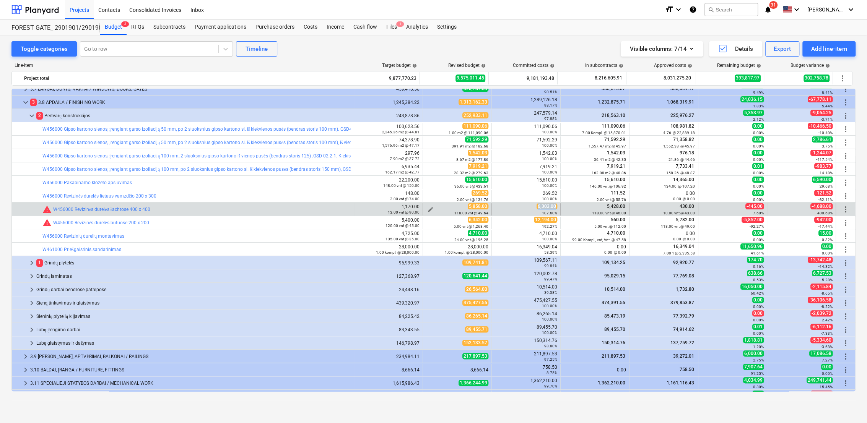
click at [428, 208] on span "edit" at bounding box center [431, 210] width 6 height 6
type textarea "x"
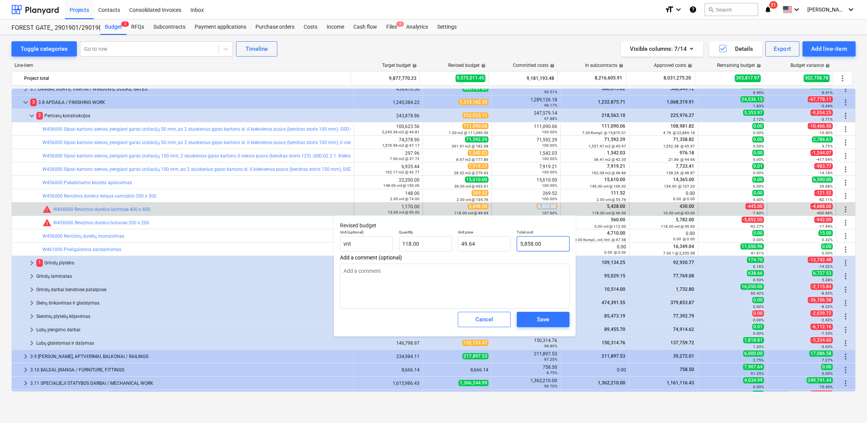
type input "5858"
drag, startPoint x: 546, startPoint y: 244, endPoint x: 524, endPoint y: 241, distance: 22.8
click at [522, 241] on input "5858" at bounding box center [543, 243] width 53 height 15
drag, startPoint x: 525, startPoint y: 241, endPoint x: 551, endPoint y: 240, distance: 25.7
click at [551, 240] on input "5858" at bounding box center [543, 243] width 53 height 15
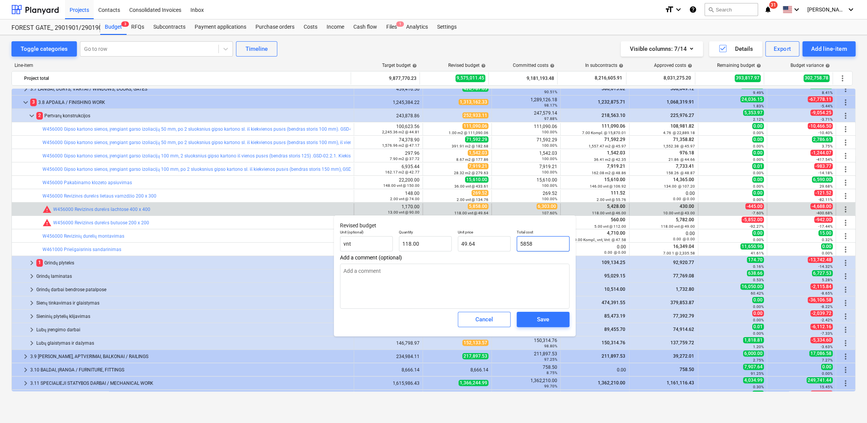
type textarea "x"
type input "8585"
type input "72.75"
click at [542, 246] on input "8585" at bounding box center [543, 243] width 53 height 15
drag, startPoint x: 532, startPoint y: 245, endPoint x: 520, endPoint y: 245, distance: 12.2
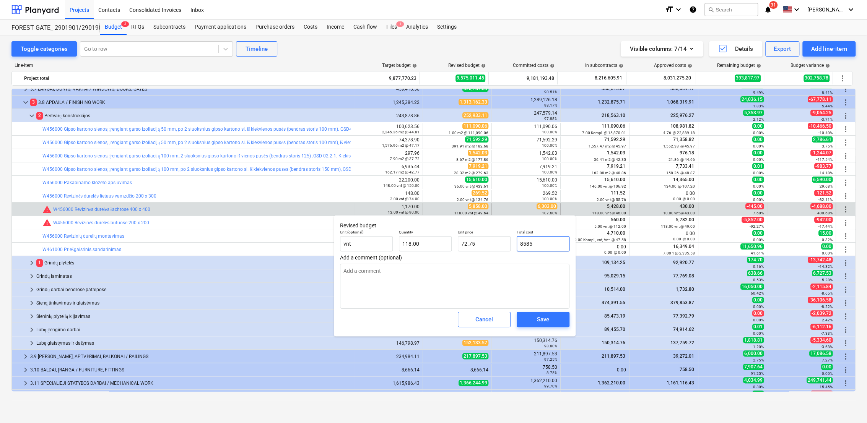
click at [520, 245] on input "8585" at bounding box center [543, 243] width 53 height 15
paste input "6,303.00"
type textarea "x"
type input "6,303.00"
type input "53.42"
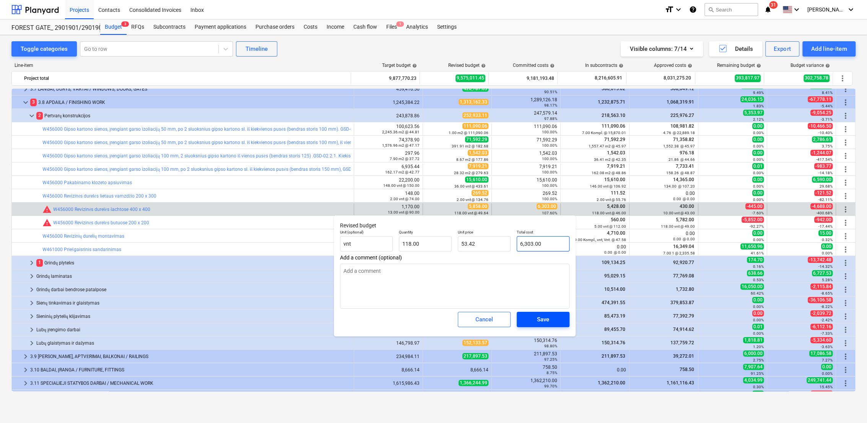
type input "6,303.00"
click at [545, 318] on div "Save" at bounding box center [543, 320] width 12 height 10
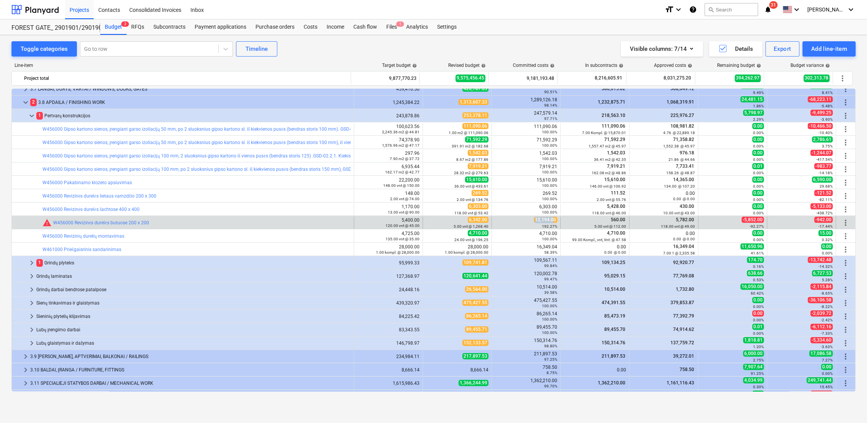
drag, startPoint x: 552, startPoint y: 220, endPoint x: 527, endPoint y: 221, distance: 25.3
click at [527, 221] on div "12,194.00 192.27%" at bounding box center [526, 223] width 62 height 12
drag, startPoint x: 527, startPoint y: 221, endPoint x: 554, endPoint y: 220, distance: 26.8
click at [554, 220] on span "12,194.00" at bounding box center [545, 220] width 23 height 6
drag, startPoint x: 554, startPoint y: 220, endPoint x: 531, endPoint y: 220, distance: 22.6
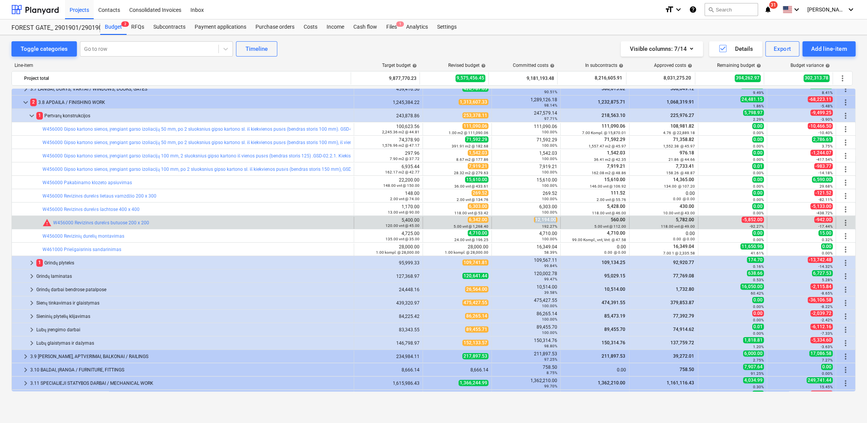
click at [531, 220] on div "12,194.00 192.27%" at bounding box center [526, 223] width 62 height 12
drag, startPoint x: 531, startPoint y: 220, endPoint x: 539, endPoint y: 221, distance: 7.3
copy span "12,194.00"
click at [428, 220] on span "edit" at bounding box center [431, 223] width 6 height 6
type textarea "x"
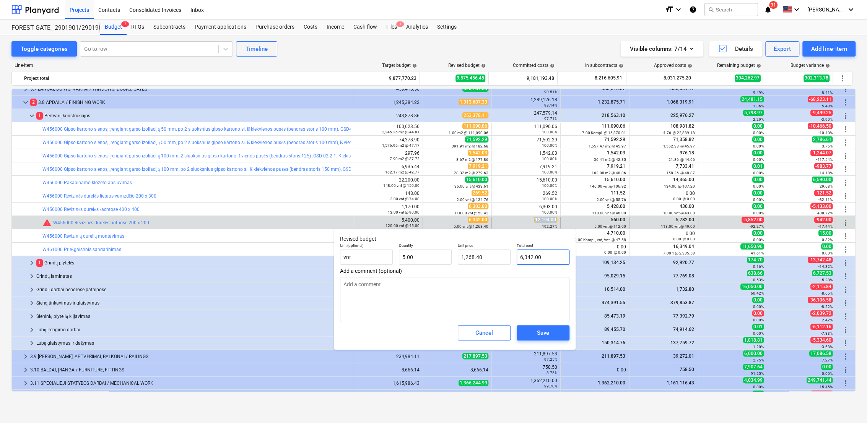
type input "6342"
drag, startPoint x: 547, startPoint y: 255, endPoint x: 524, endPoint y: 257, distance: 22.6
click at [514, 255] on div "Total cost 6342" at bounding box center [543, 254] width 59 height 28
paste input "12,194.00"
type textarea "x"
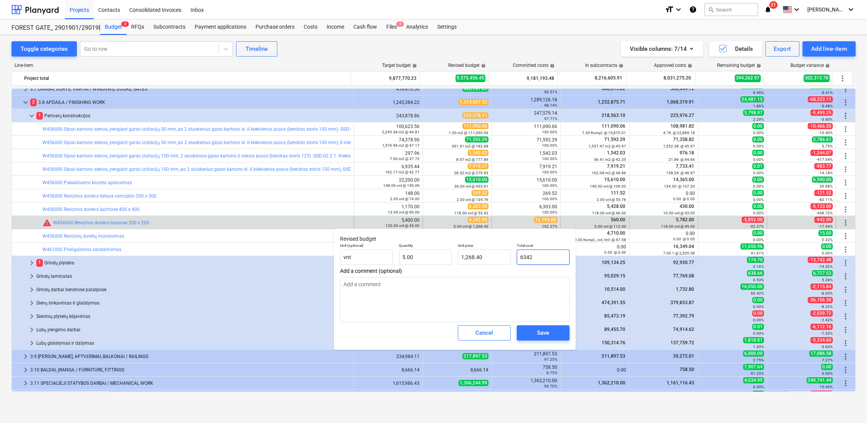
type input "12,194.00"
type input "2,438.80"
type input "12,194.00"
click at [554, 335] on span "Save" at bounding box center [543, 333] width 34 height 10
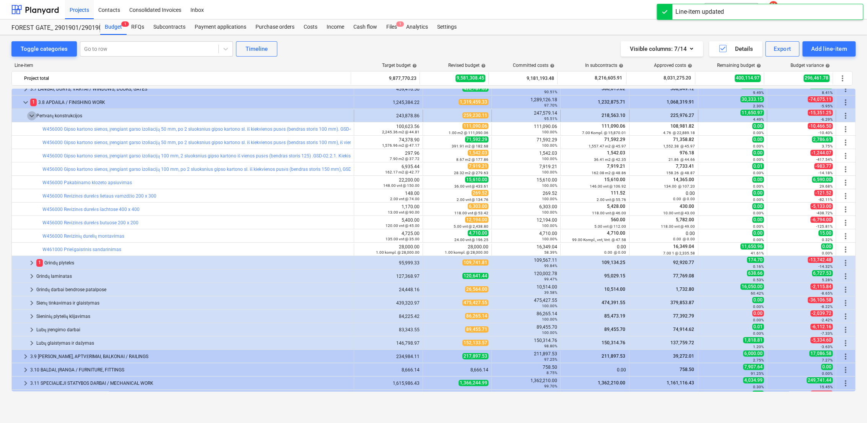
click at [29, 116] on span "keyboard_arrow_down" at bounding box center [31, 115] width 9 height 9
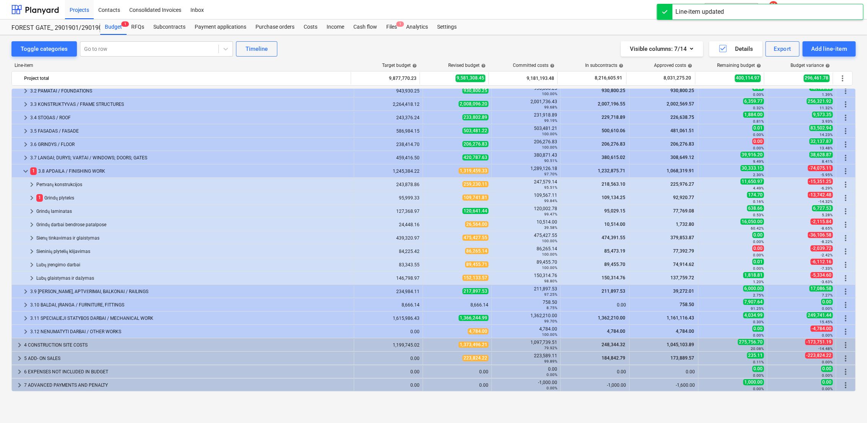
scroll to position [58, 0]
click at [30, 197] on span "keyboard_arrow_right" at bounding box center [31, 198] width 9 height 9
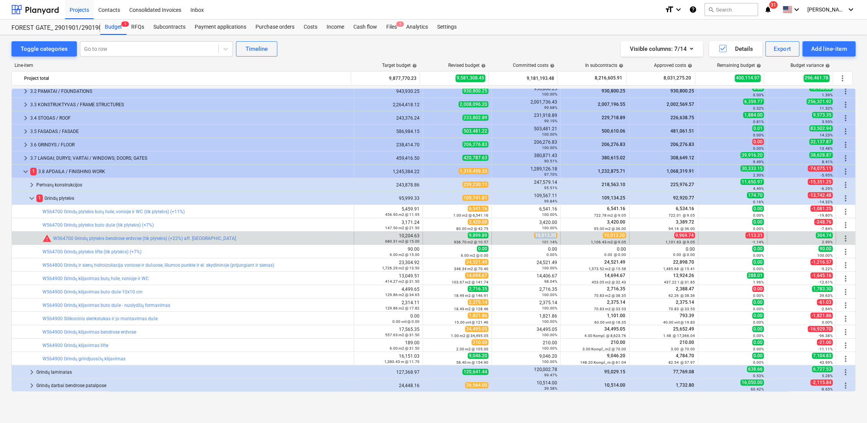
drag, startPoint x: 554, startPoint y: 236, endPoint x: 532, endPoint y: 236, distance: 21.4
click at [534, 236] on span "10,013.20" at bounding box center [545, 236] width 23 height 6
drag, startPoint x: 532, startPoint y: 236, endPoint x: 539, endPoint y: 236, distance: 6.1
copy span "10,013.20"
click at [428, 238] on span "edit" at bounding box center [431, 239] width 6 height 6
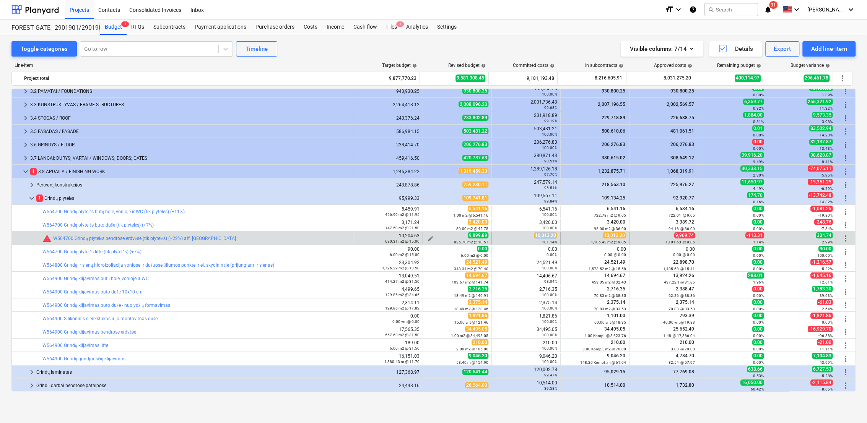
type textarea "x"
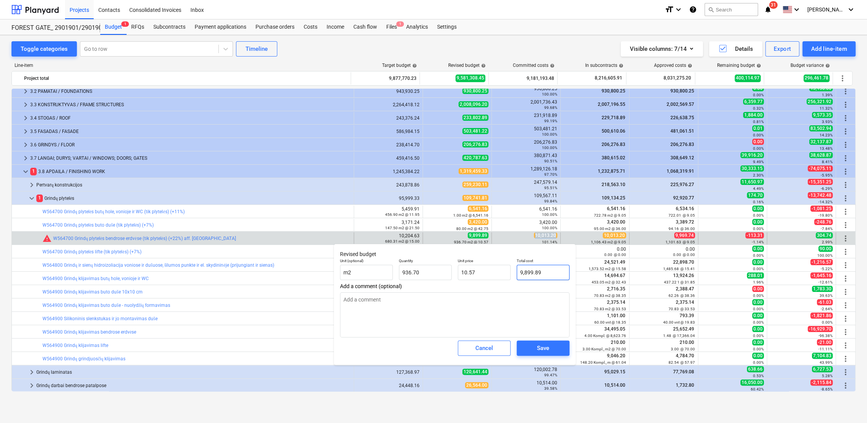
type input "9899.89"
drag, startPoint x: 542, startPoint y: 273, endPoint x: 520, endPoint y: 273, distance: 21.8
click at [519, 273] on input "9899.89" at bounding box center [543, 272] width 53 height 15
paste input "10,013.20"
type textarea "x"
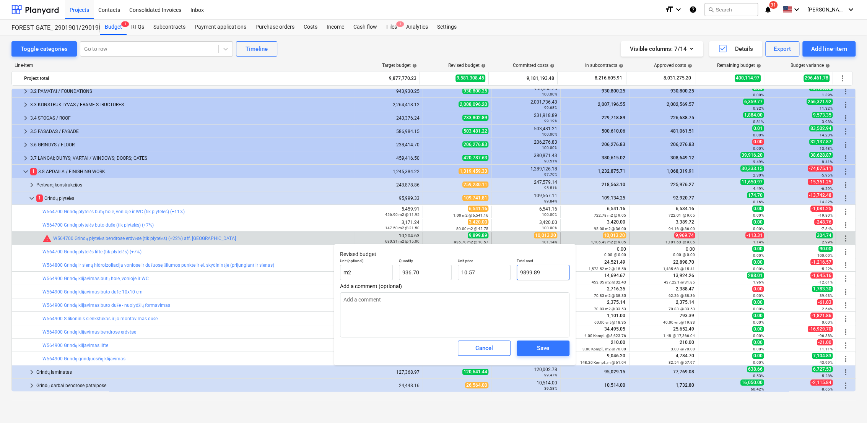
type input "10,013.20"
type input "10.69"
type input "10,013.20"
click at [539, 345] on div "Save" at bounding box center [543, 348] width 12 height 10
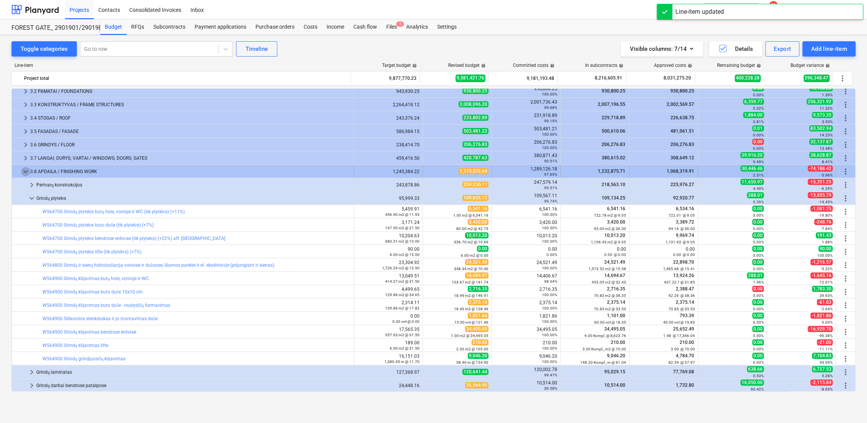
click at [24, 171] on span "keyboard_arrow_down" at bounding box center [25, 171] width 9 height 9
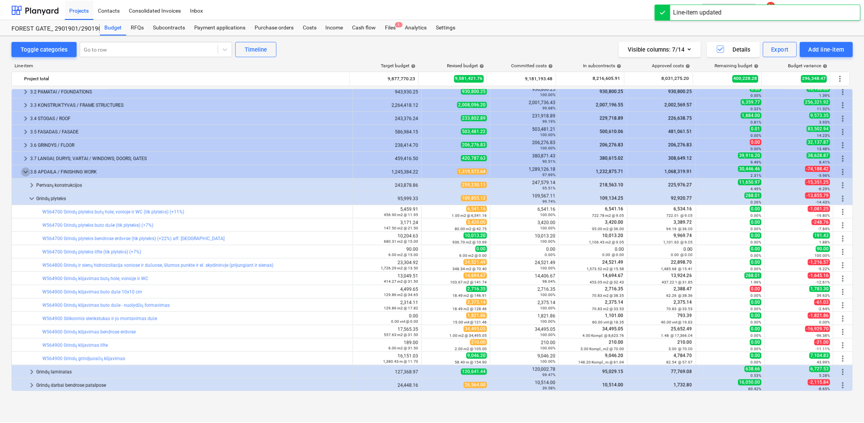
scroll to position [0, 0]
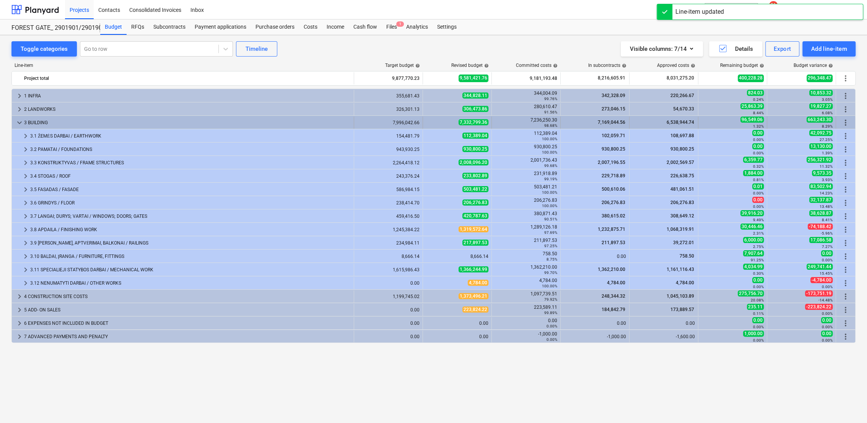
click at [19, 127] on span "keyboard_arrow_down" at bounding box center [19, 122] width 9 height 9
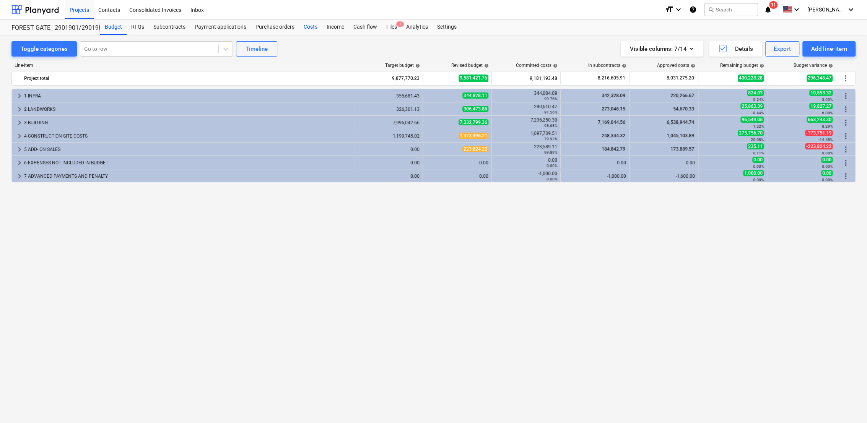
click at [319, 24] on div "Costs" at bounding box center [310, 27] width 23 height 15
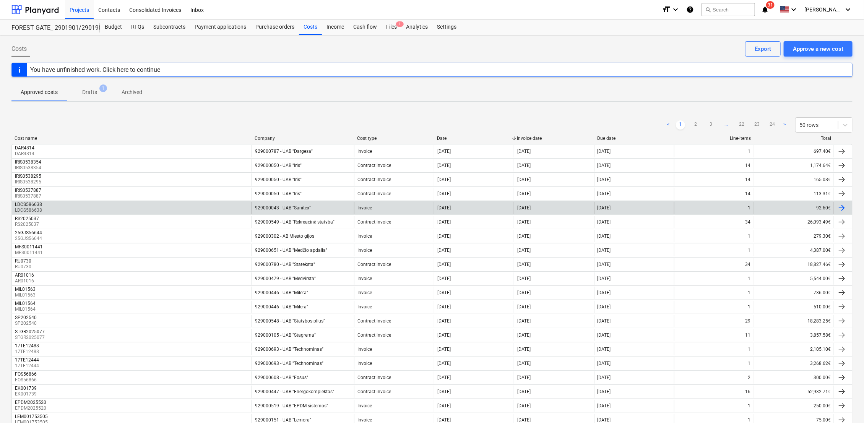
click at [846, 207] on div at bounding box center [842, 207] width 9 height 9
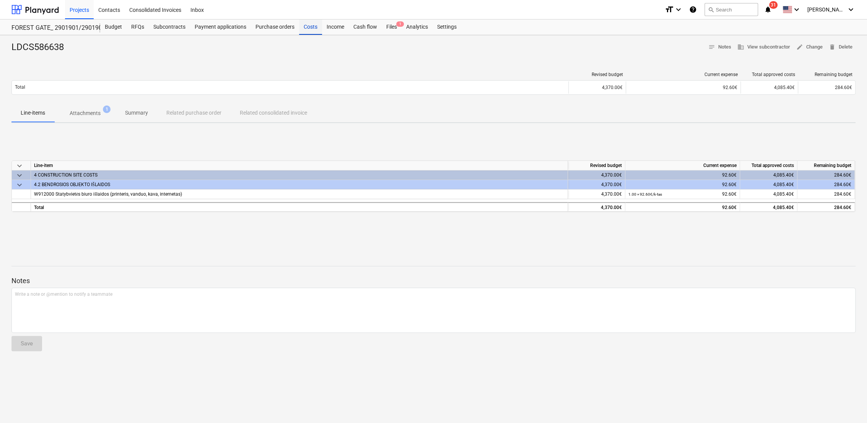
click at [306, 27] on div "Costs" at bounding box center [310, 27] width 23 height 15
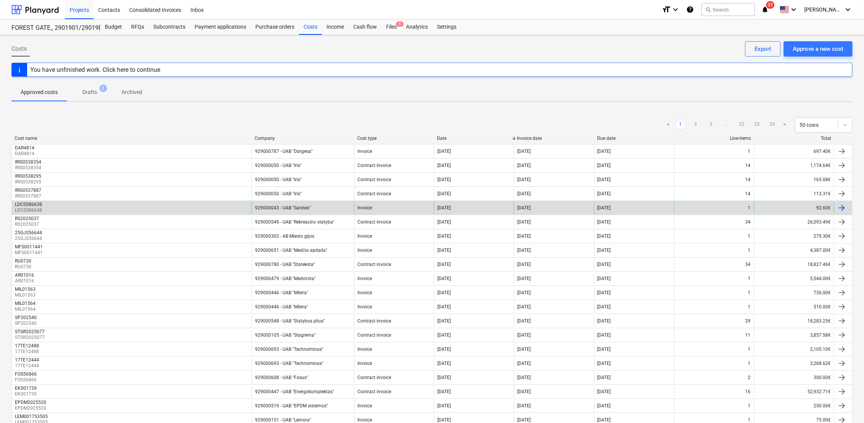
click at [358, 205] on div "Invoice" at bounding box center [365, 207] width 15 height 5
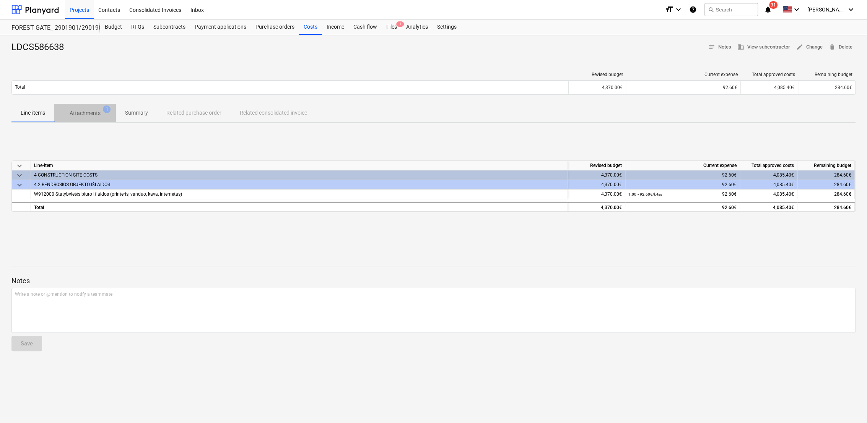
click at [93, 114] on p "Attachments" at bounding box center [85, 113] width 31 height 8
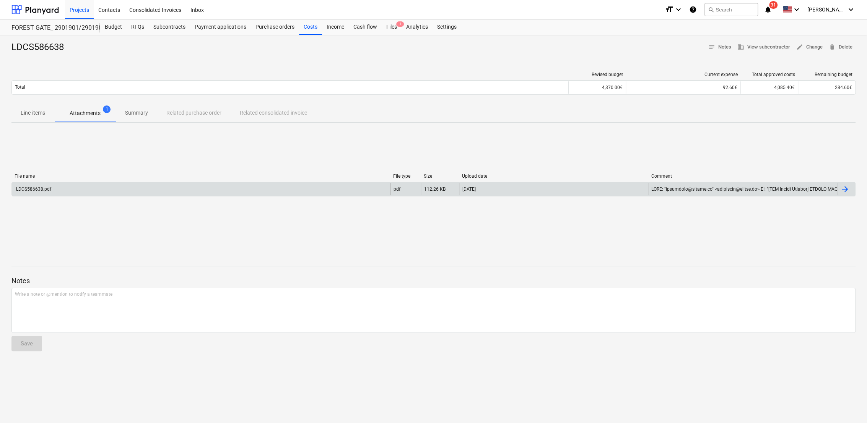
click at [84, 188] on div "LDCS586638.pdf" at bounding box center [201, 189] width 378 height 12
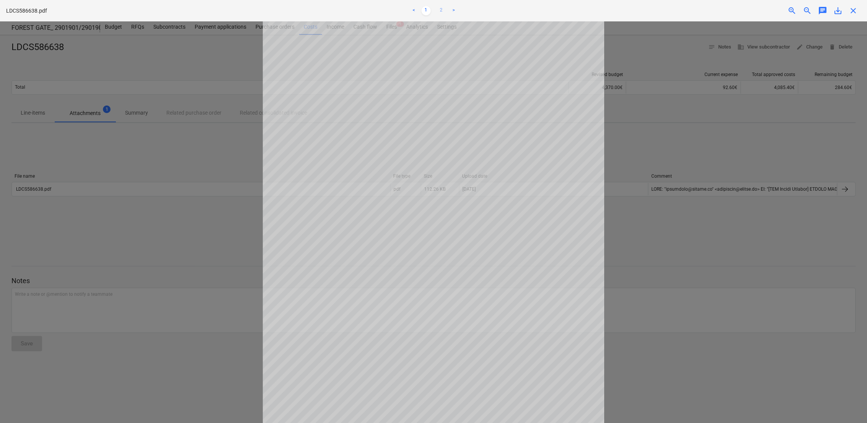
click at [440, 9] on link "2" at bounding box center [441, 10] width 9 height 9
click at [424, 9] on link "1" at bounding box center [425, 10] width 9 height 9
click at [856, 11] on span "close" at bounding box center [853, 10] width 9 height 9
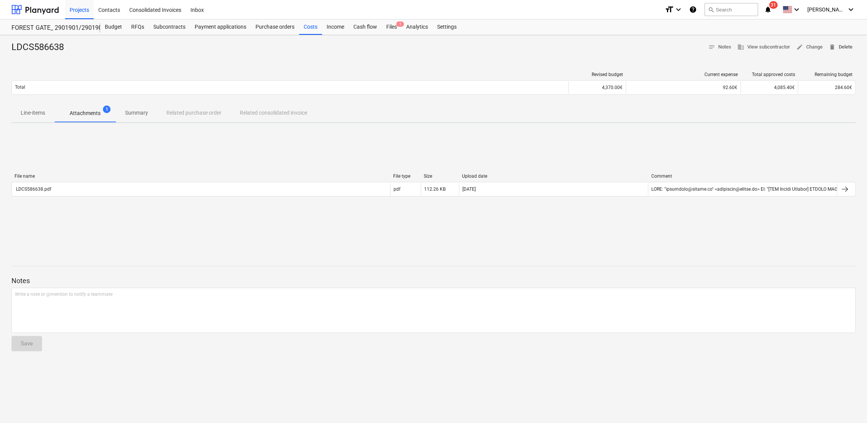
click at [851, 49] on span "delete Delete" at bounding box center [841, 47] width 24 height 9
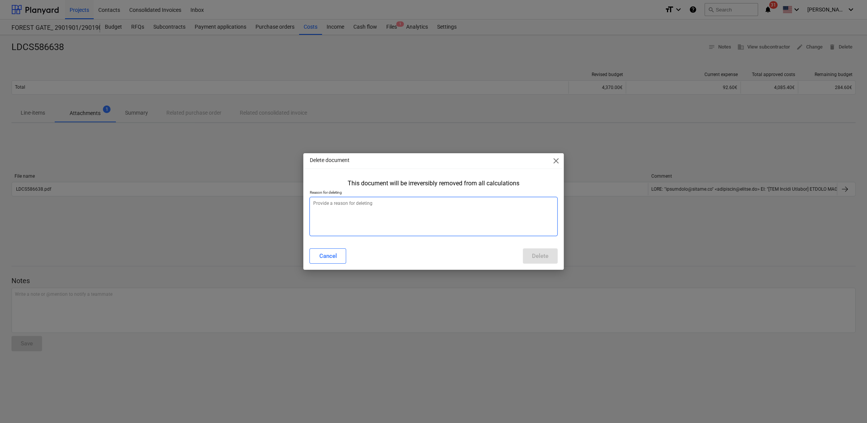
click at [425, 206] on textarea at bounding box center [433, 216] width 248 height 39
type textarea "x"
type textarea "b"
type textarea "x"
type textarea "bl"
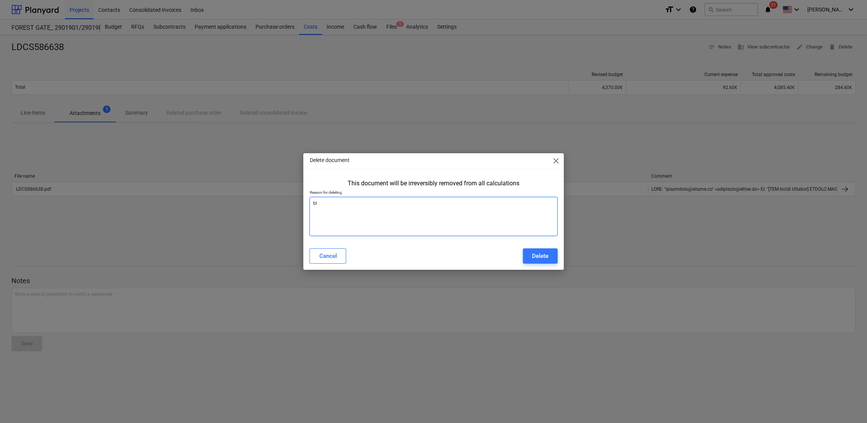
type textarea "x"
type textarea "blo"
type textarea "x"
type textarea "blog"
type textarea "x"
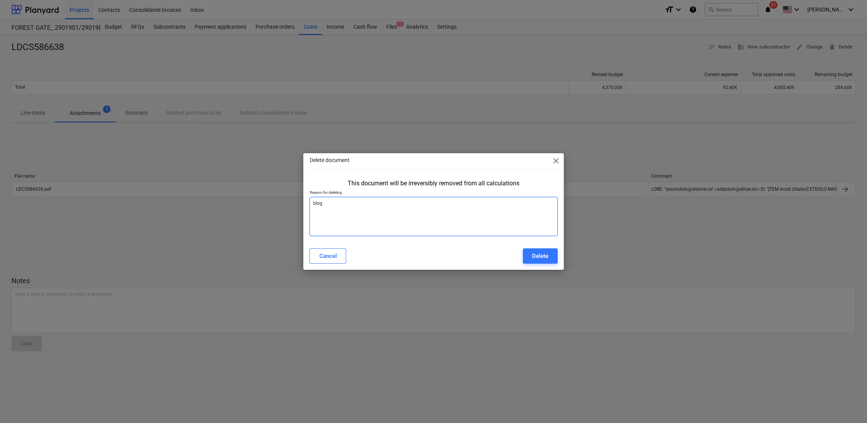
type textarea "bloga"
type textarea "x"
type textarea "blogai"
type textarea "x"
type textarea "blogai"
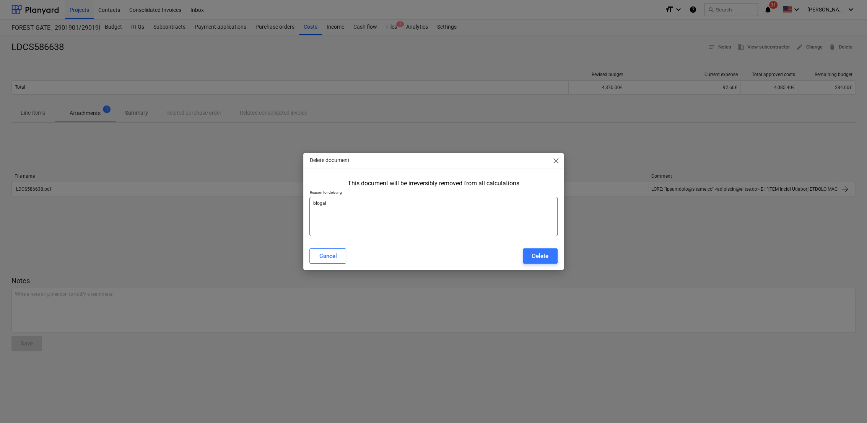
type textarea "x"
type textarea "blogai s"
type textarea "x"
type textarea "blogai su"
type textarea "x"
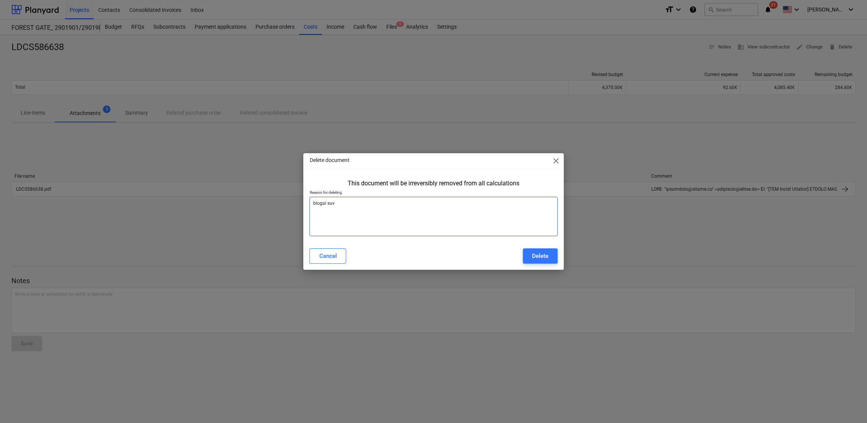
type textarea "blogai suve"
type textarea "x"
type textarea "blogai suves"
type textarea "x"
type textarea "blogai suvest"
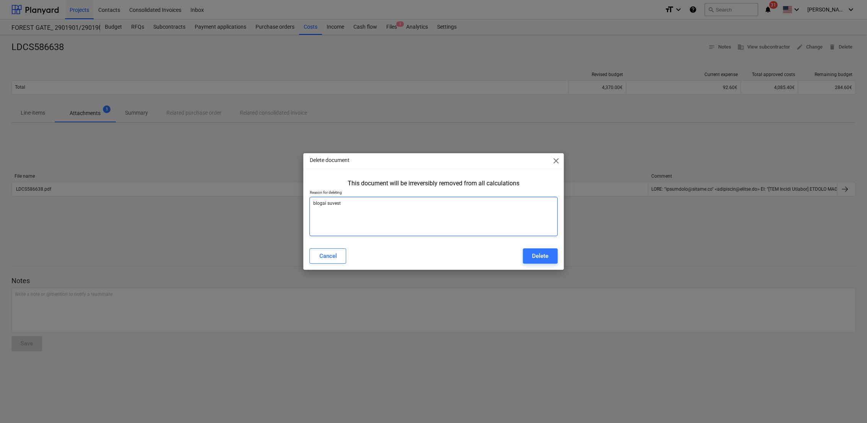
type textarea "x"
type textarea "blogai suvesta"
click at [540, 262] on button "Delete" at bounding box center [540, 256] width 35 height 15
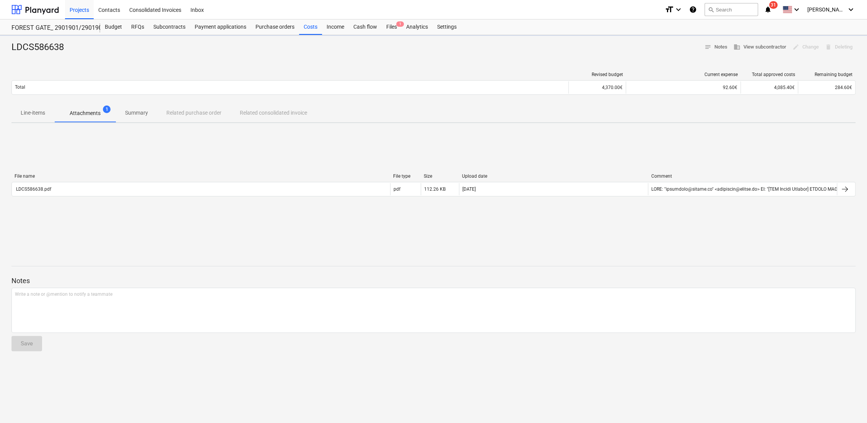
type textarea "x"
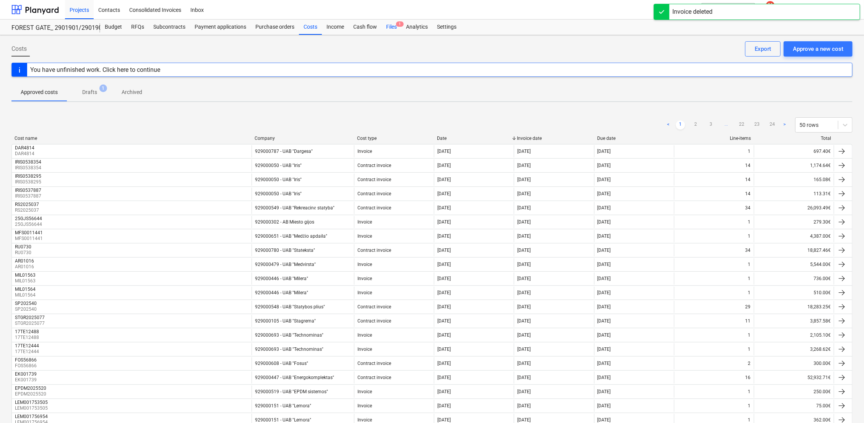
click at [387, 30] on div "Files 1" at bounding box center [392, 27] width 20 height 15
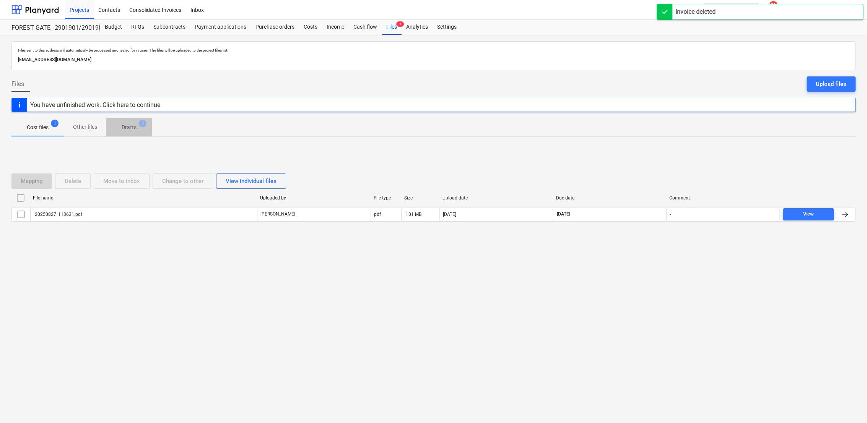
click at [133, 129] on p "Drafts" at bounding box center [129, 128] width 15 height 8
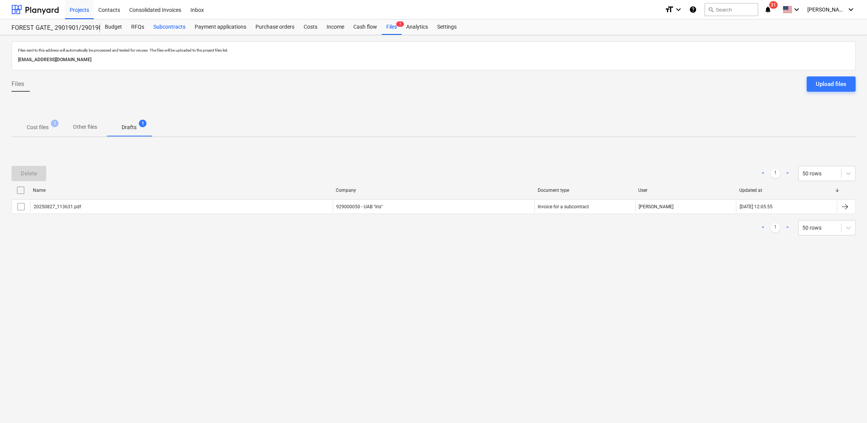
click at [169, 28] on div "Subcontracts" at bounding box center [169, 27] width 41 height 15
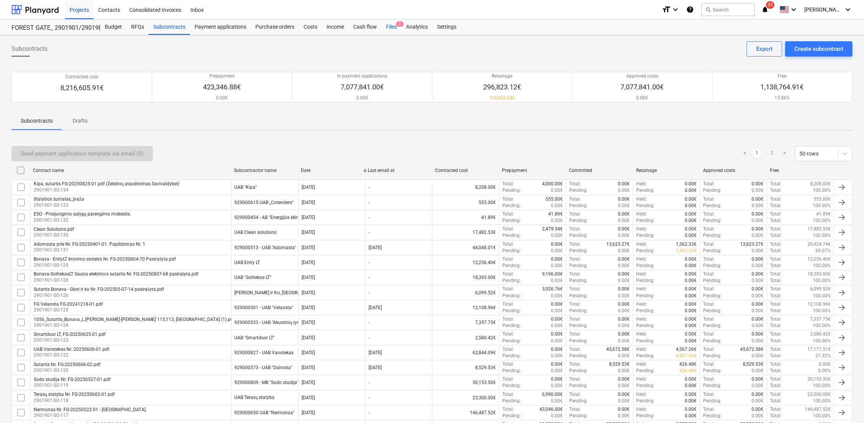
click at [386, 27] on div "Files 2" at bounding box center [392, 27] width 20 height 15
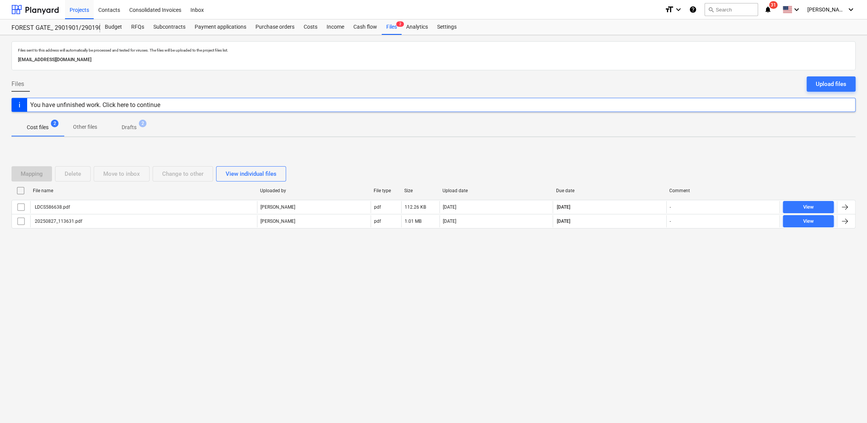
click at [135, 128] on p "Drafts" at bounding box center [129, 128] width 15 height 8
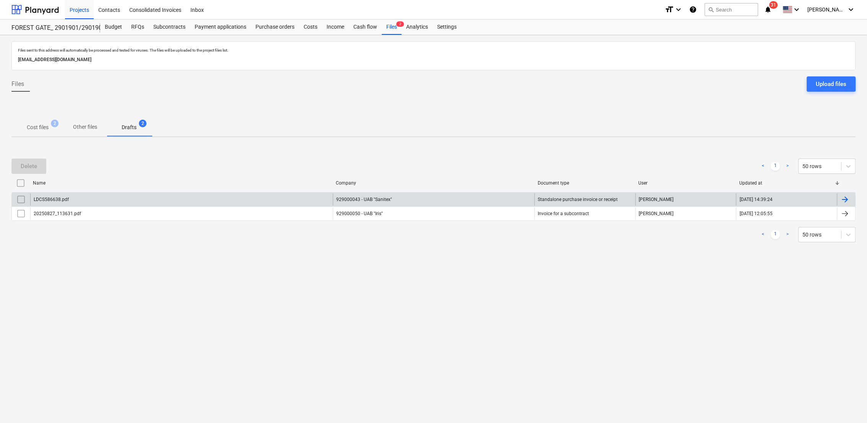
click at [847, 196] on div at bounding box center [844, 199] width 9 height 9
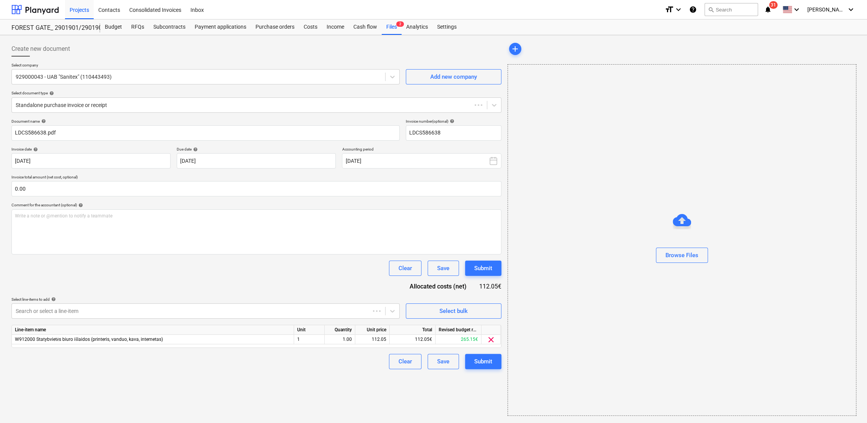
type input "LDCS586638"
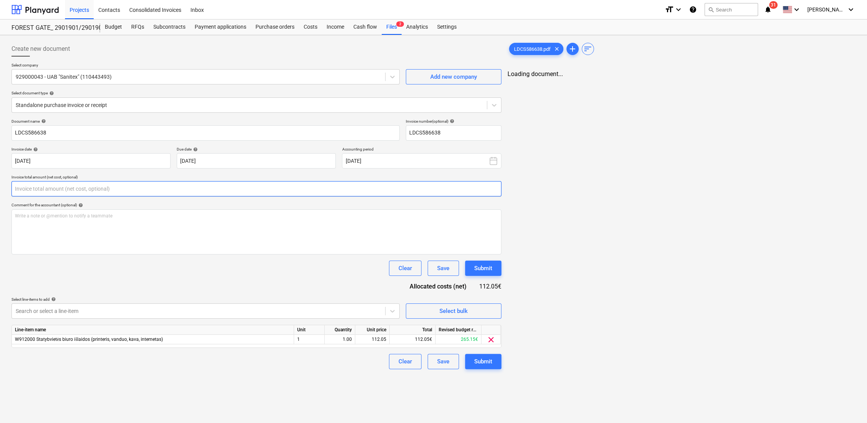
click at [167, 190] on input "text" at bounding box center [256, 188] width 490 height 15
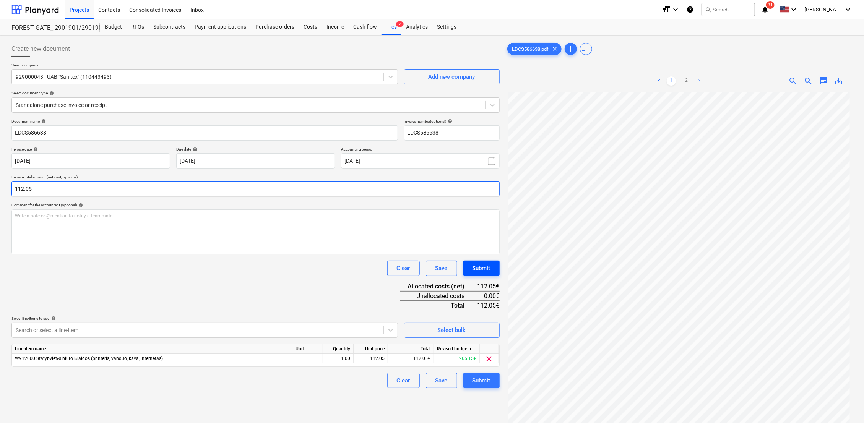
type input "112.05"
click at [491, 271] on button "Submit" at bounding box center [482, 268] width 36 height 15
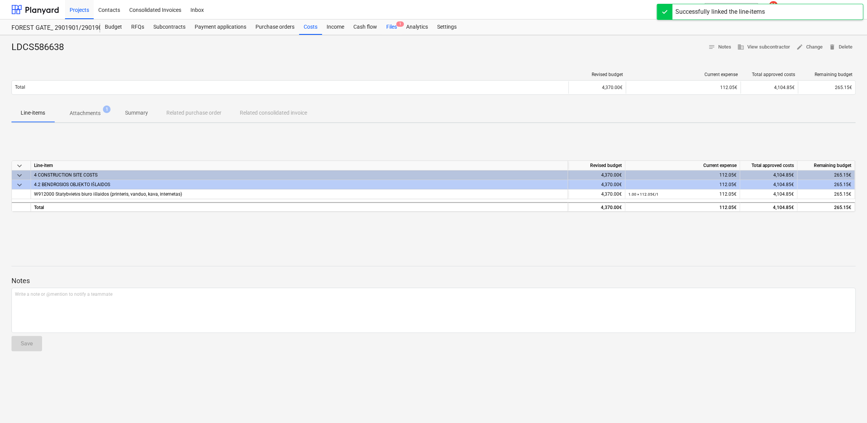
click at [394, 32] on div "Files 1" at bounding box center [392, 27] width 20 height 15
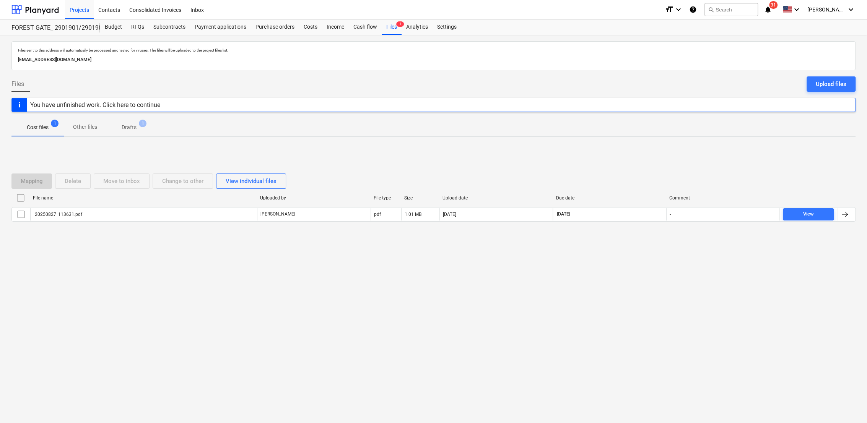
click at [130, 126] on p "Drafts" at bounding box center [129, 128] width 15 height 8
